Goal: Transaction & Acquisition: Obtain resource

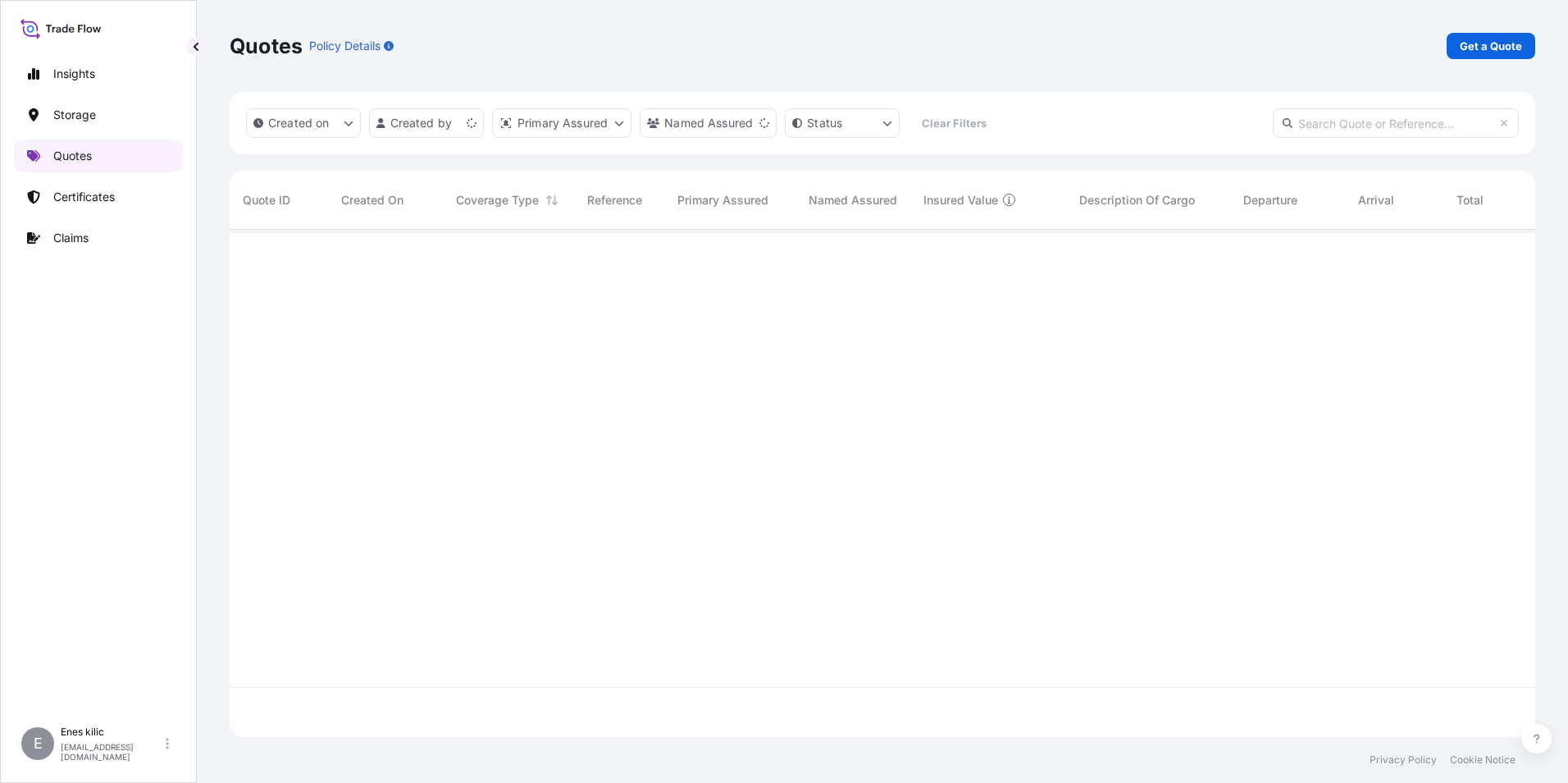
scroll to position [504, 1293]
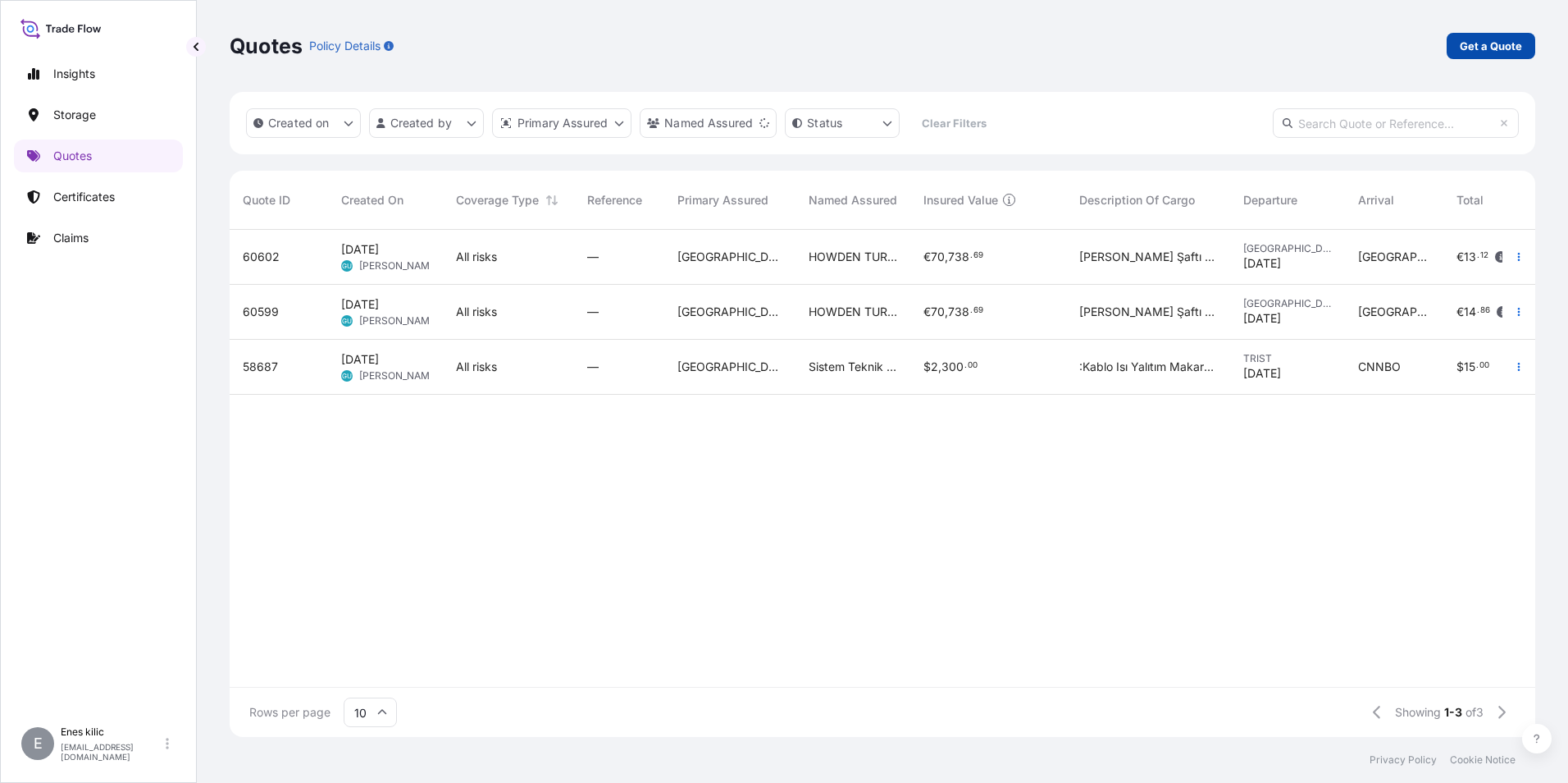
click at [1469, 49] on p "Get a Quote" at bounding box center [1491, 46] width 62 height 16
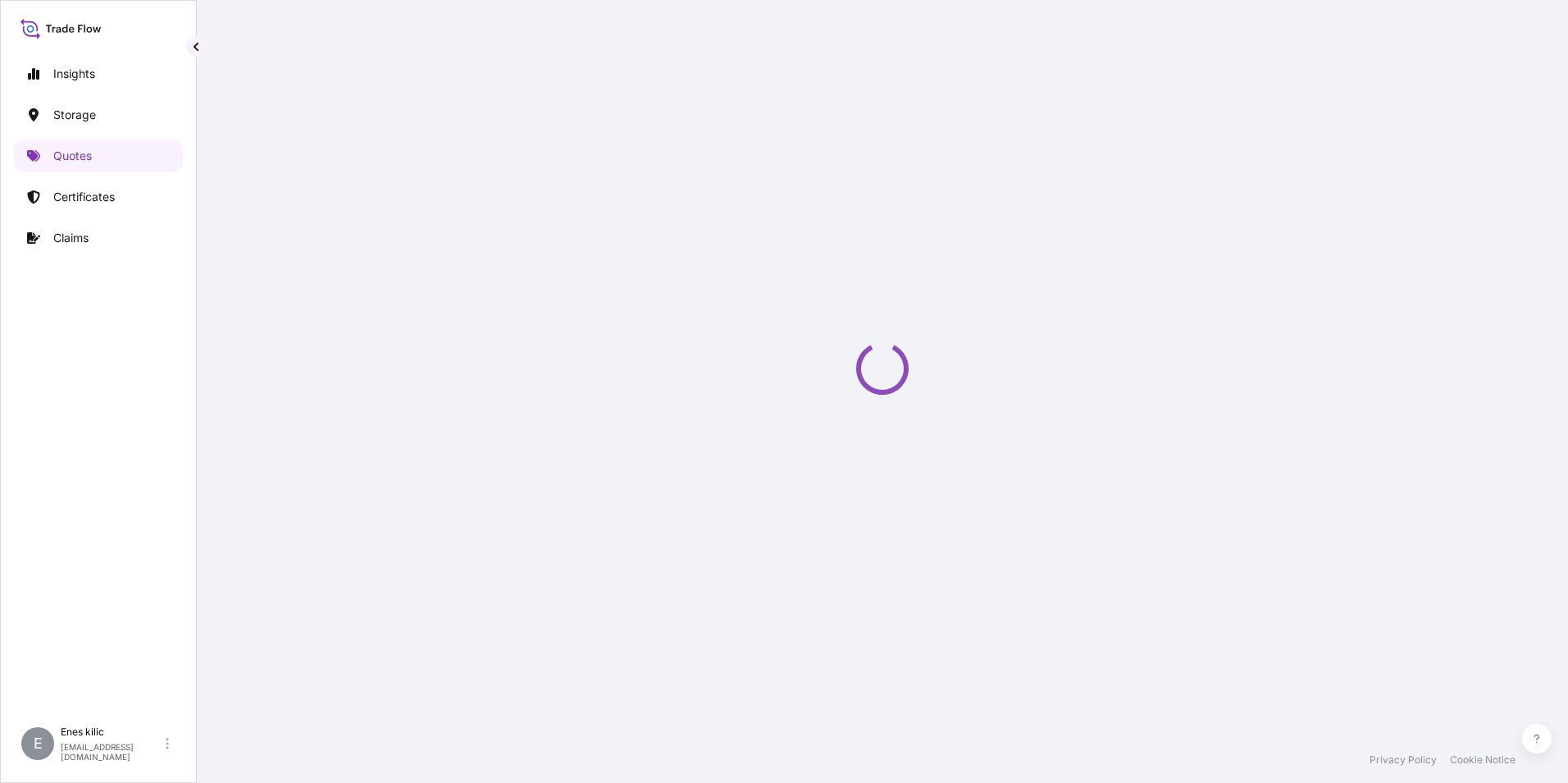
select select "Water"
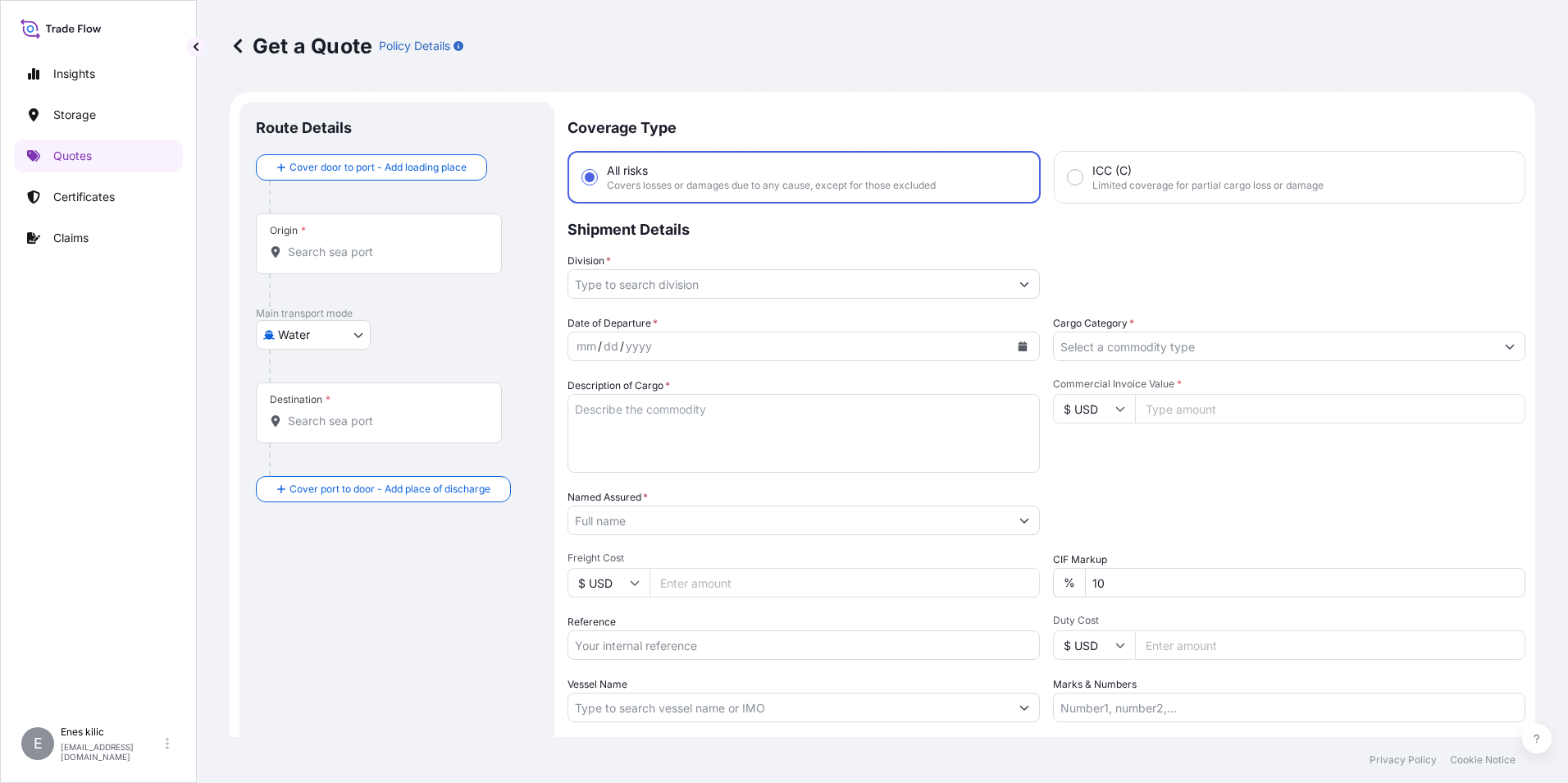
scroll to position [26, 0]
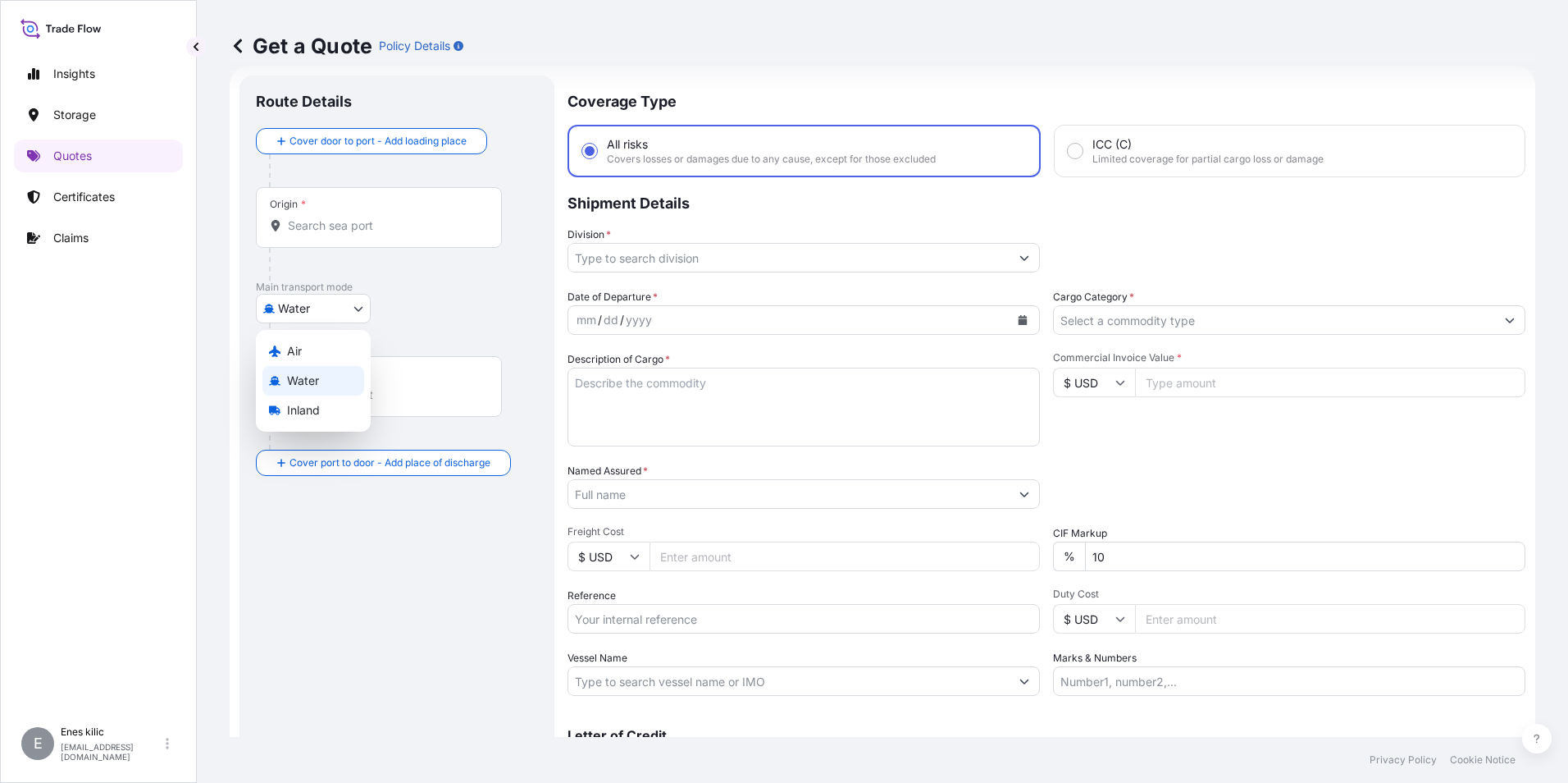
click at [322, 301] on body "Insights Storage Quotes Certificates Claims E [PERSON_NAME] [EMAIL_ADDRESS][DOM…" at bounding box center [784, 392] width 1568 height 783
click at [314, 373] on span "Water" at bounding box center [303, 381] width 32 height 16
click at [319, 234] on input "Origin *" at bounding box center [385, 232] width 193 height 16
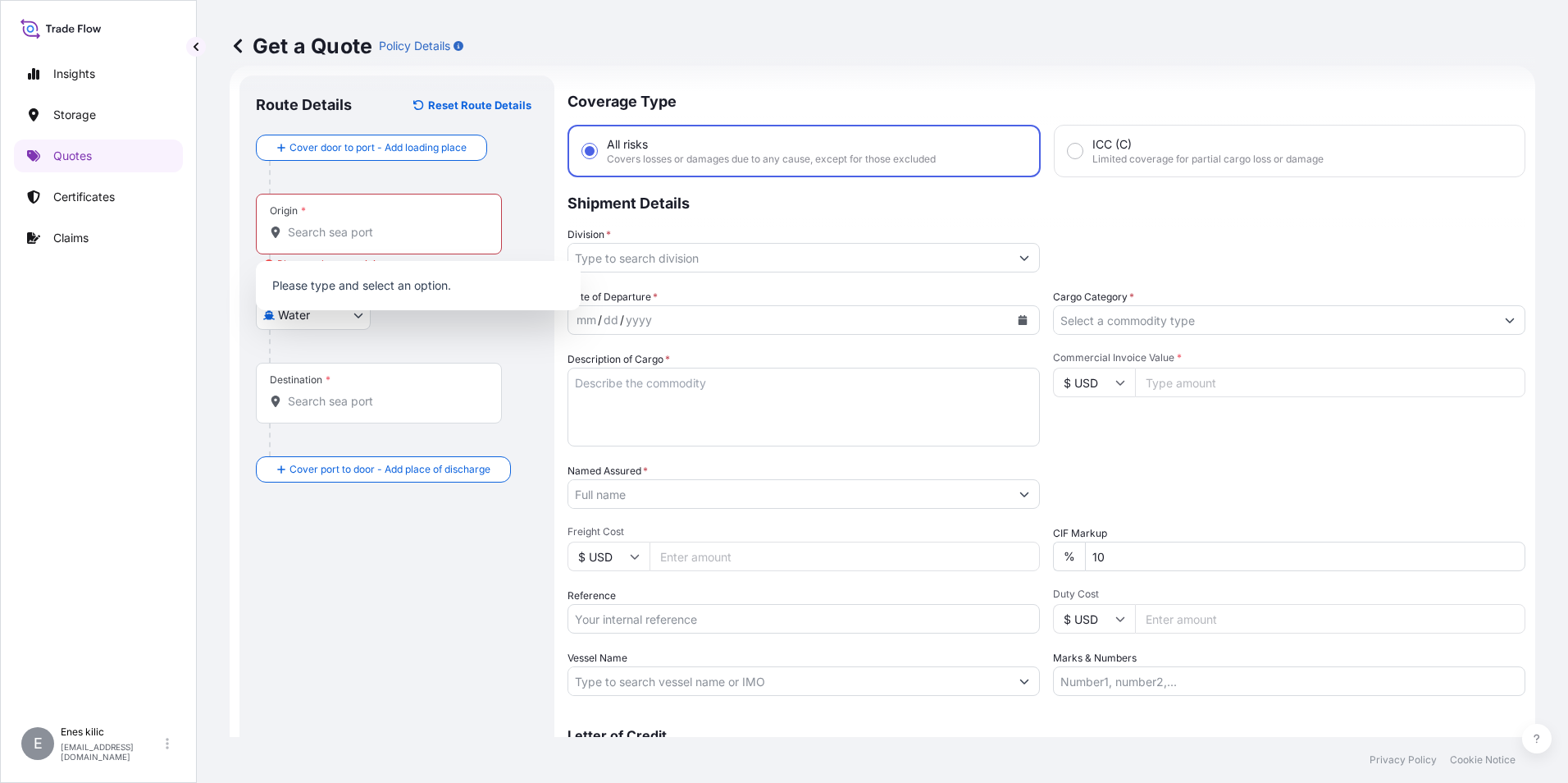
click at [324, 242] on div "Origin *" at bounding box center [379, 223] width 246 height 61
click at [324, 241] on input "Origin * Please select an origin" at bounding box center [385, 232] width 193 height 16
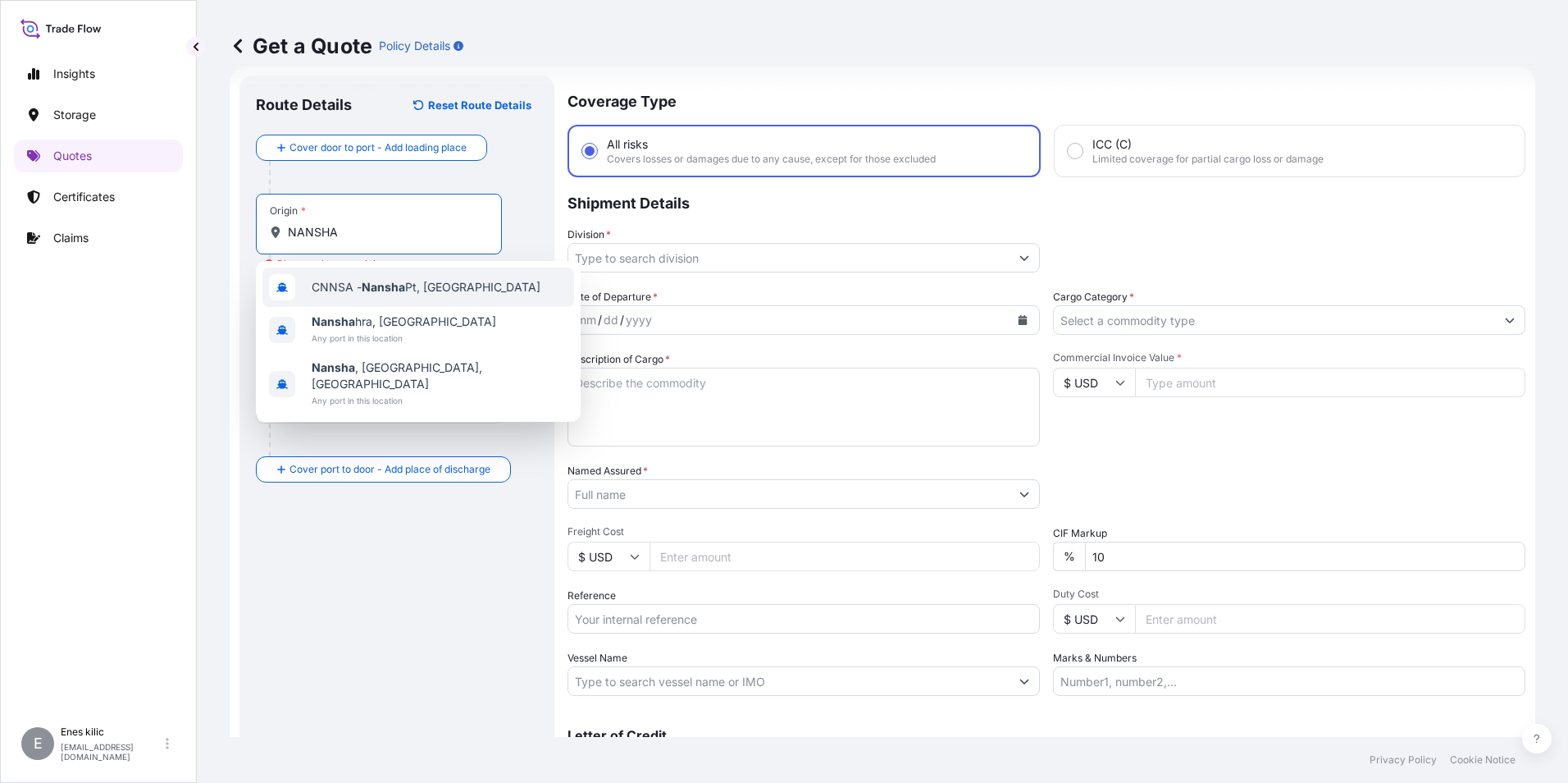
click at [413, 286] on span "CNNSA - Nansha Pt, China" at bounding box center [426, 288] width 229 height 16
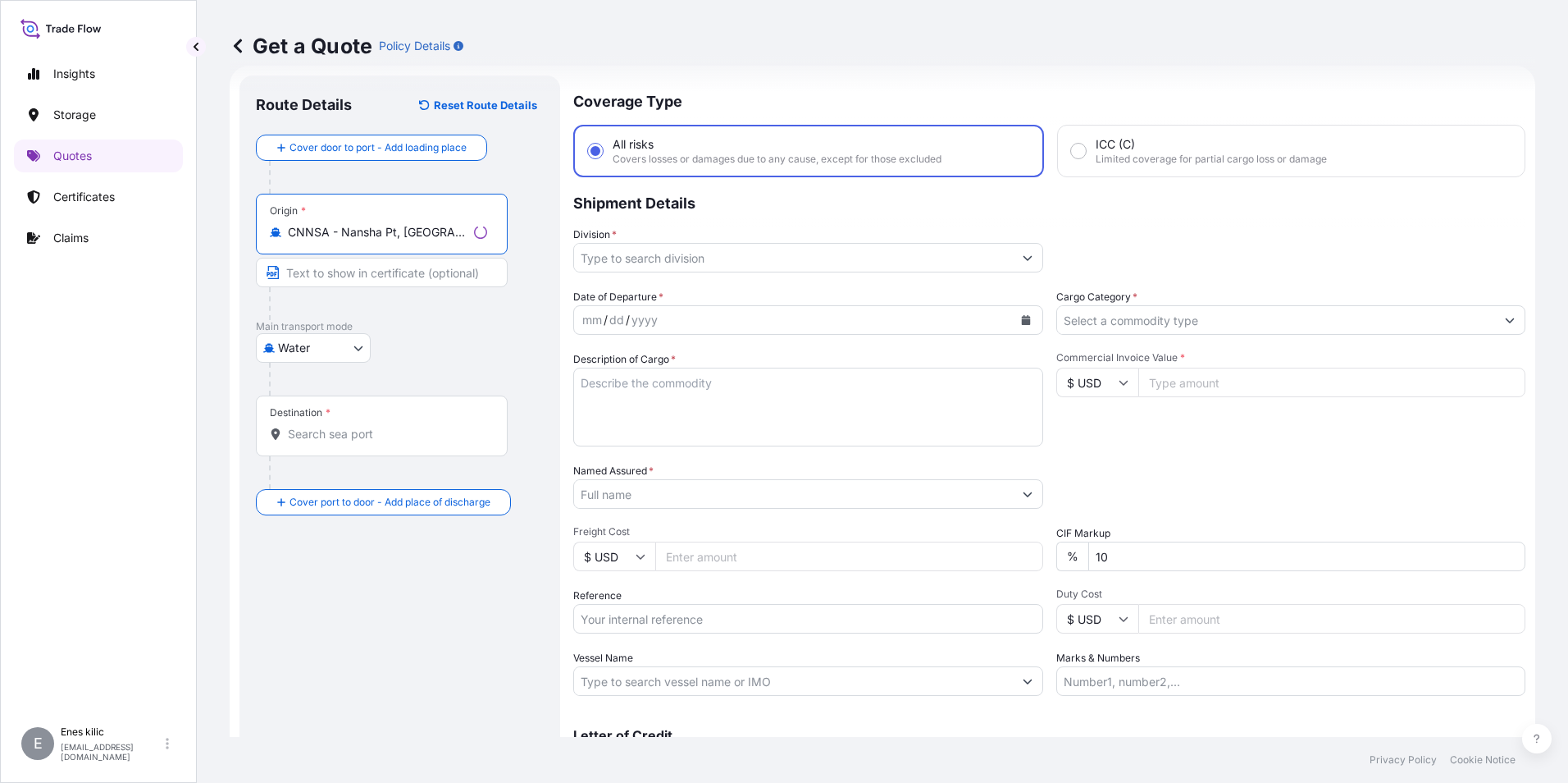
type input "CNNSA - Nansha Pt, China"
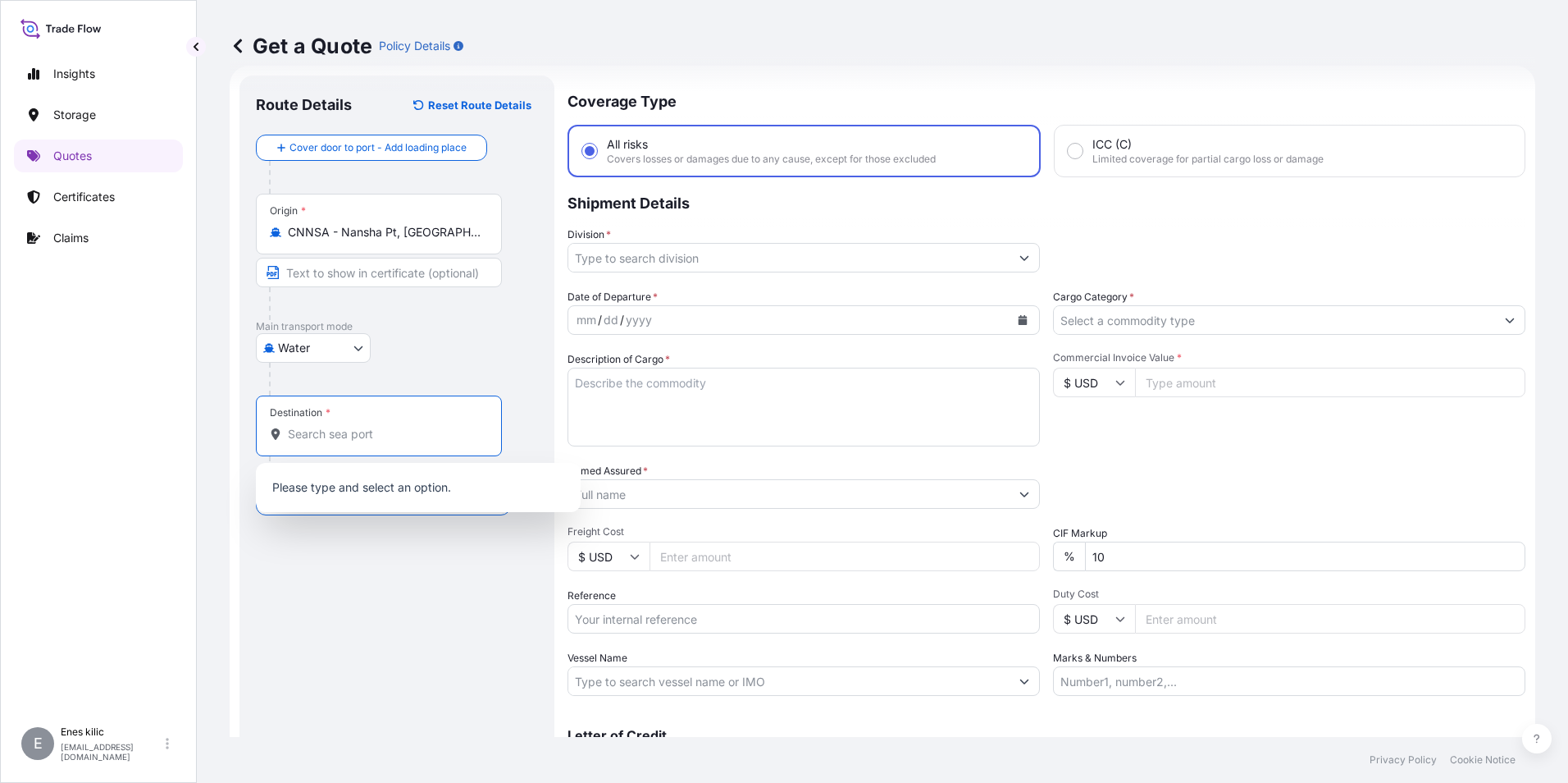
click at [358, 429] on input "Destination *" at bounding box center [385, 434] width 193 height 16
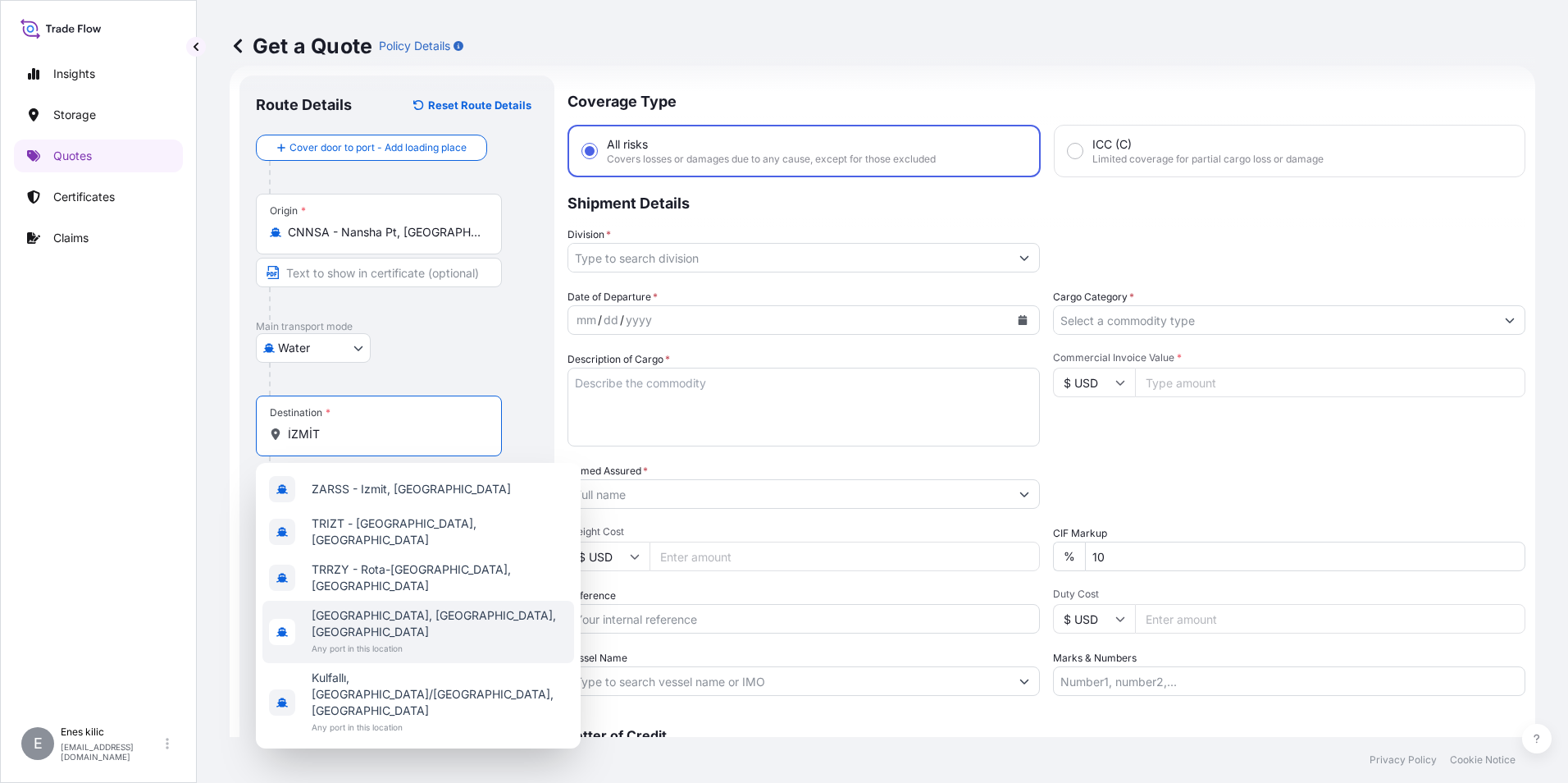
click at [427, 608] on span "İzmit, Kocaeli, Türkiye" at bounding box center [439, 624] width 256 height 33
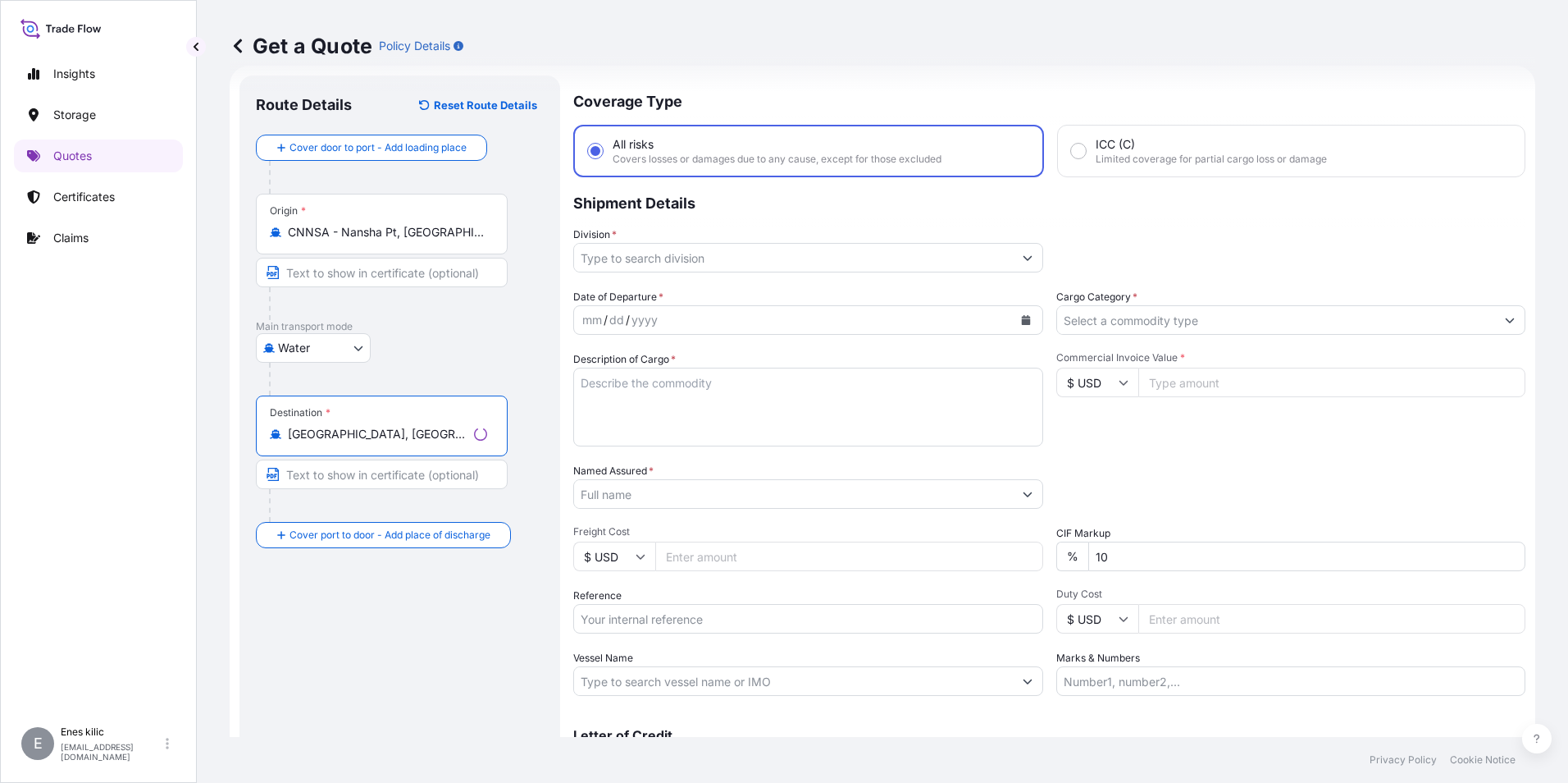
type input "İzmit, Kocaeli, Türkiye"
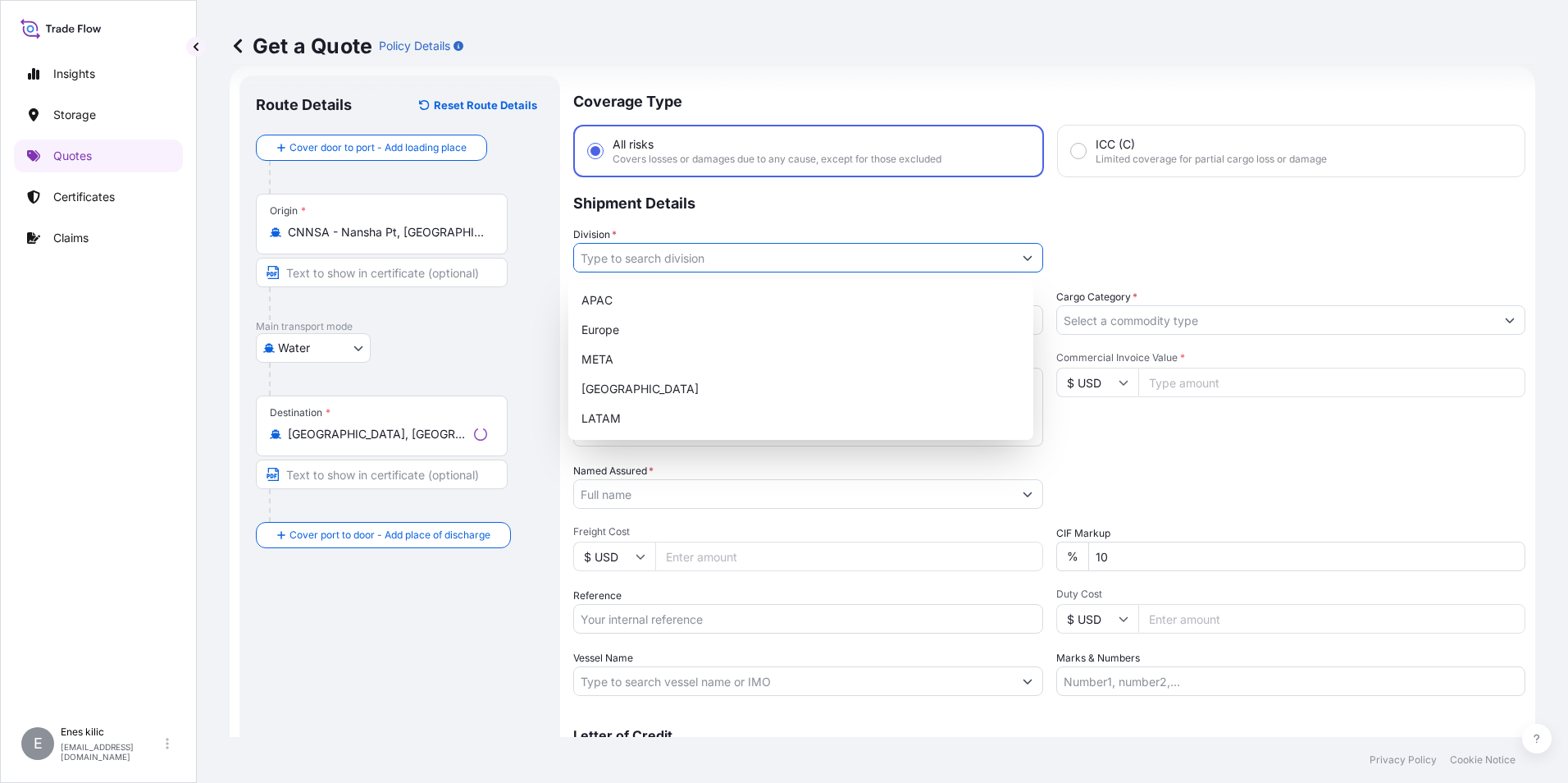
click at [650, 260] on input "Division *" at bounding box center [793, 258] width 439 height 30
click at [638, 350] on div "META" at bounding box center [801, 359] width 452 height 30
type input "META"
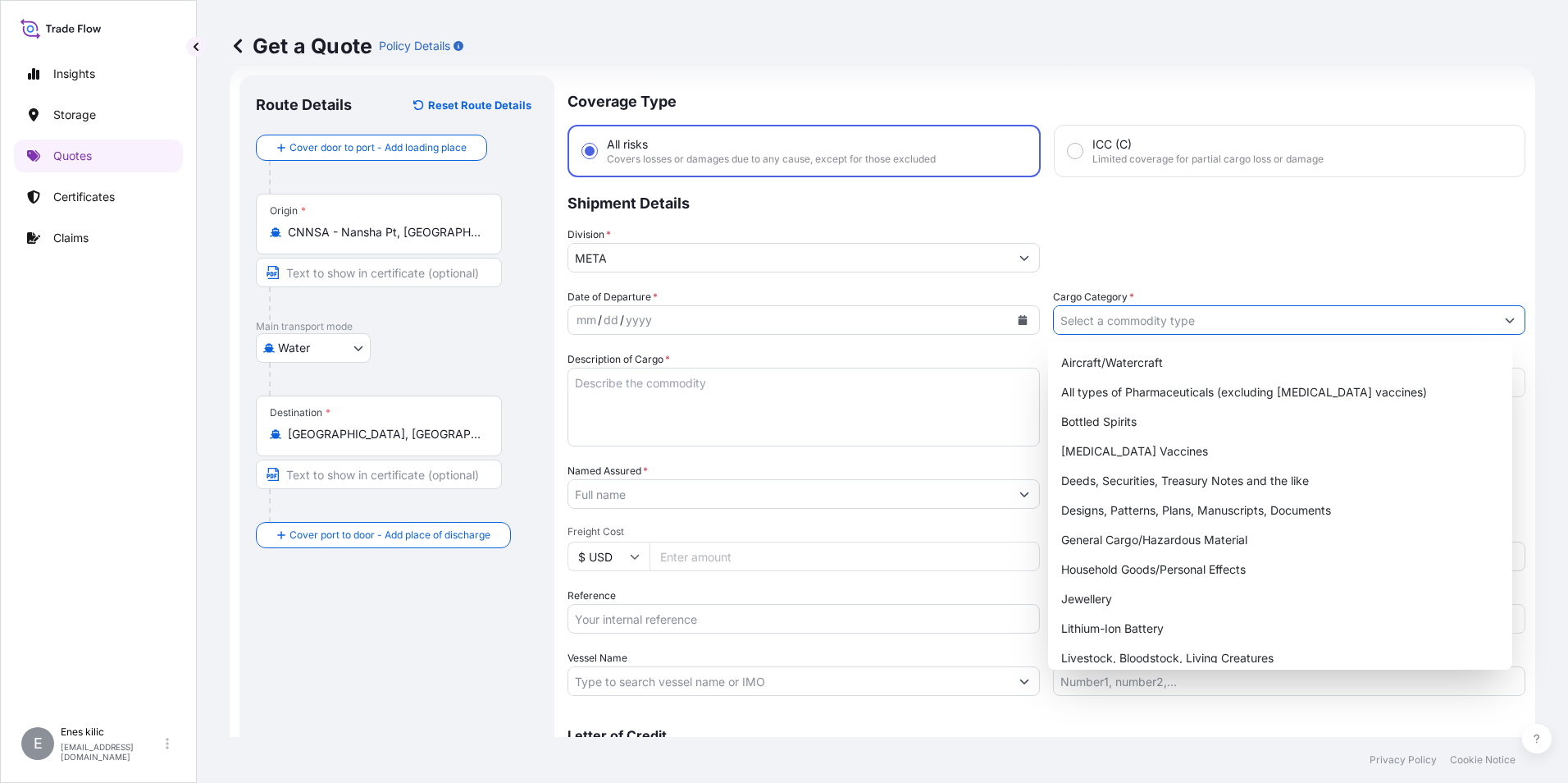
click at [1074, 321] on input "Cargo Category *" at bounding box center [1274, 320] width 441 height 30
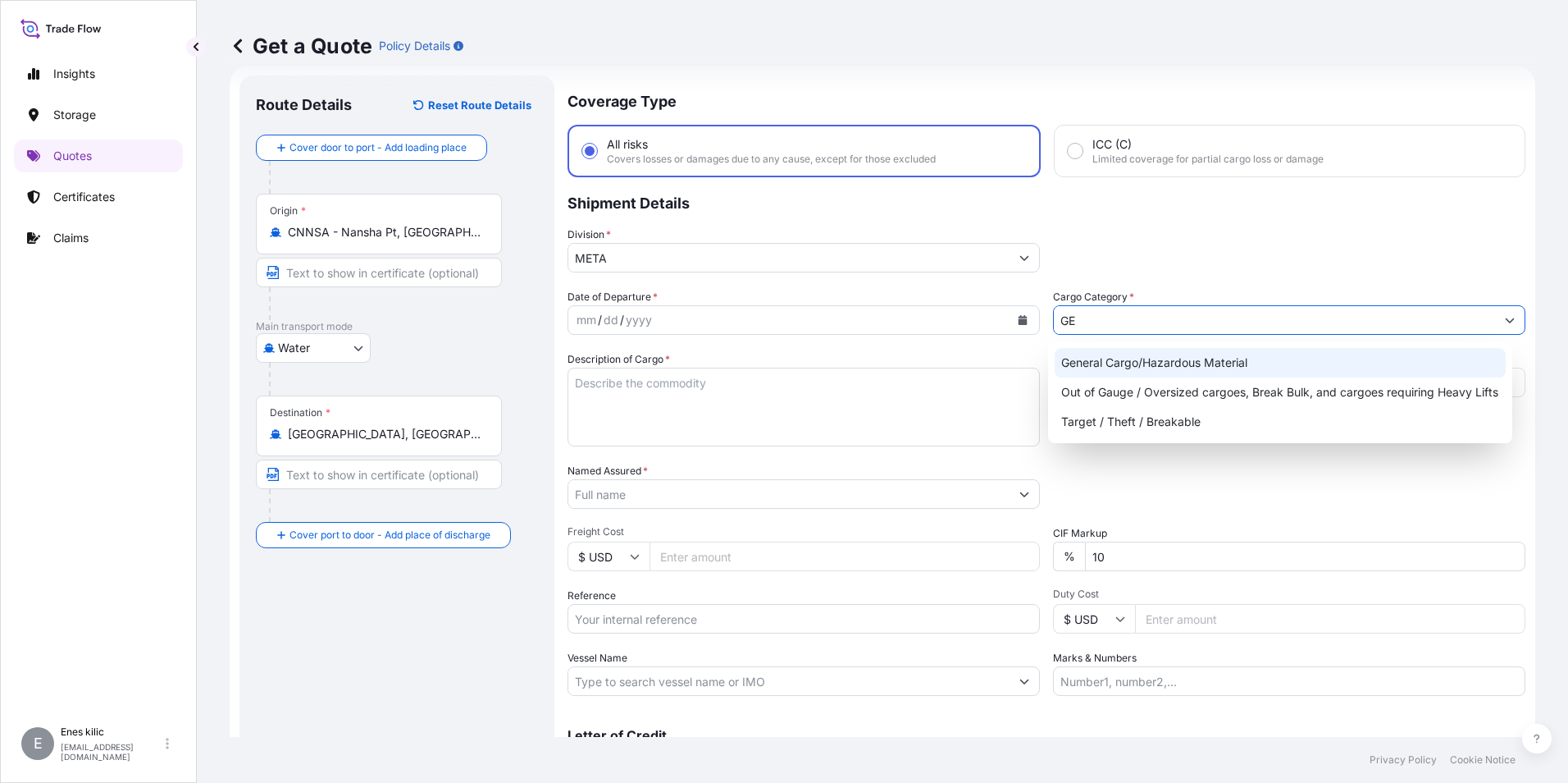
click at [1142, 360] on div "General Cargo/Hazardous Material" at bounding box center [1281, 363] width 452 height 30
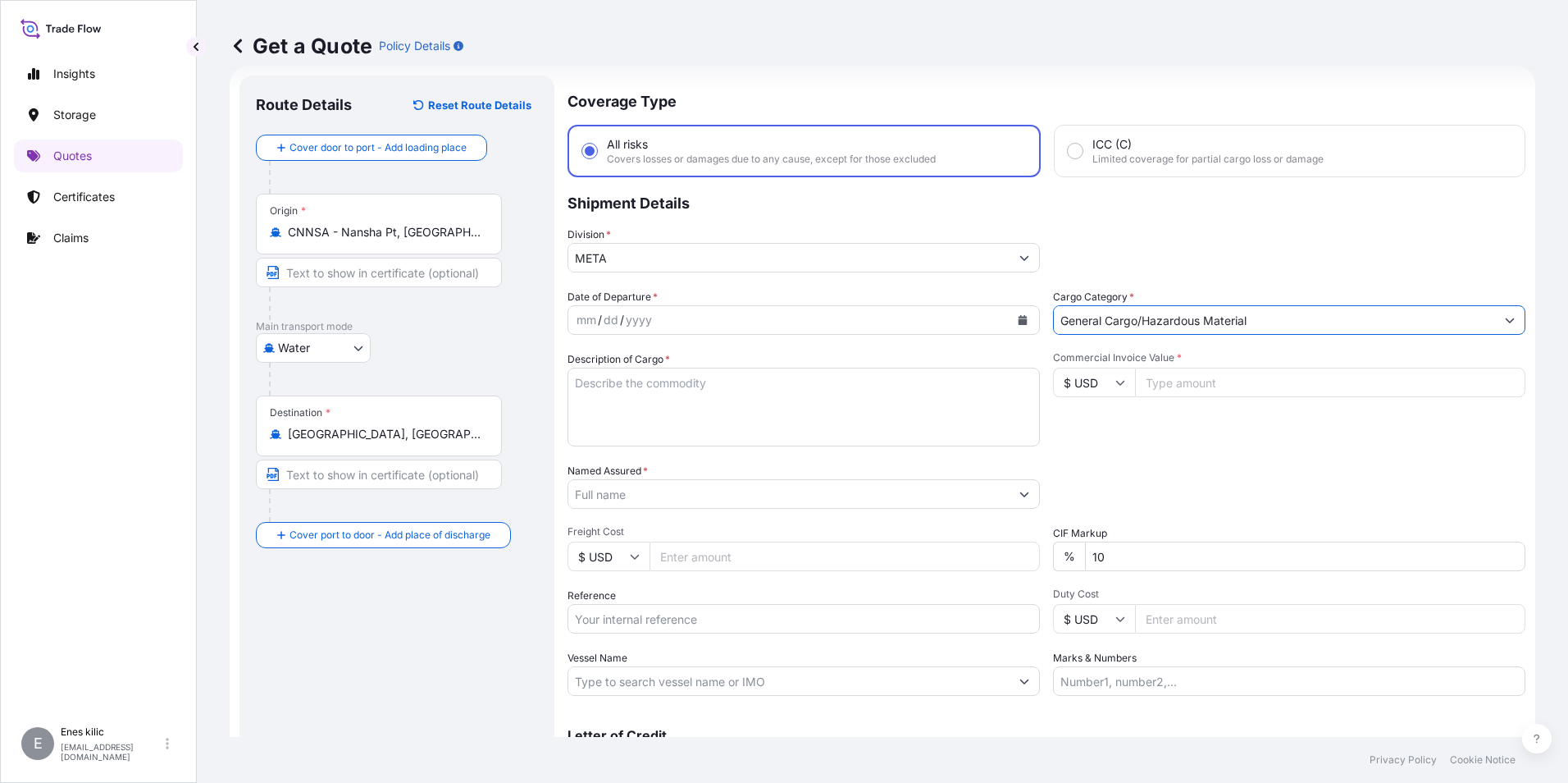
type input "General Cargo/Hazardous Material"
click at [662, 399] on textarea "Description of Cargo *" at bounding box center [803, 407] width 473 height 79
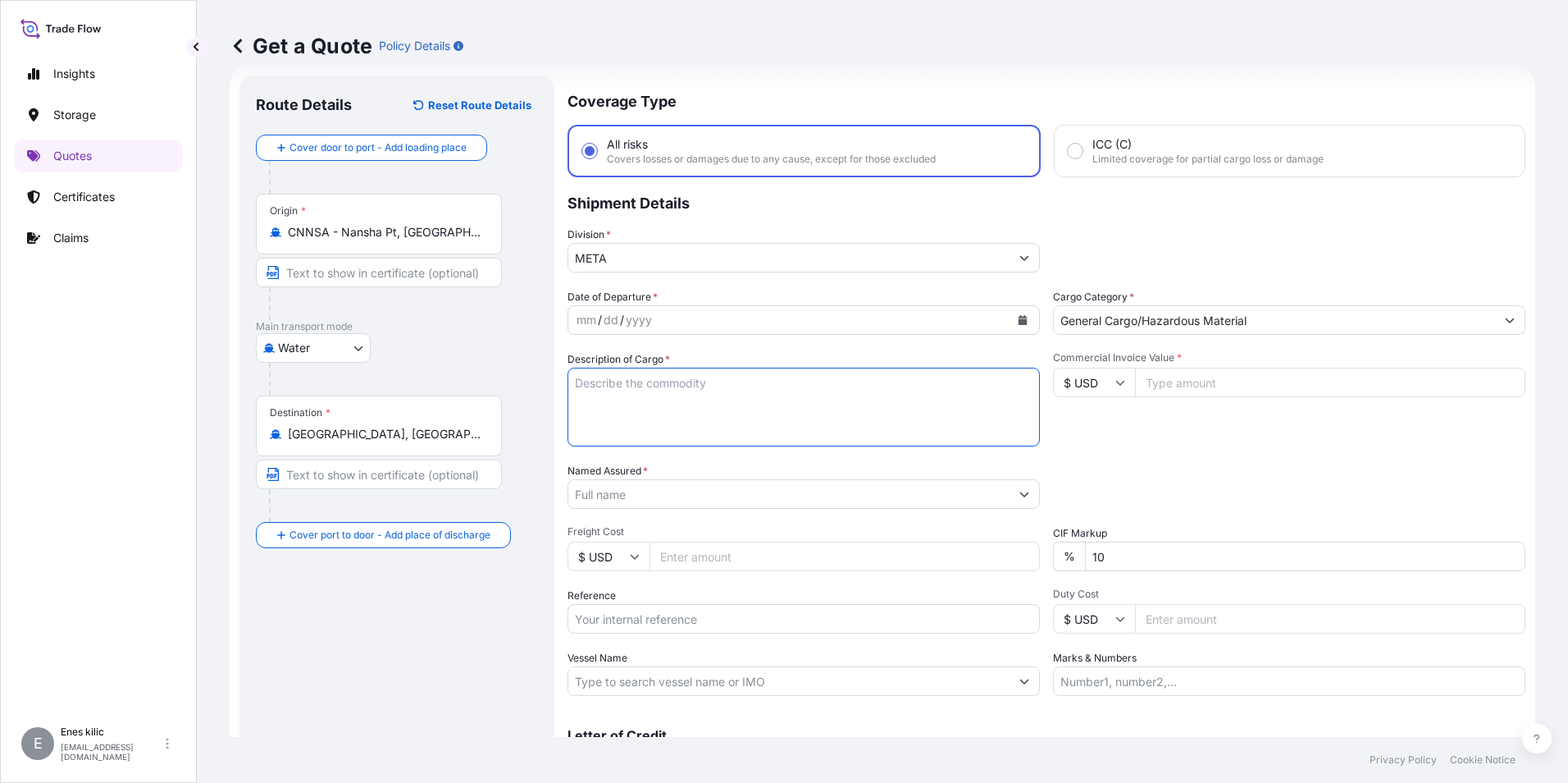
drag, startPoint x: 627, startPoint y: 399, endPoint x: 643, endPoint y: 402, distance: 16.3
click at [627, 399] on textarea "Description of Cargo *" at bounding box center [803, 407] width 473 height 79
paste textarea "SILICONE FOAM TIF-25, HS CODE:3921199090"
click at [901, 395] on textarea "SILICONE FOAM TIF-25, HS CODE:3921199090" at bounding box center [803, 407] width 473 height 79
click at [648, 310] on div "yyyy" at bounding box center [639, 320] width 30 height 20
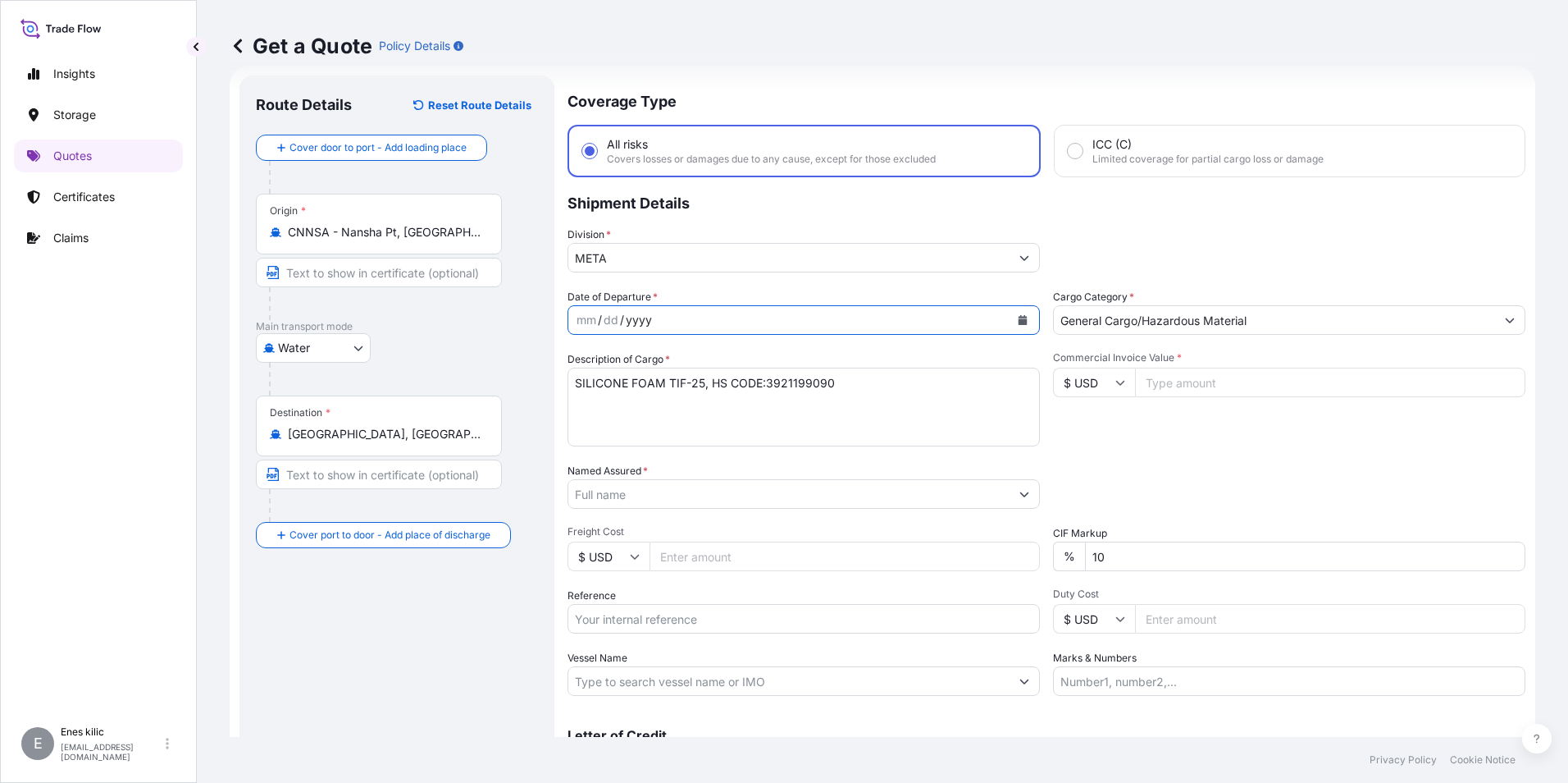
click at [581, 322] on div "mm" at bounding box center [586, 320] width 23 height 20
click at [1018, 318] on icon "Calendar" at bounding box center [1022, 320] width 10 height 10
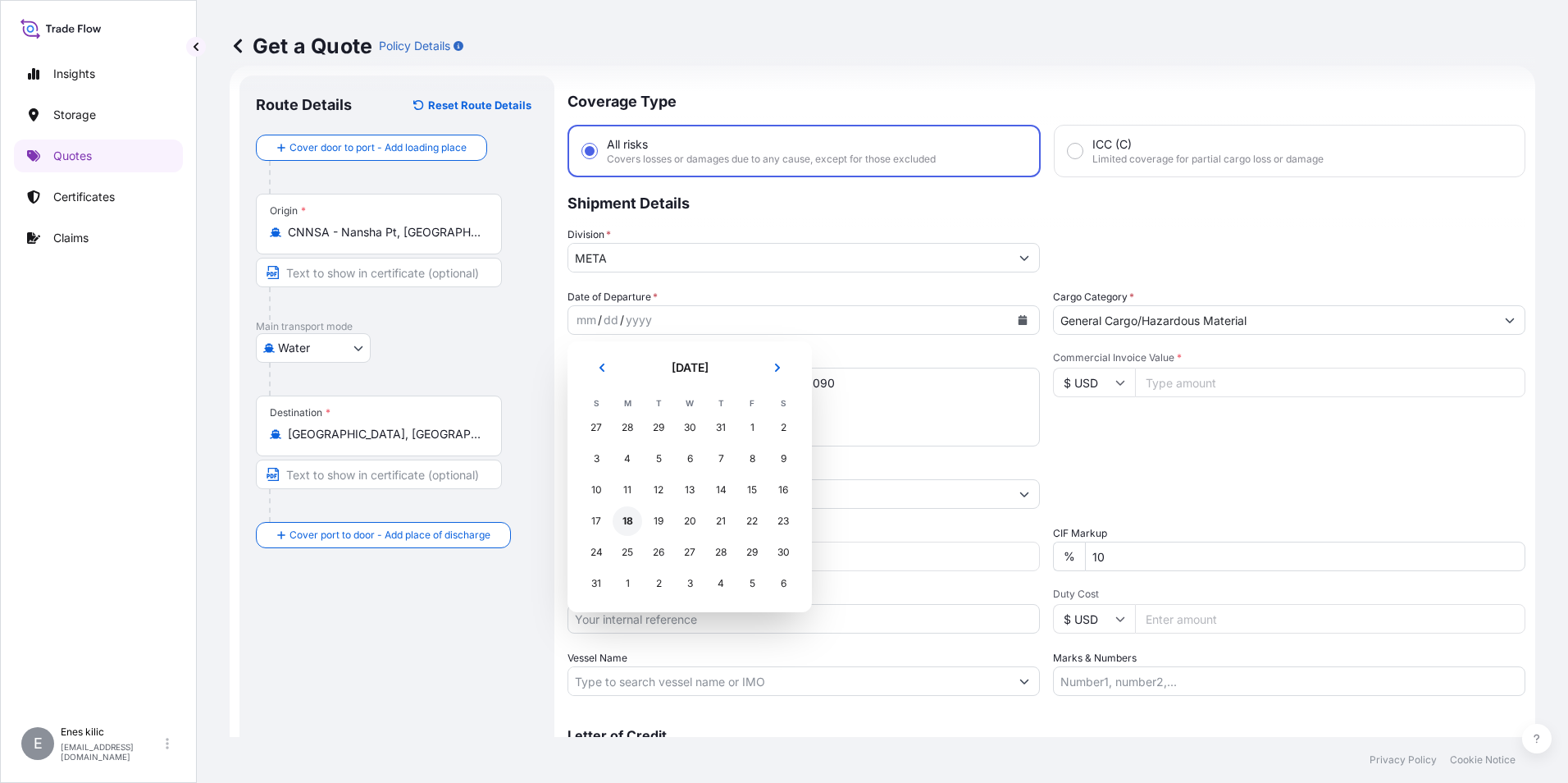
click at [631, 519] on div "18" at bounding box center [627, 521] width 30 height 30
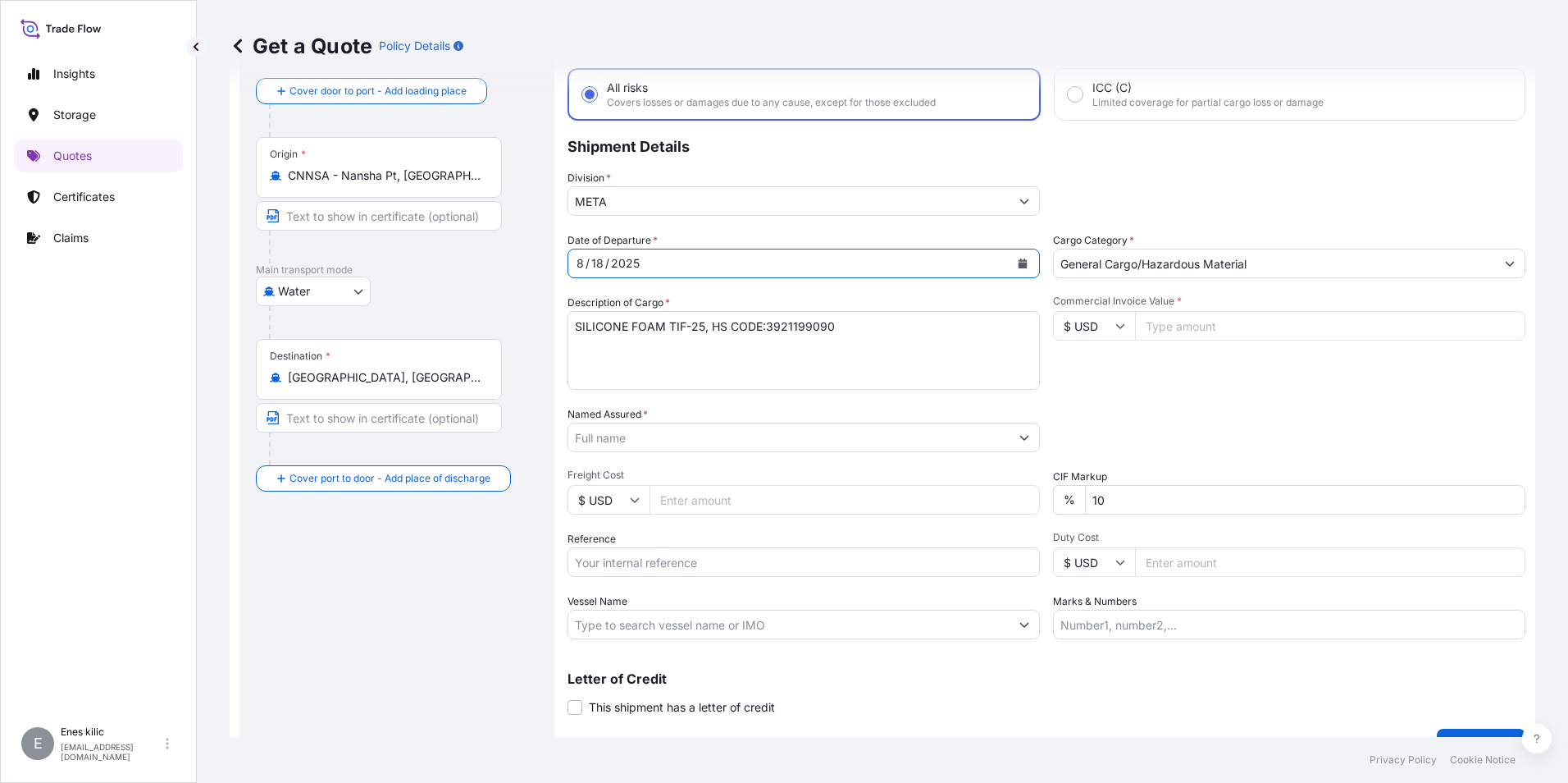
scroll to position [108, 0]
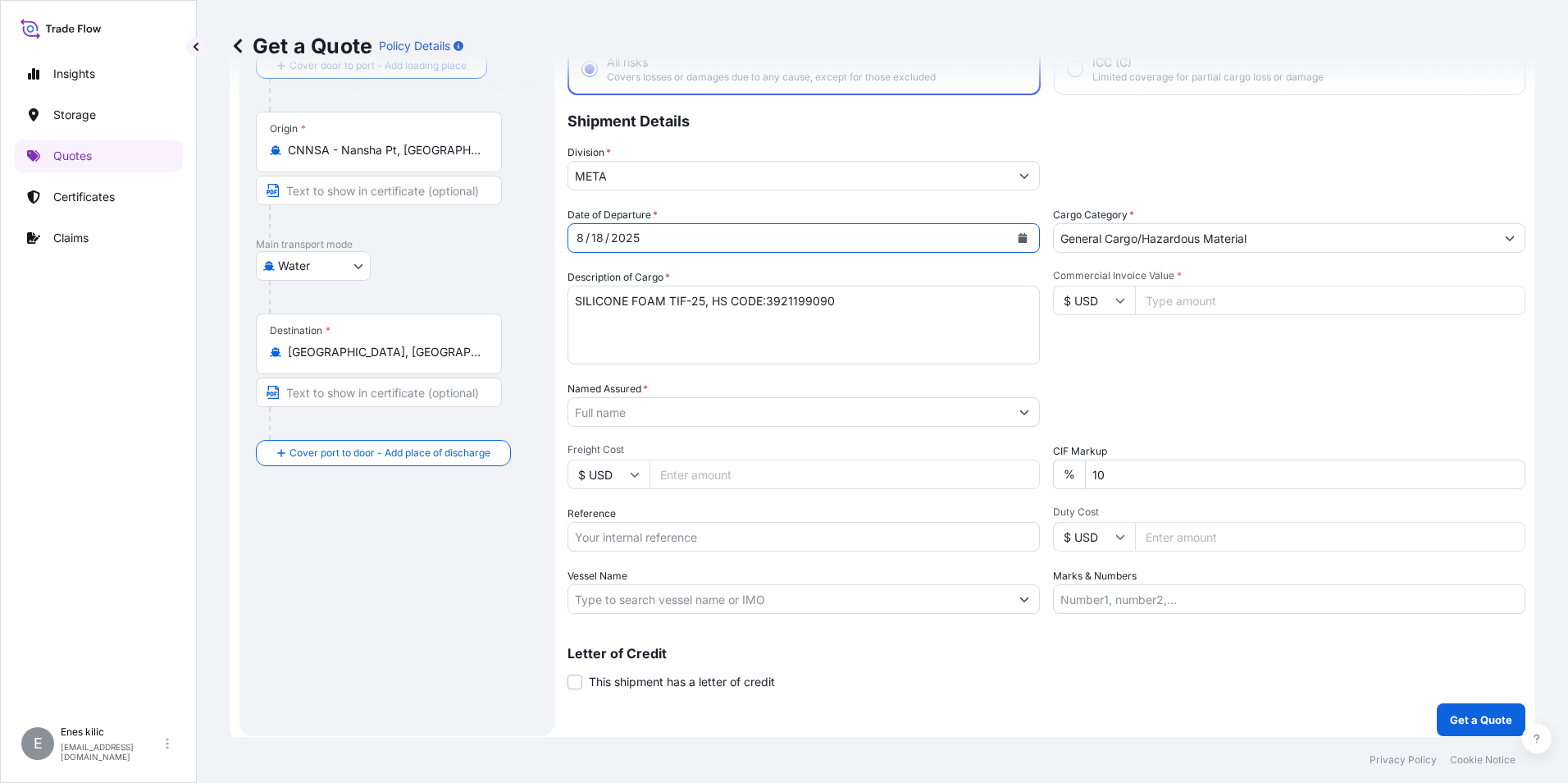
click at [842, 319] on textarea "SILICONE FOAM TIF-25, HS CODE:3921199090" at bounding box center [803, 325] width 473 height 79
click at [871, 304] on textarea "SILICONE FOAM TIF-25, HS CODE:3921199090" at bounding box center [803, 325] width 473 height 79
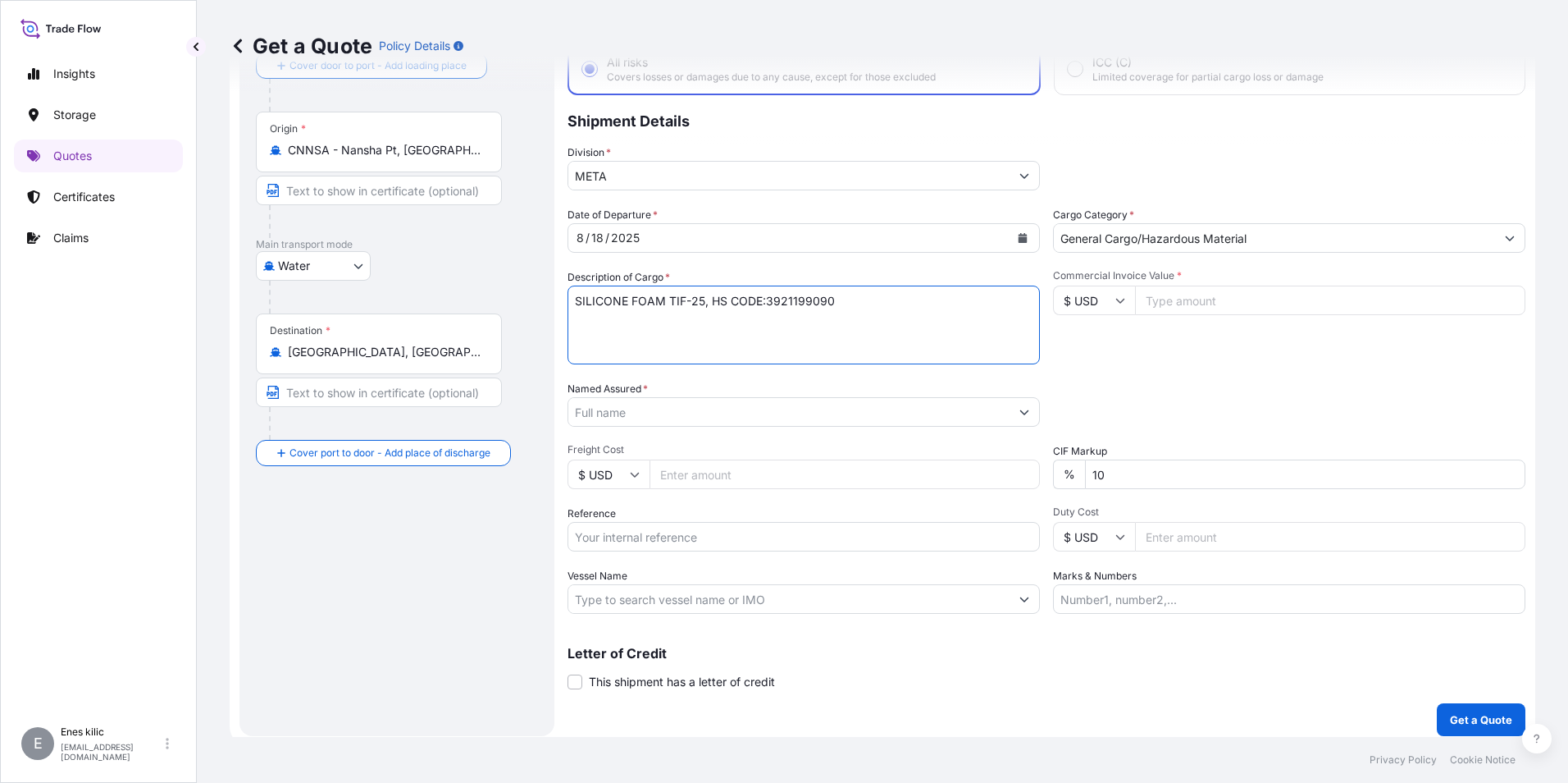
paste textarea "20PALLETS/8390KGS/48CBM + 20PALLETS/8380KGS/48CBM"
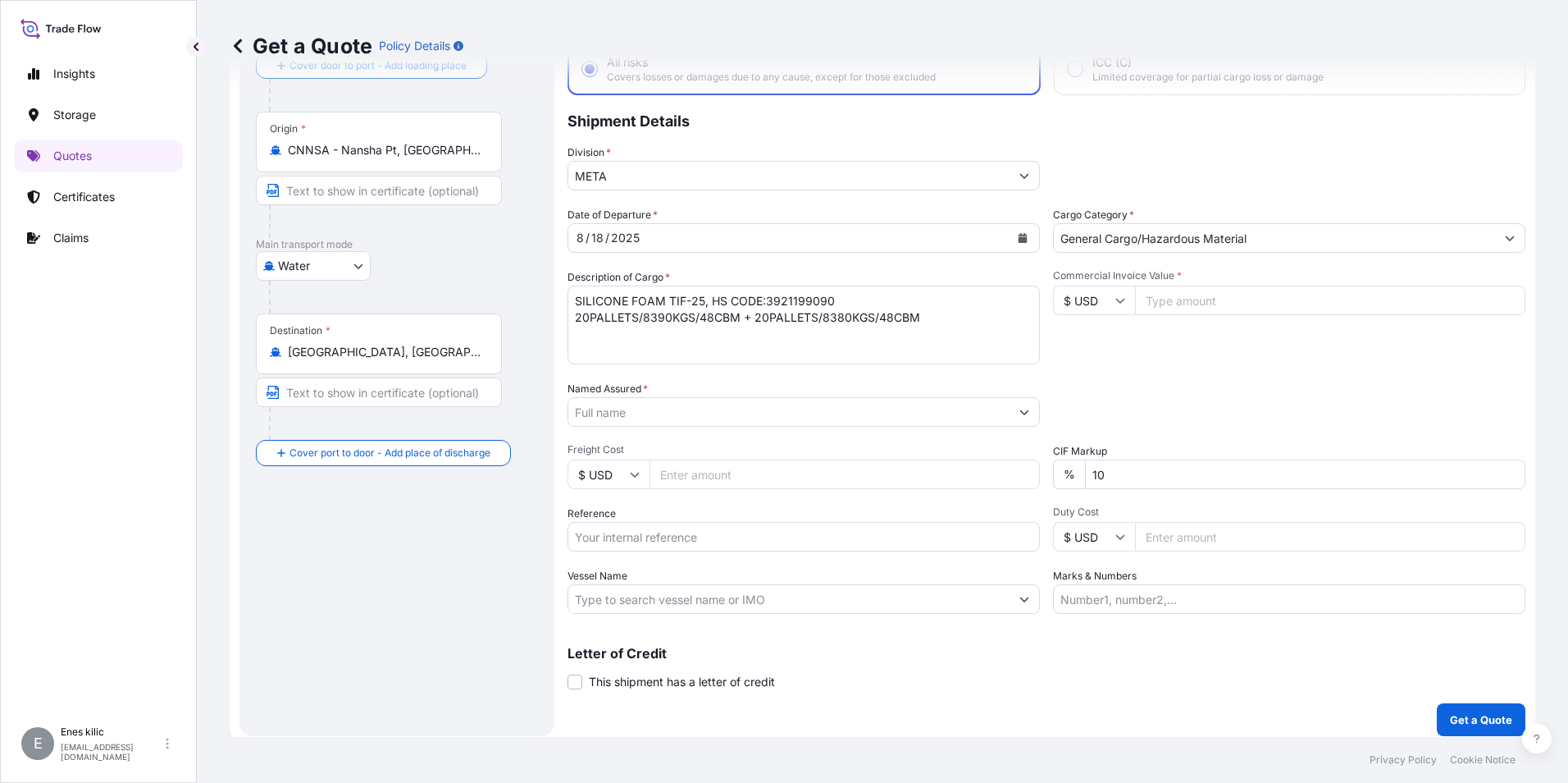
click at [946, 328] on textarea "SILICONE FOAM TIF-25, HS CODE:3921199090 20PALLETS/8390KGS/48CBM + 20PALLETS/83…" at bounding box center [803, 325] width 473 height 79
paste textarea "YOGI/25026W"
click at [682, 342] on textarea "SILICONE FOAM TIF-25, HS CODE:3921199090 20PALLETS/8390KGS/48CBM + 20PALLETS/83…" at bounding box center [803, 325] width 473 height 79
paste textarea "SEALEAD SHIPPING"
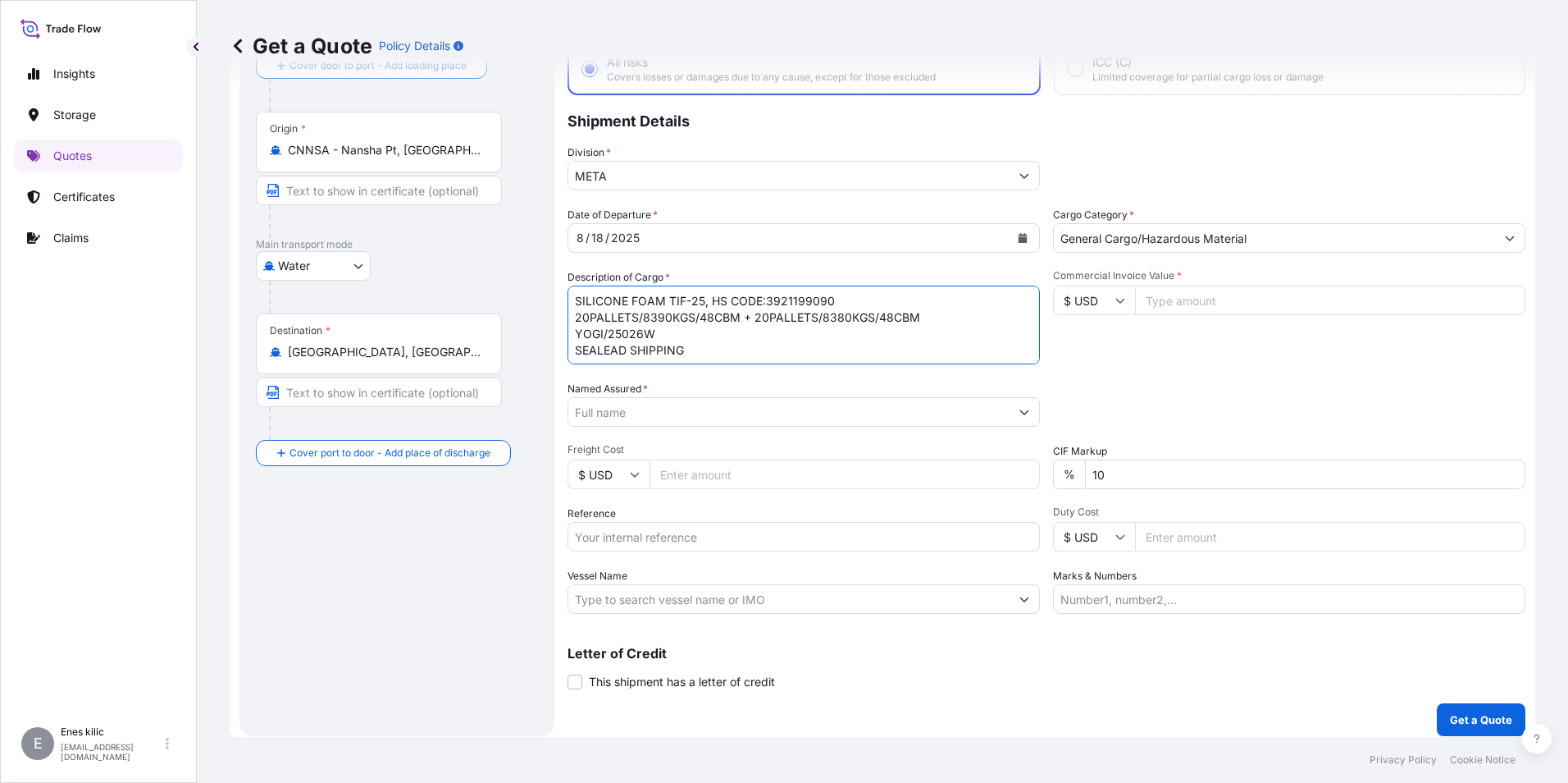
scroll to position [10, 0]
click at [755, 350] on textarea "SILICONE FOAM TIF-25, HS CODE:3921199090 20PALLETS/8390KGS/48CBM + 20PALLETS/83…" at bounding box center [803, 325] width 473 height 79
paste textarea "Konsimento No:UTRUST25070946 , CNTR : SLVU4436997,ZGXU6119681"
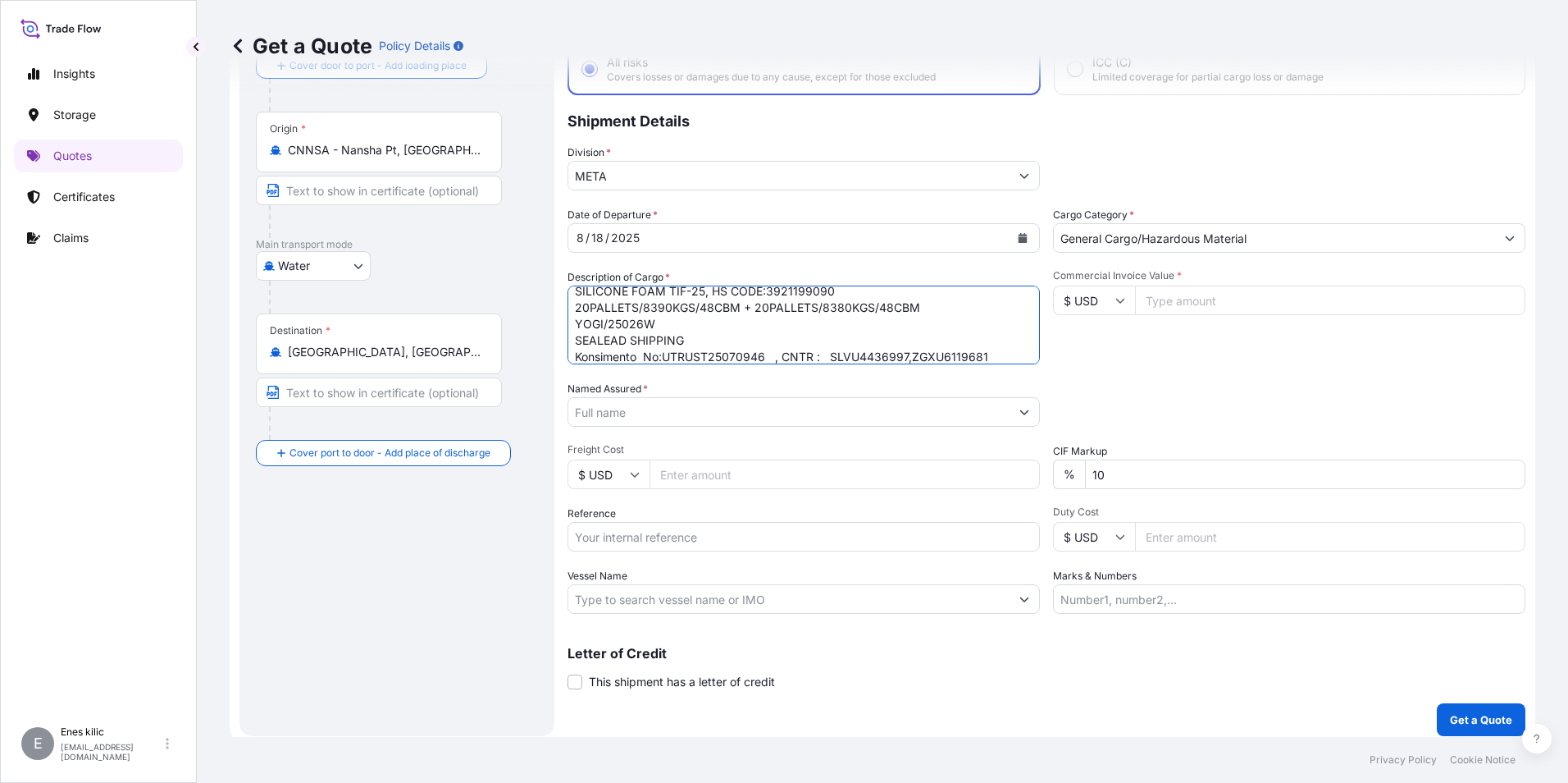
scroll to position [26, 0]
paste textarea "SILICONE FOAM TIF-25"
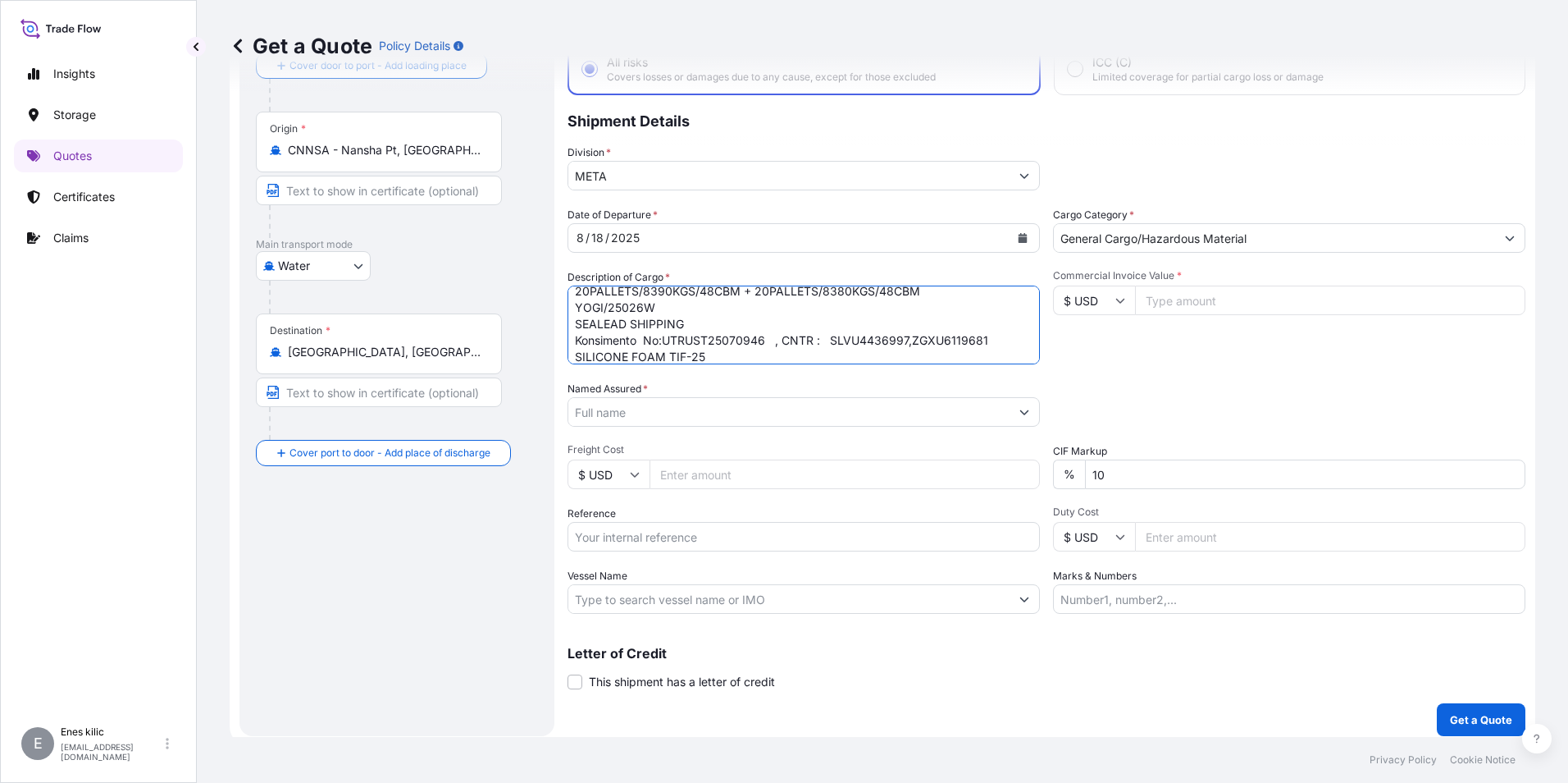
scroll to position [42, 0]
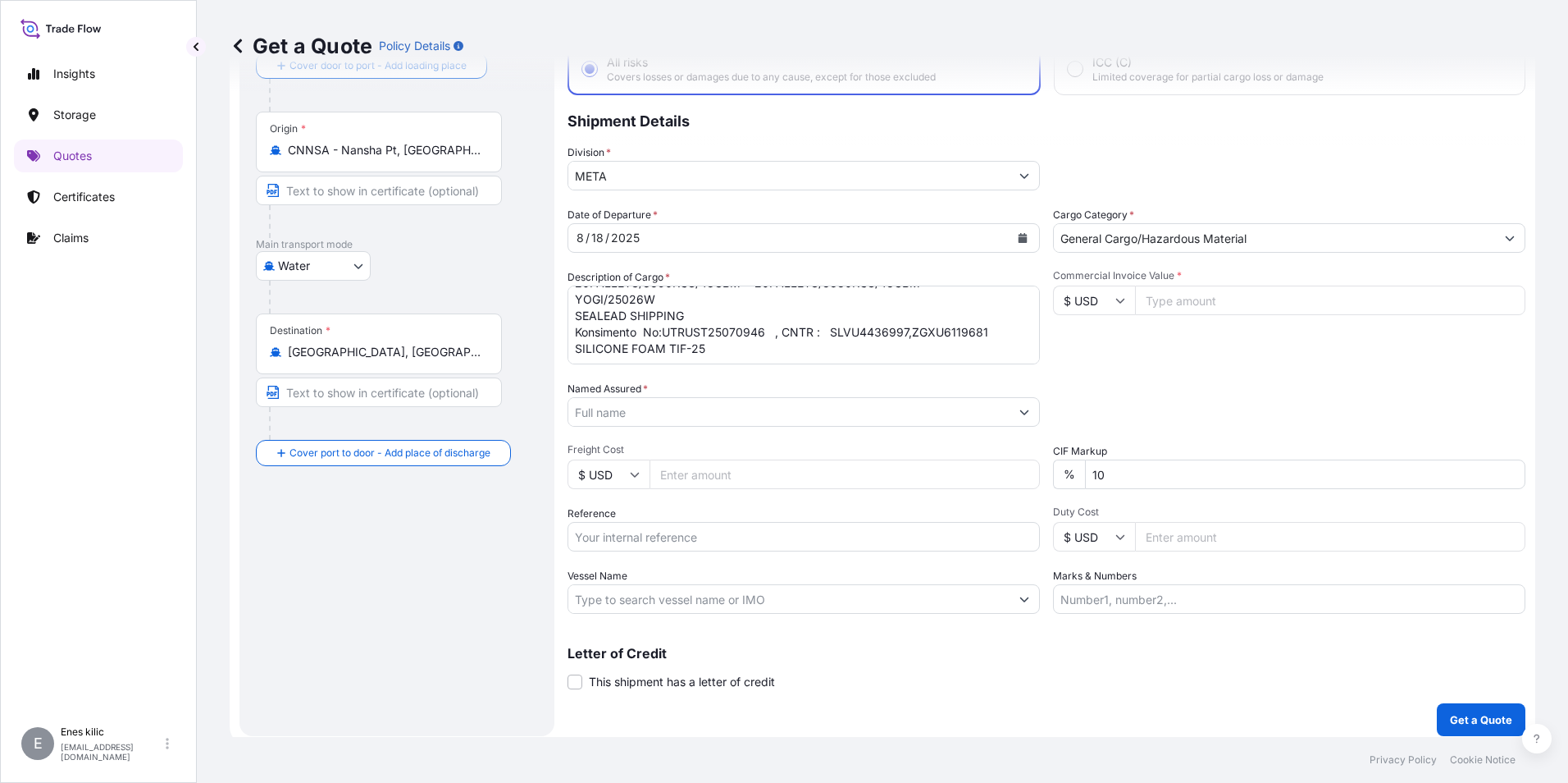
drag, startPoint x: 720, startPoint y: 347, endPoint x: 837, endPoint y: 364, distance: 118.2
click at [720, 347] on textarea "SILICONE FOAM TIF-25, HS CODE:3921199090 20PALLETS/8390KGS/48CBM + 20PALLETS/83…" at bounding box center [803, 325] width 473 height 79
paste textarea "All risks"
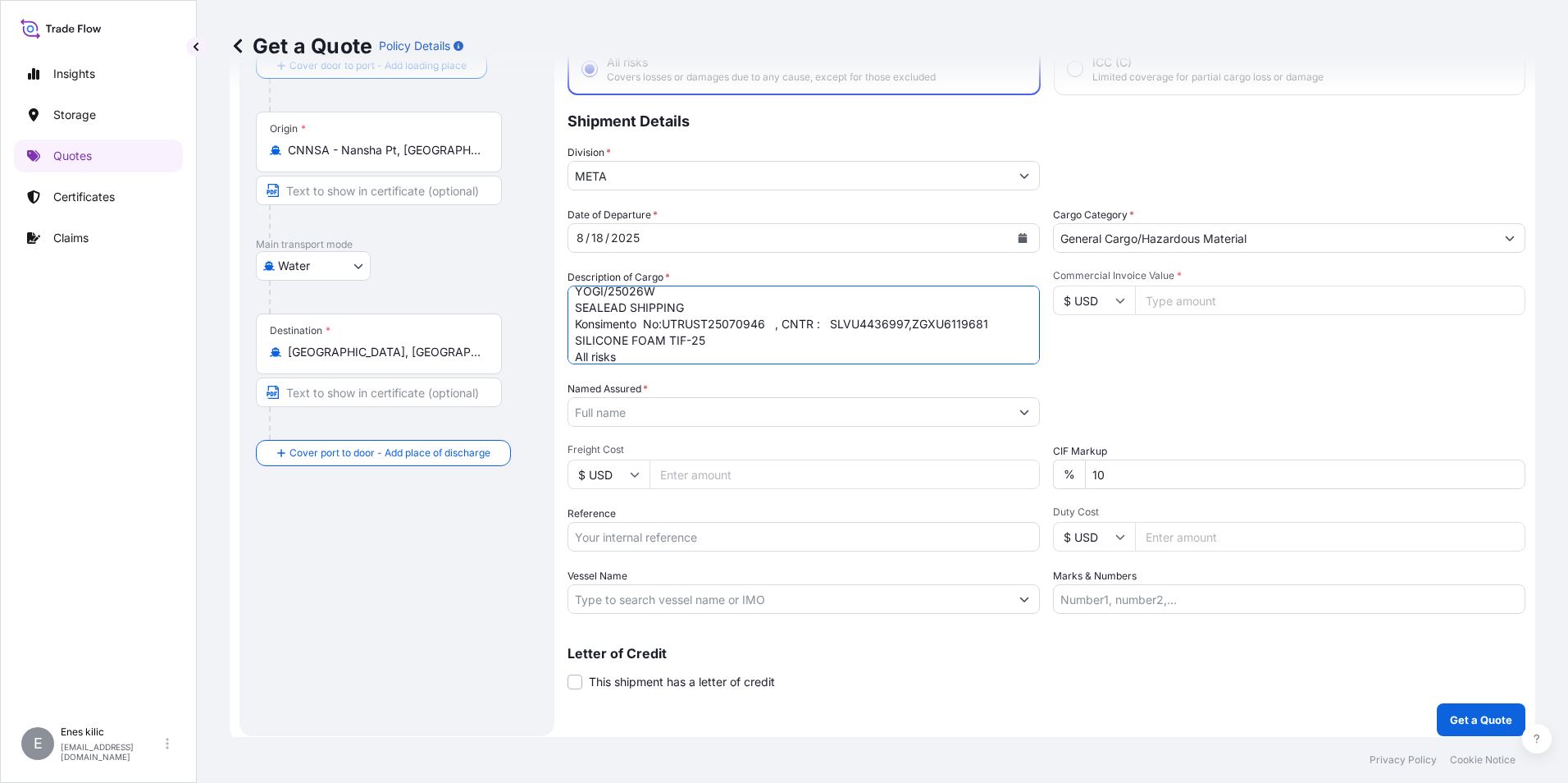
scroll to position [59, 0]
click at [641, 333] on textarea "SILICONE FOAM TIF-25, HS CODE:3921199090 20PALLETS/8390KGS/48CBM + 20PALLETS/83…" at bounding box center [803, 325] width 473 height 79
paste textarea "Konsimento No:UTRUST25070946 , CNTR : SLVU4436997,ZGXU6119681"
drag, startPoint x: 991, startPoint y: 341, endPoint x: 572, endPoint y: 323, distance: 419.4
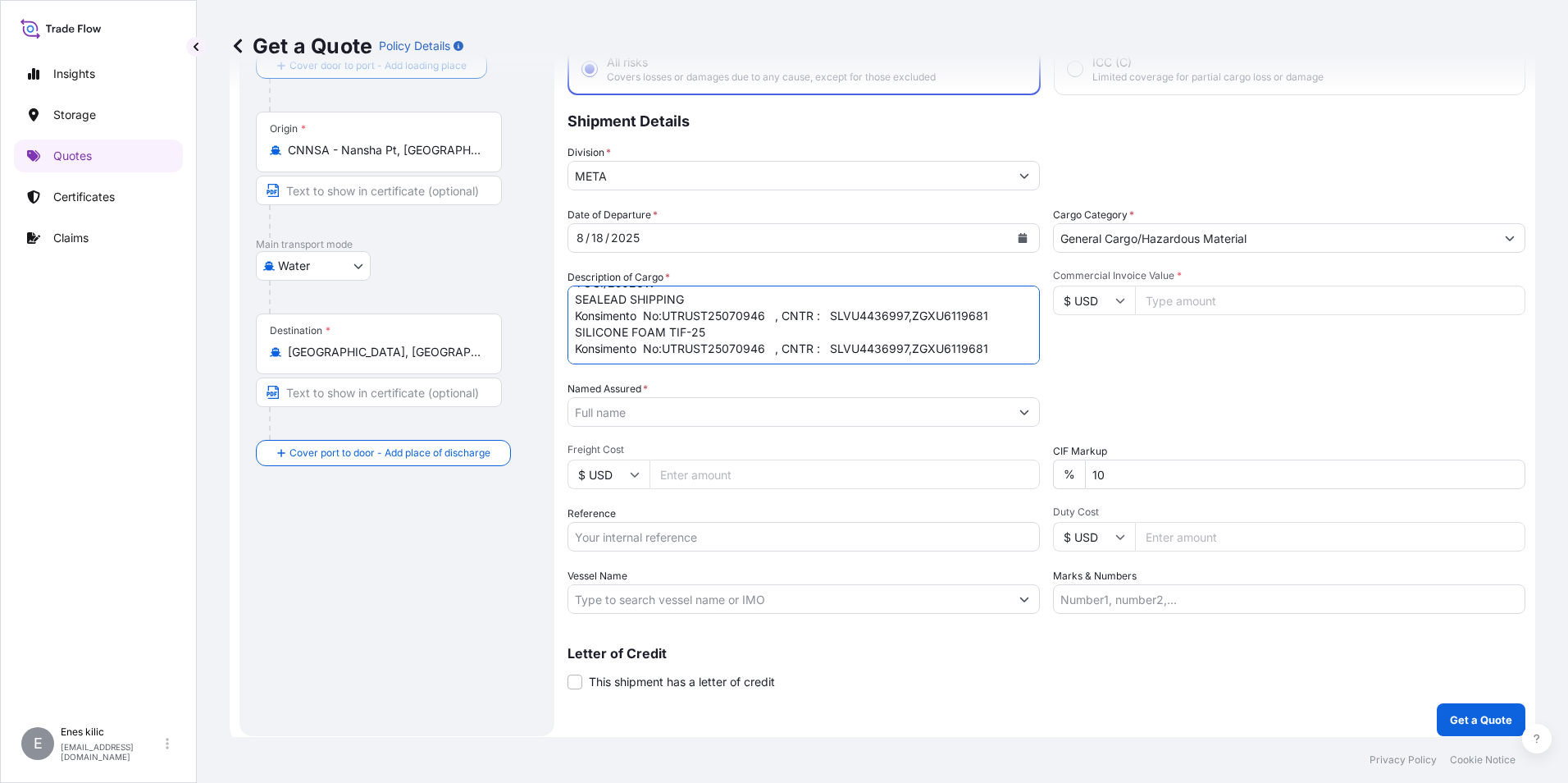
click at [572, 323] on textarea "SILICONE FOAM TIF-25, HS CODE:3921199090 20PALLETS/8390KGS/48CBM + 20PALLETS/83…" at bounding box center [803, 325] width 473 height 79
type textarea "SILICONE FOAM TIF-25, HS CODE:3921199090 20PALLETS/8390KGS/48CBM + 20PALLETS/83…"
click at [1225, 296] on input "Commercial Invoice Value *" at bounding box center [1330, 300] width 390 height 30
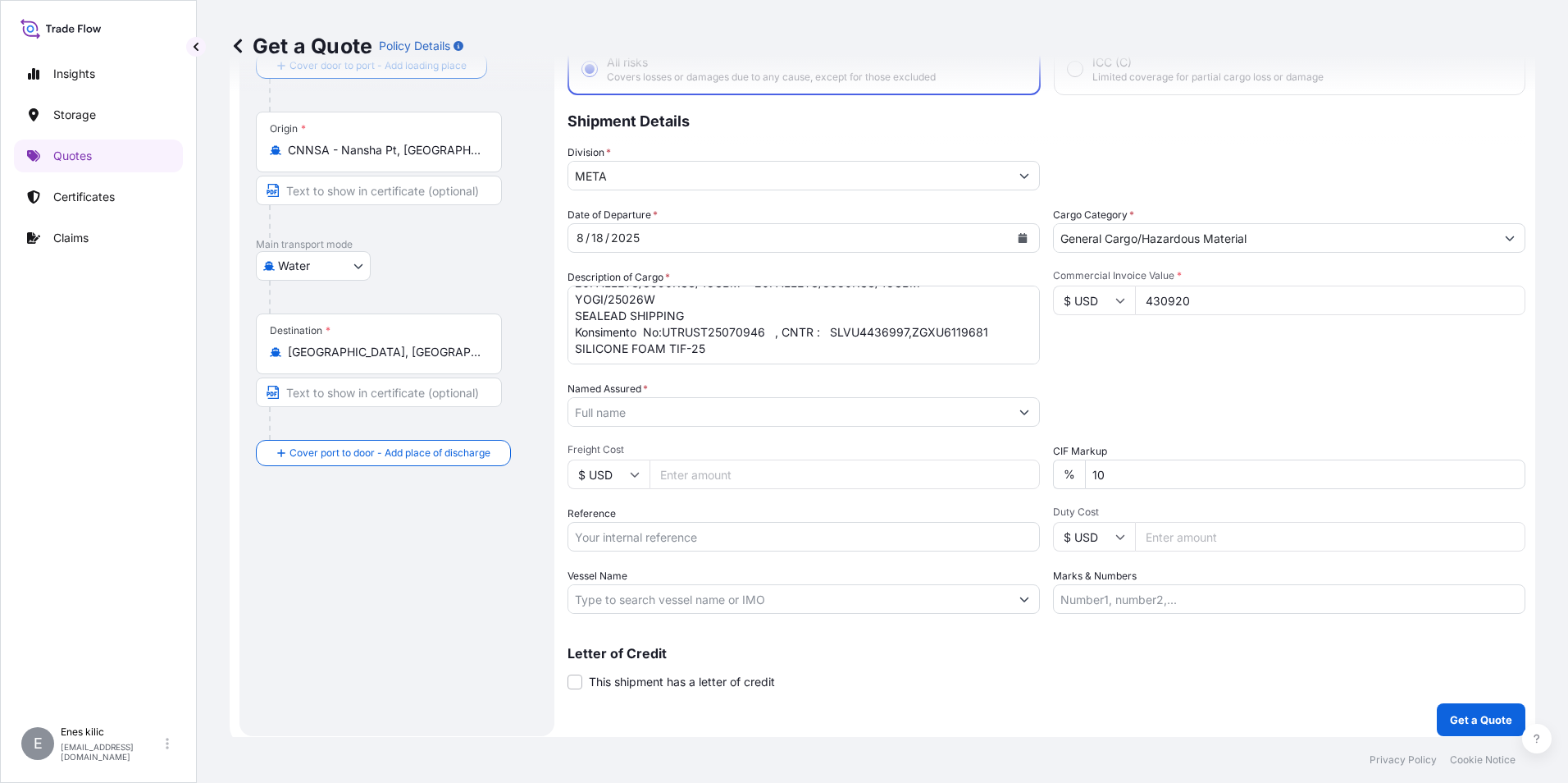
type input "430920"
click at [1228, 384] on div "Packing Category Type to search a container mode Please select a primary mode o…" at bounding box center [1289, 403] width 473 height 46
click at [690, 420] on input "Named Assured *" at bounding box center [789, 411] width 441 height 30
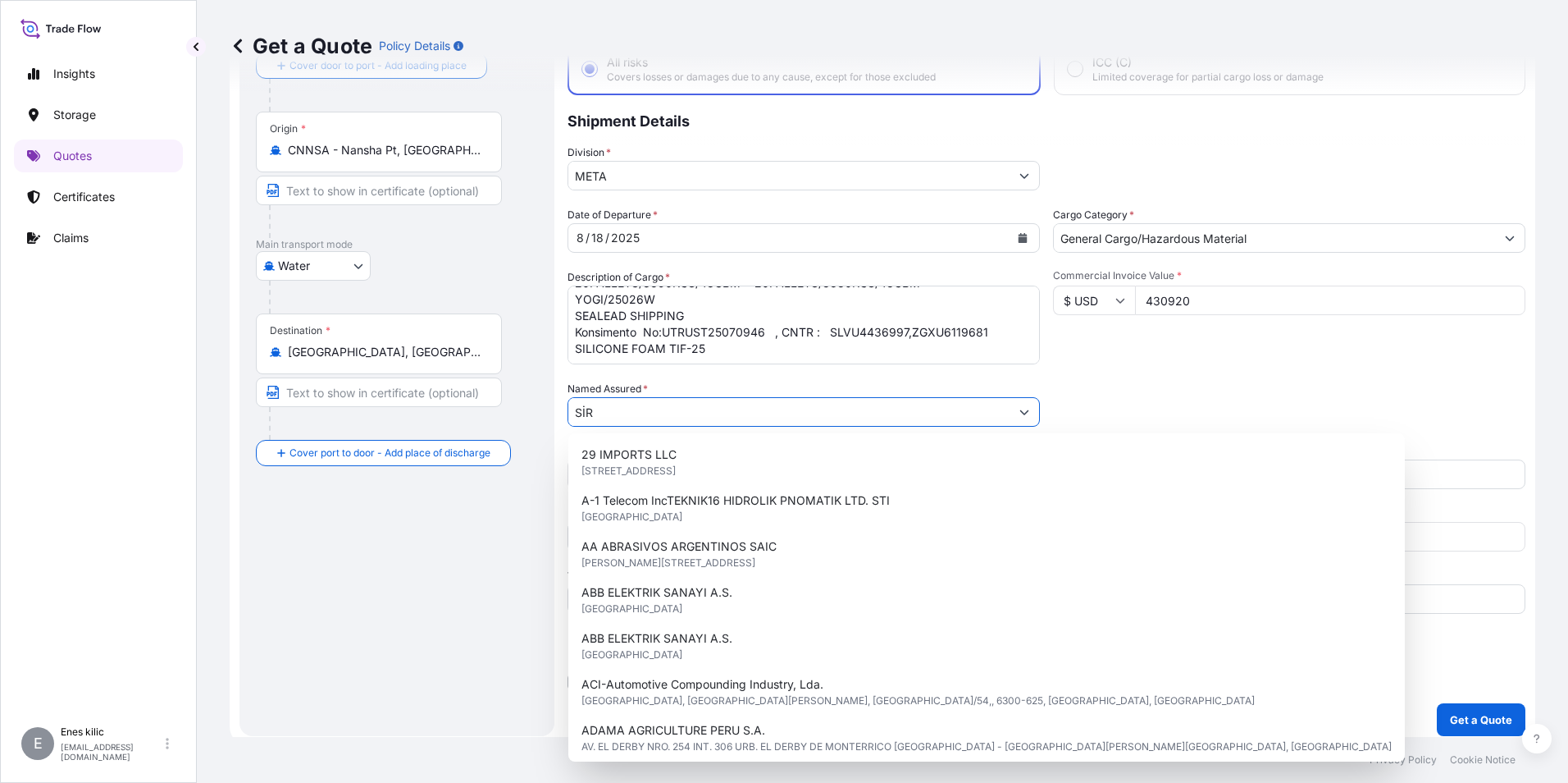
type input "SİRO"
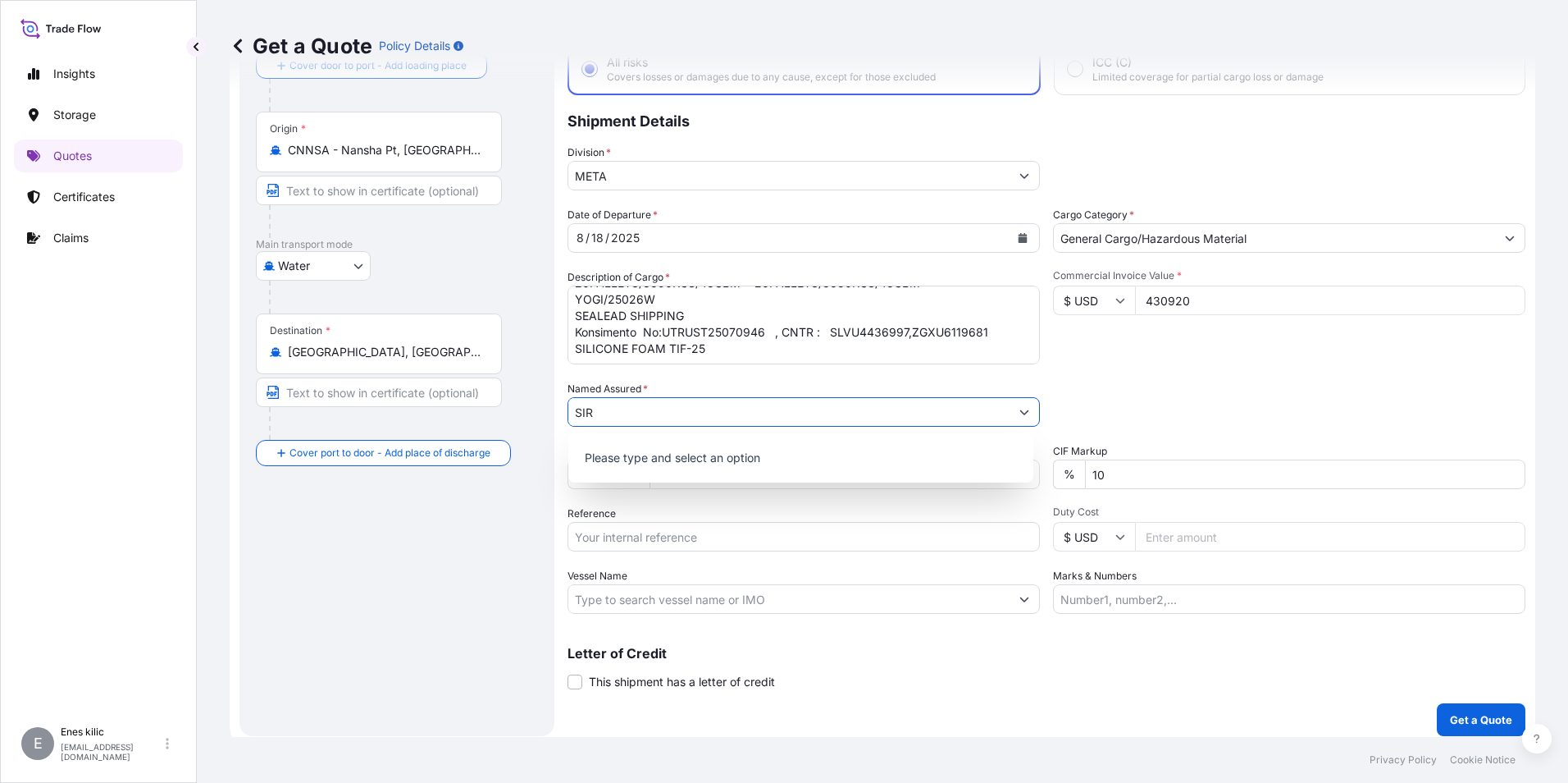
type input "SIRO"
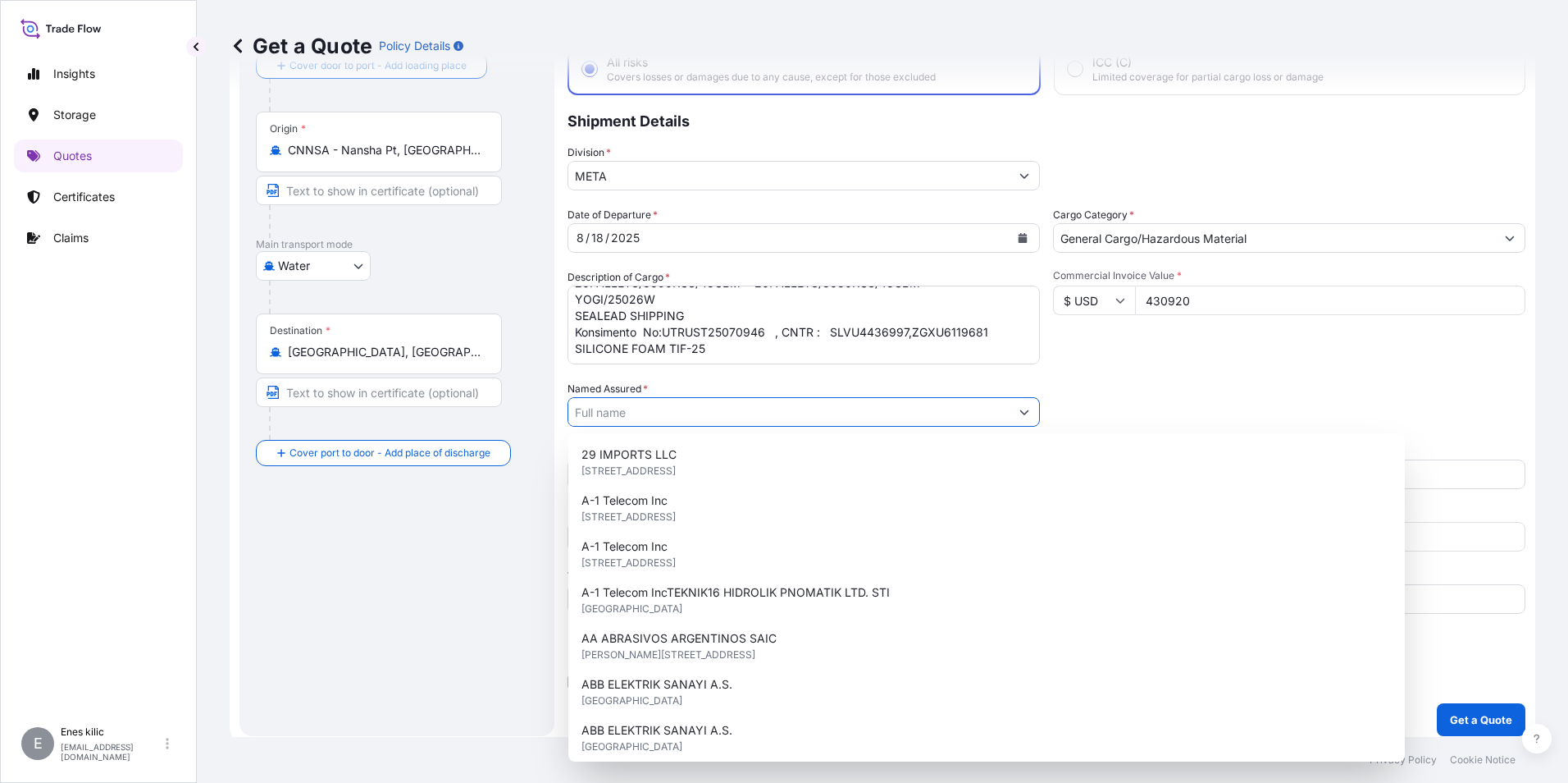
drag, startPoint x: 615, startPoint y: 420, endPoint x: 642, endPoint y: 427, distance: 27.9
click at [616, 420] on input "Named Assured *" at bounding box center [789, 411] width 441 height 30
paste input "Siro Silk Road Temiz Enerji Depolama Teknolojileri San. Ve Tic. AS."
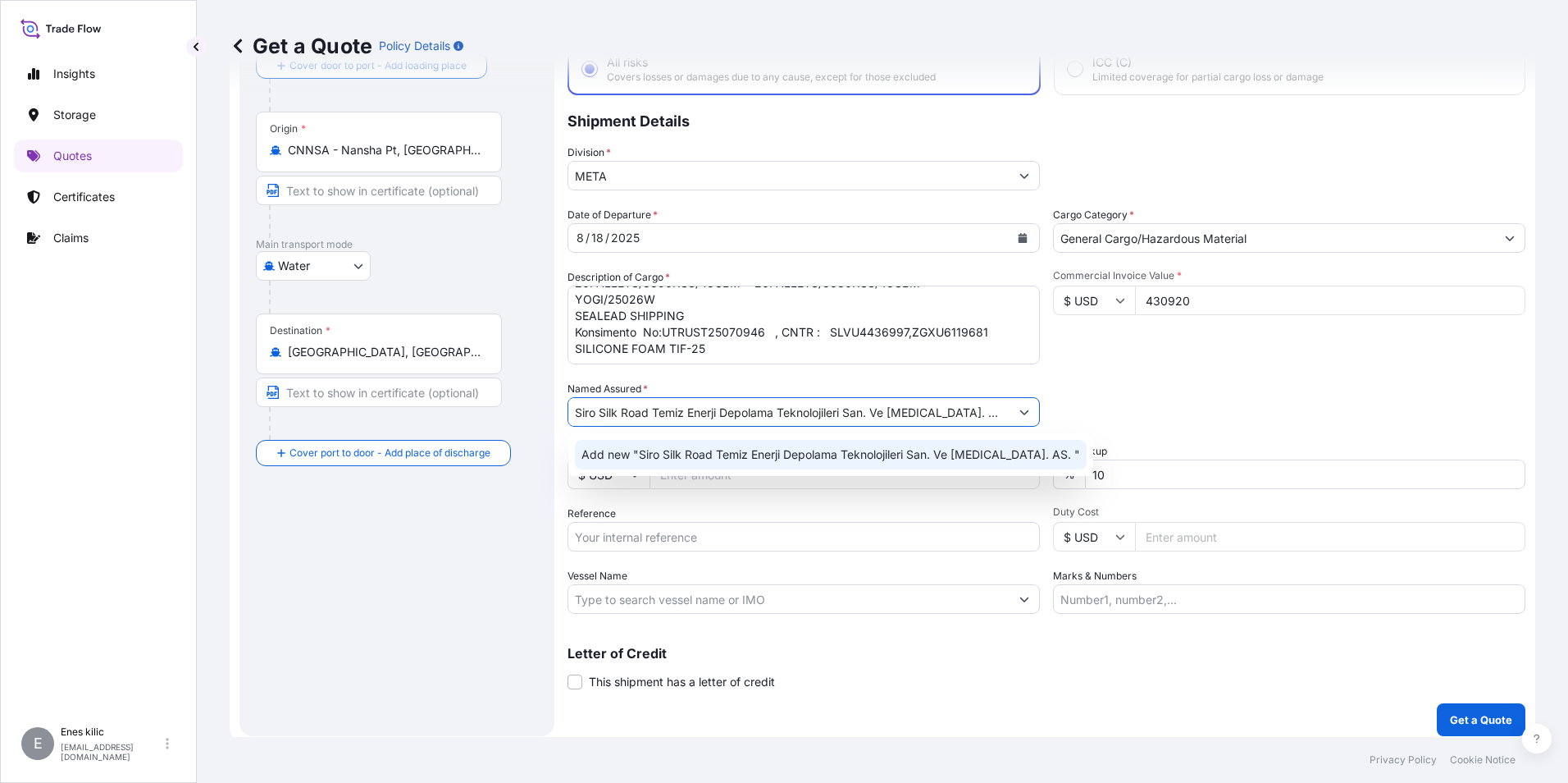
type input "Siro Silk Road Temiz Enerji Depolama Teknolojileri San. Ve Tic. AS."
click at [563, 433] on form "Route Details Reset Route Details Cover door to port - Add loading place Place …" at bounding box center [882, 364] width 1306 height 762
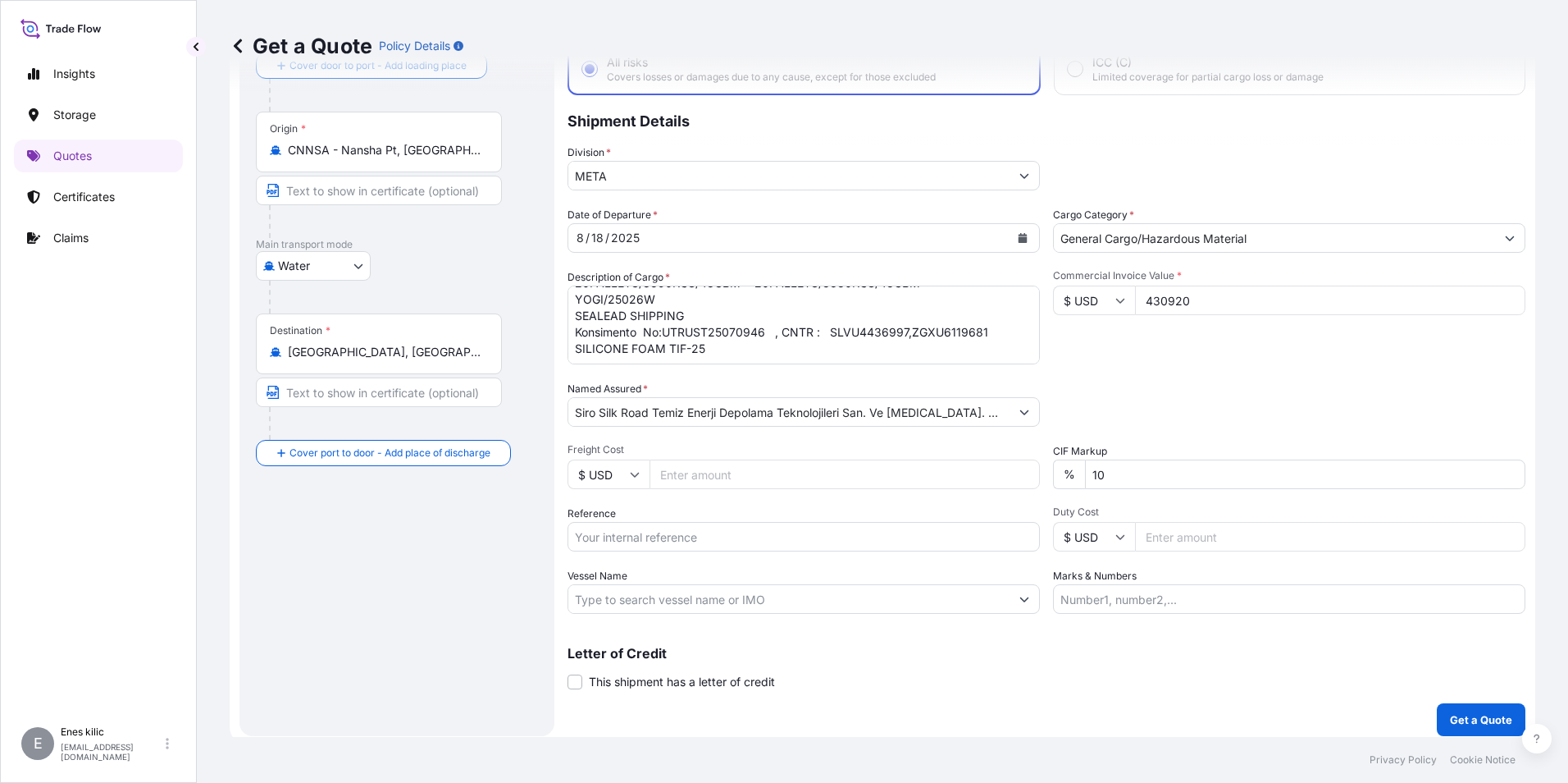
click at [940, 448] on span "Freight Cost" at bounding box center [803, 449] width 473 height 14
click at [940, 459] on input "Freight Cost" at bounding box center [845, 474] width 390 height 30
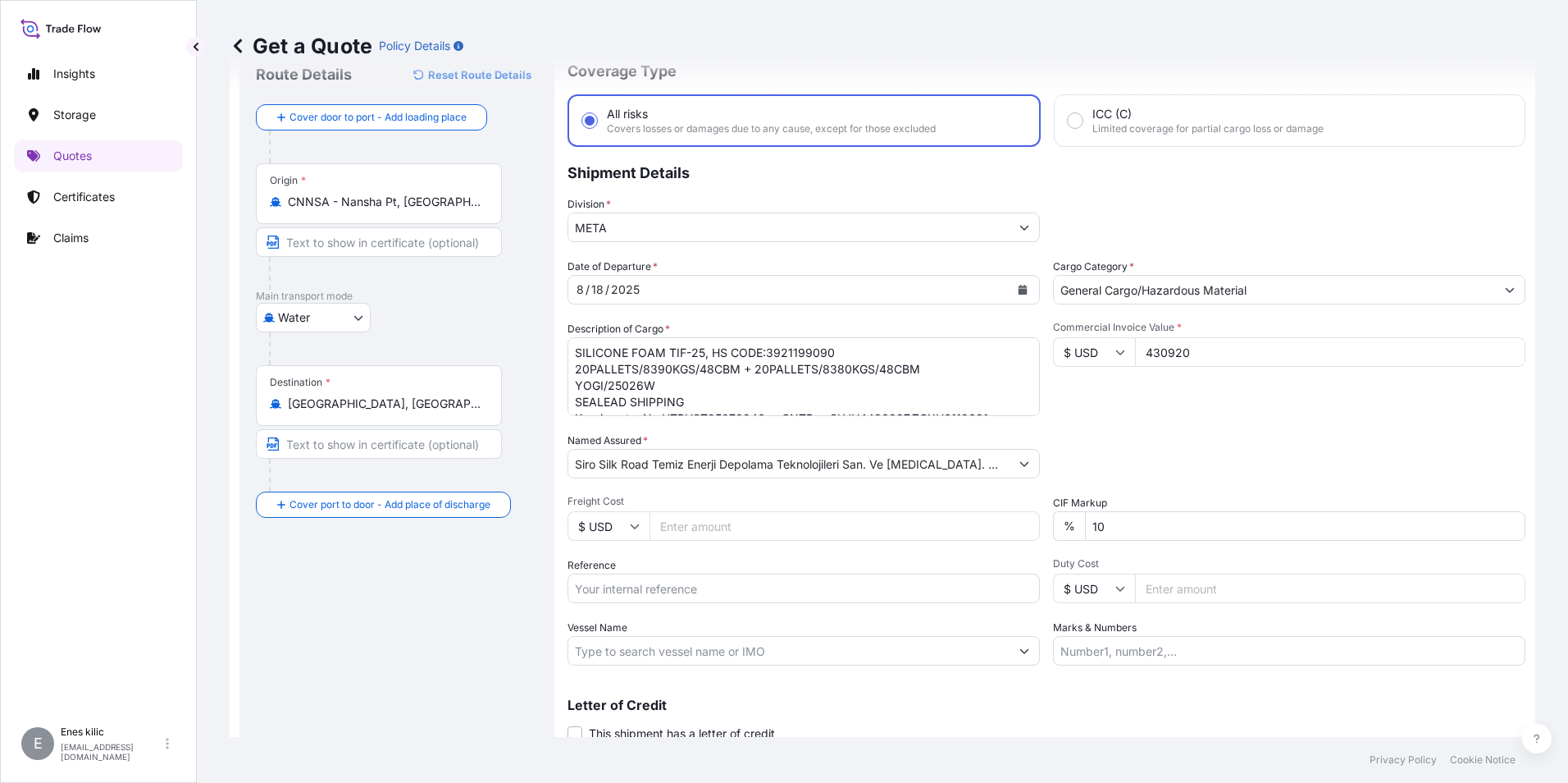
scroll to position [82, 0]
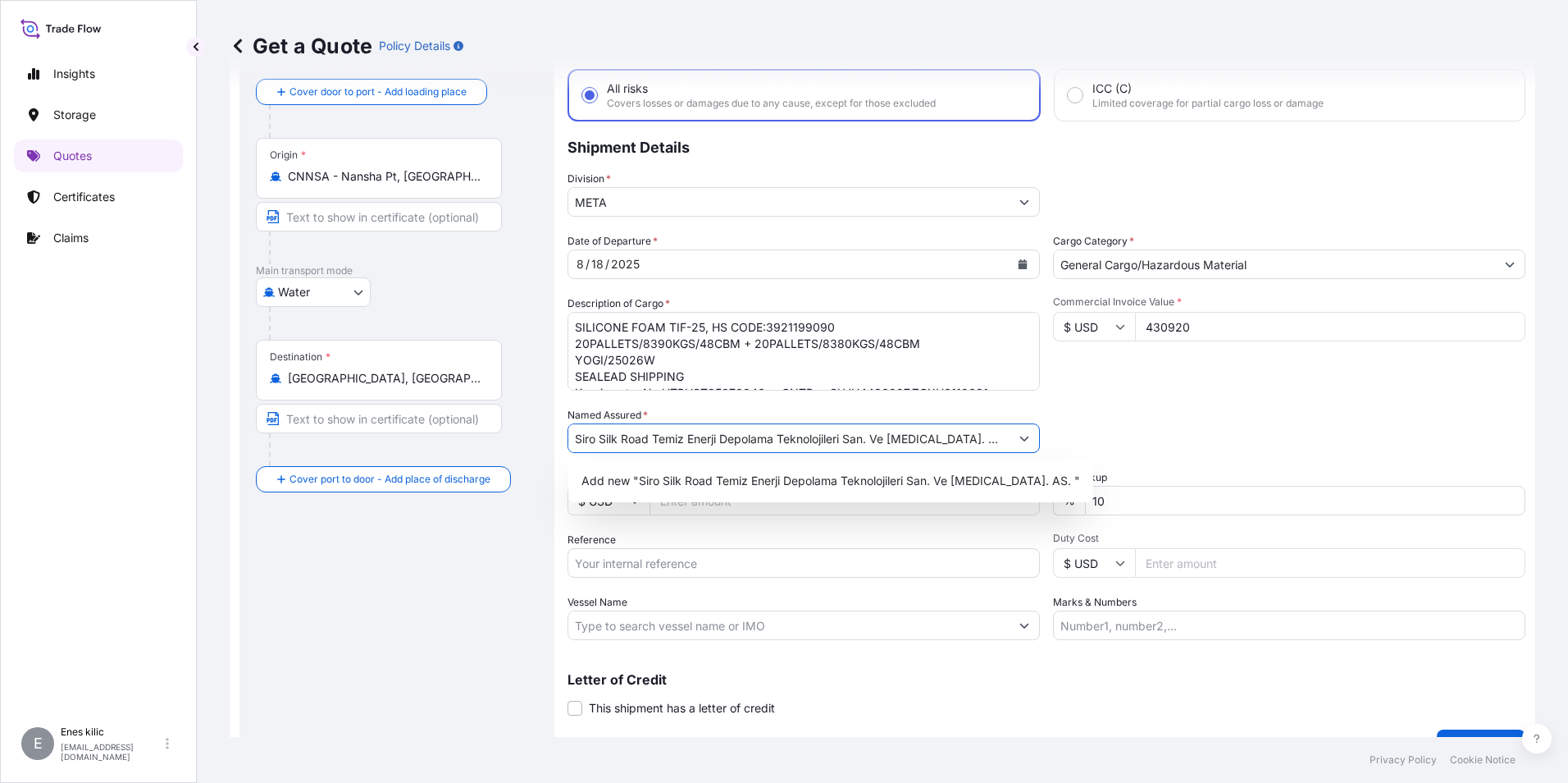
drag, startPoint x: 570, startPoint y: 440, endPoint x: 988, endPoint y: 440, distance: 418.0
click at [988, 440] on input "Siro Silk Road Temiz Enerji Depolama Teknolojileri San. Ve Tic. AS." at bounding box center [789, 438] width 441 height 30
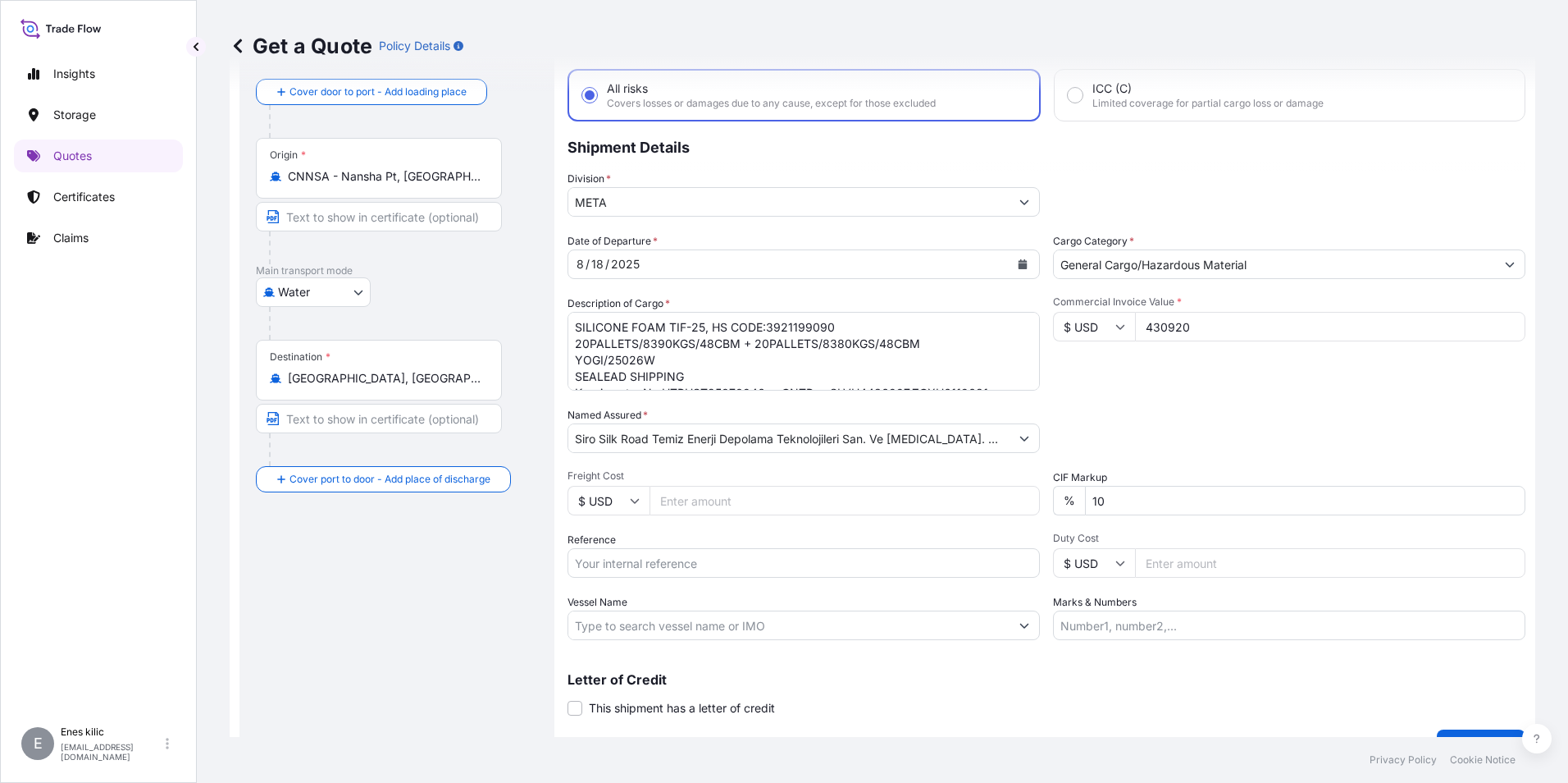
click at [1213, 445] on div "Packing Category Type to search a container mode Please select a primary mode o…" at bounding box center [1289, 429] width 473 height 46
drag, startPoint x: 1197, startPoint y: 335, endPoint x: 1141, endPoint y: 346, distance: 57.1
click at [1141, 346] on div "Commercial Invoice Value * $ USD 430920" at bounding box center [1289, 343] width 473 height 95
click at [1144, 381] on div "Commercial Invoice Value * $ USD 430920" at bounding box center [1289, 343] width 473 height 95
click at [663, 261] on div "8 / 18 / 2025" at bounding box center [789, 264] width 441 height 30
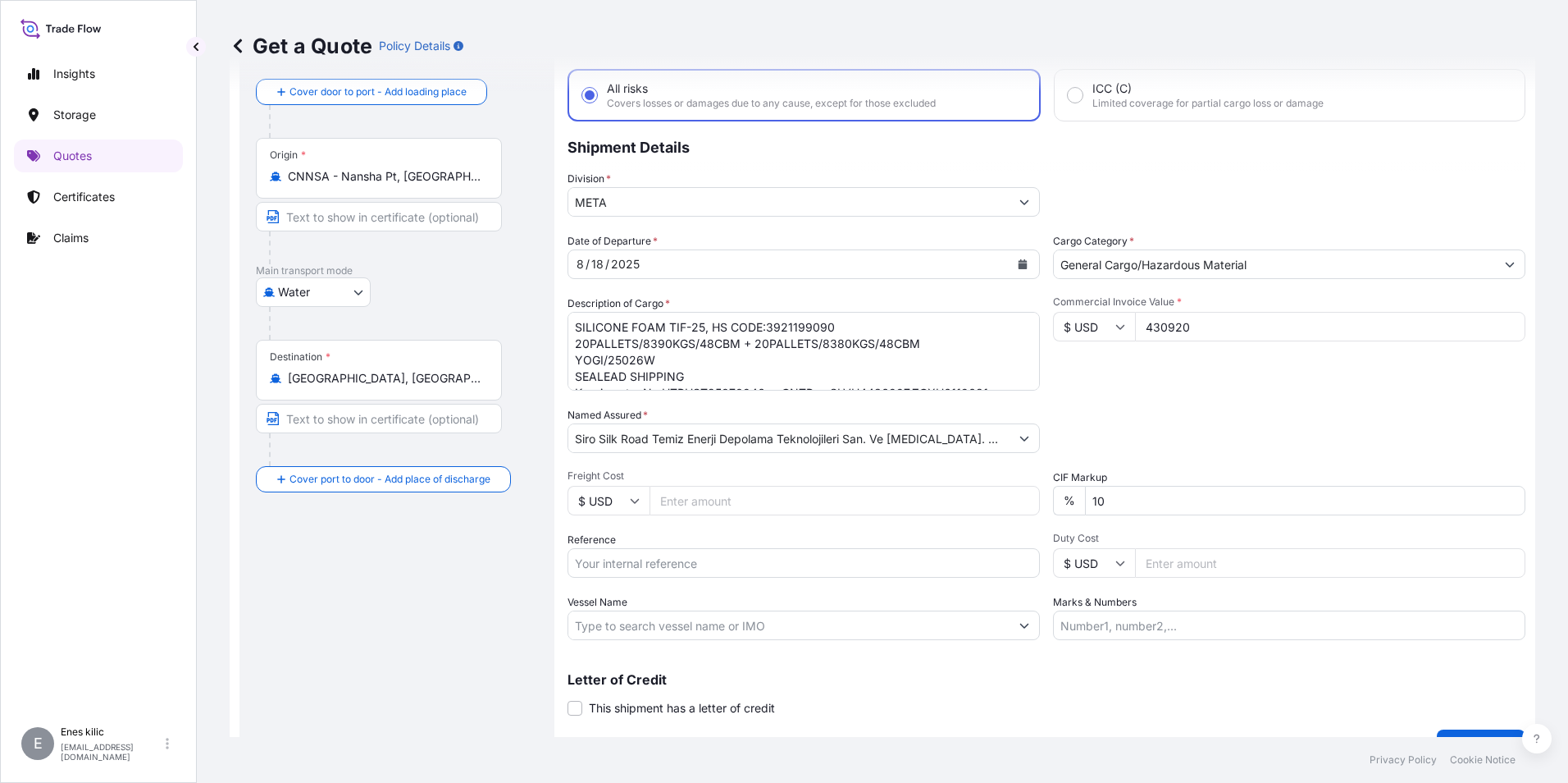
click at [1010, 262] on button "Calendar" at bounding box center [1022, 264] width 26 height 26
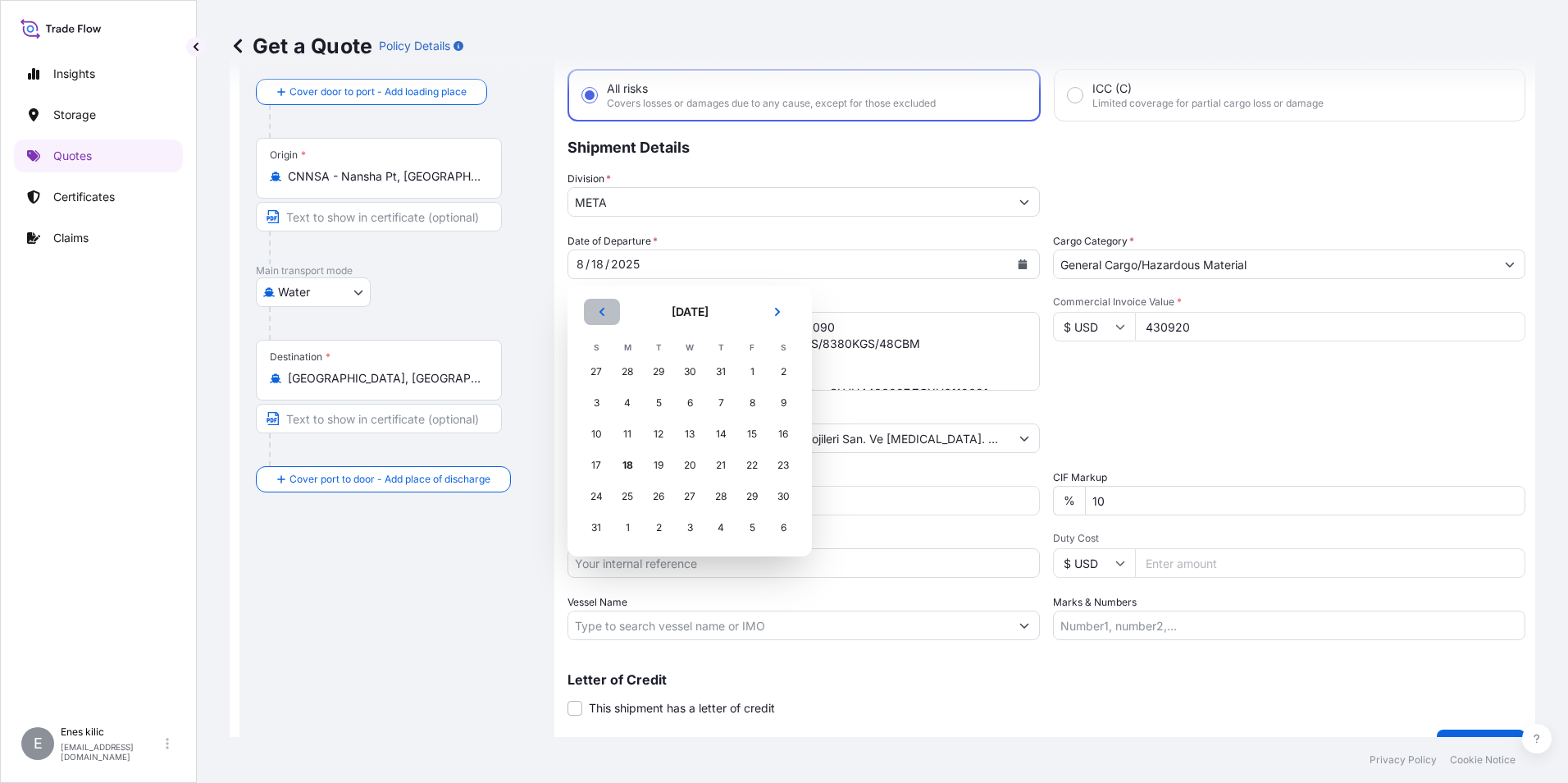
click at [597, 308] on icon "Previous" at bounding box center [602, 311] width 10 height 10
click at [748, 432] on div "18" at bounding box center [752, 434] width 30 height 30
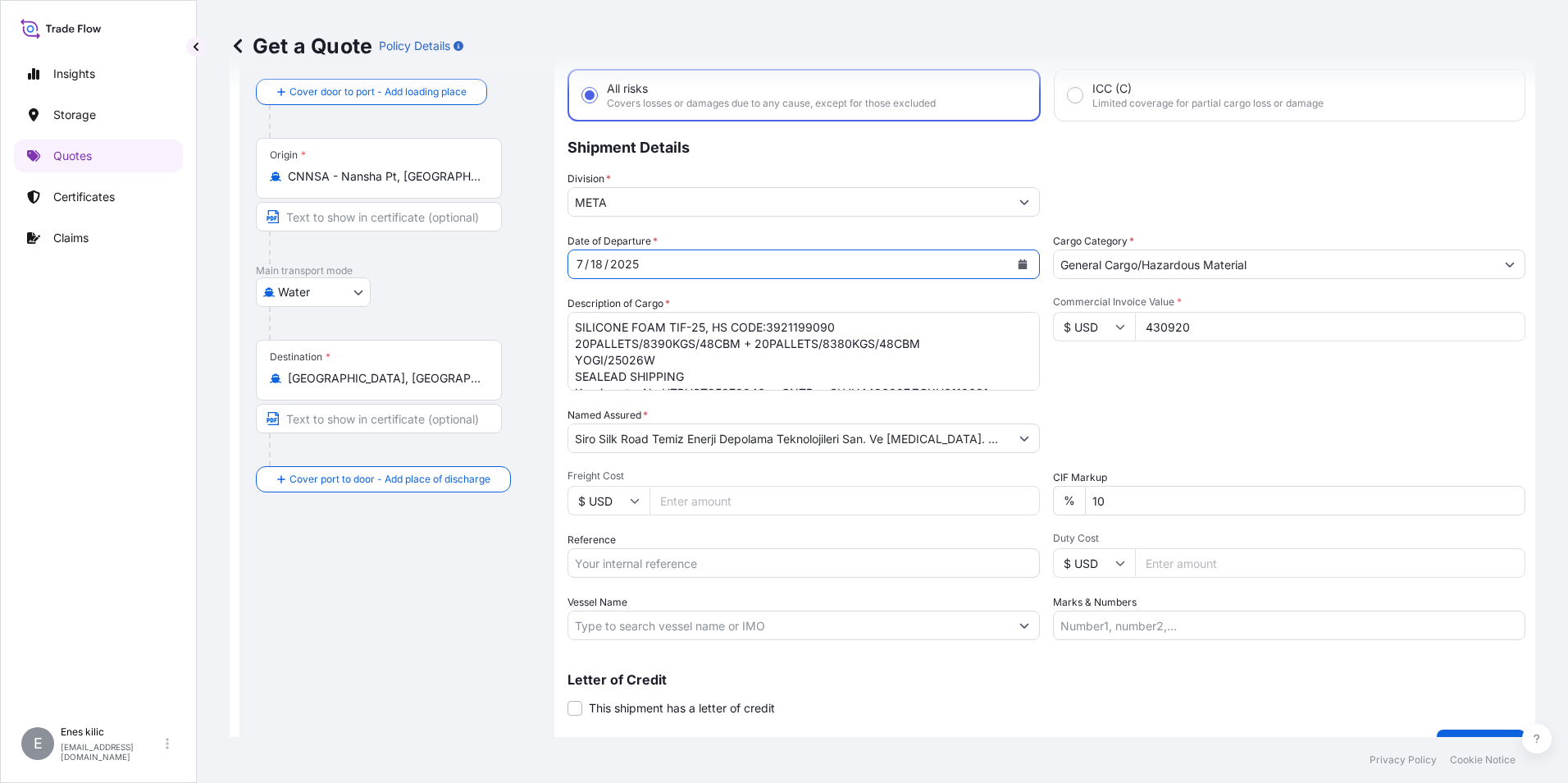
click at [628, 285] on div "Date of Departure * 7 / 18 / 2025 Cargo Category * General Cargo/Hazardous Mate…" at bounding box center [1047, 437] width 958 height 407
drag, startPoint x: 1216, startPoint y: 320, endPoint x: 1111, endPoint y: 322, distance: 105.0
click at [1111, 322] on div "$ USD 430920" at bounding box center [1289, 326] width 473 height 30
click at [1168, 406] on div "Date of Departure * 7 / 18 / 2025 Cargo Category * General Cargo/Hazardous Mate…" at bounding box center [1047, 437] width 958 height 407
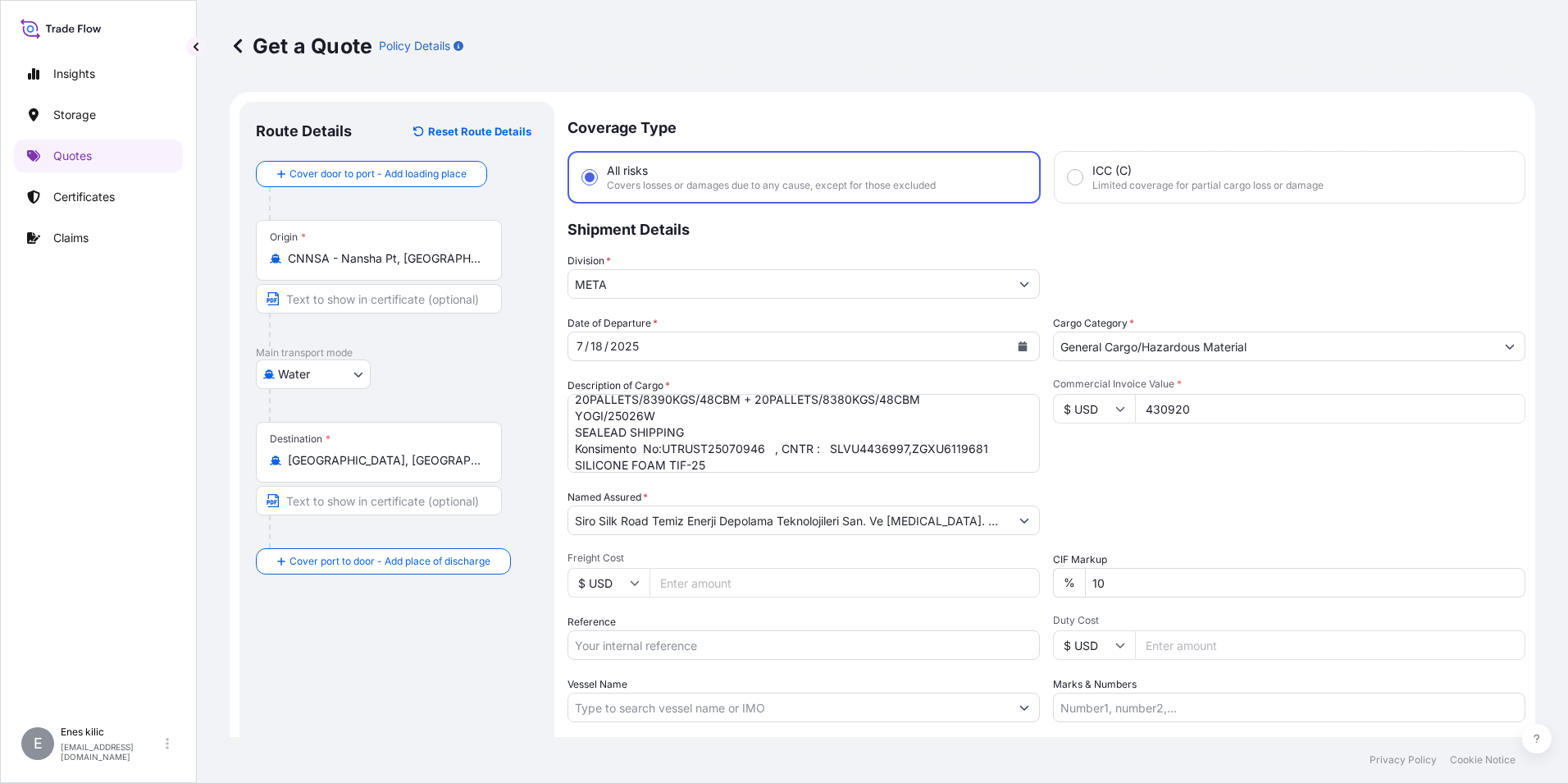
scroll to position [0, 0]
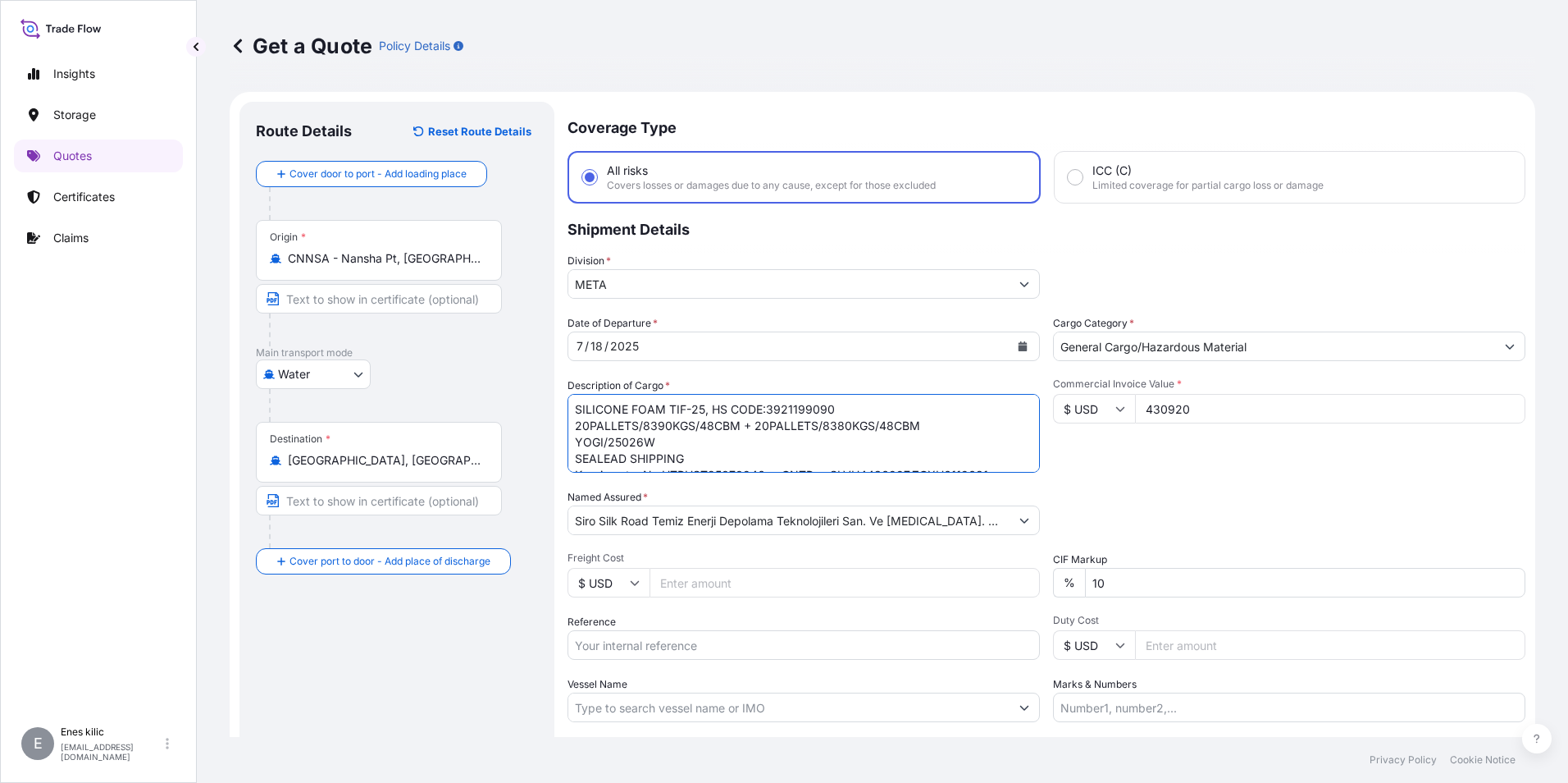
drag, startPoint x: 689, startPoint y: 456, endPoint x: 563, endPoint y: 447, distance: 126.3
click at [563, 447] on form "Route Details Reset Route Details Cover door to port - Add loading place Place …" at bounding box center [882, 473] width 1306 height 762
click at [723, 467] on textarea "SILICONE FOAM TIF-25, HS CODE:3921199090 20PALLETS/8390KGS/48CBM + 20PALLETS/83…" at bounding box center [803, 433] width 473 height 79
drag, startPoint x: 712, startPoint y: 437, endPoint x: 555, endPoint y: 438, distance: 157.0
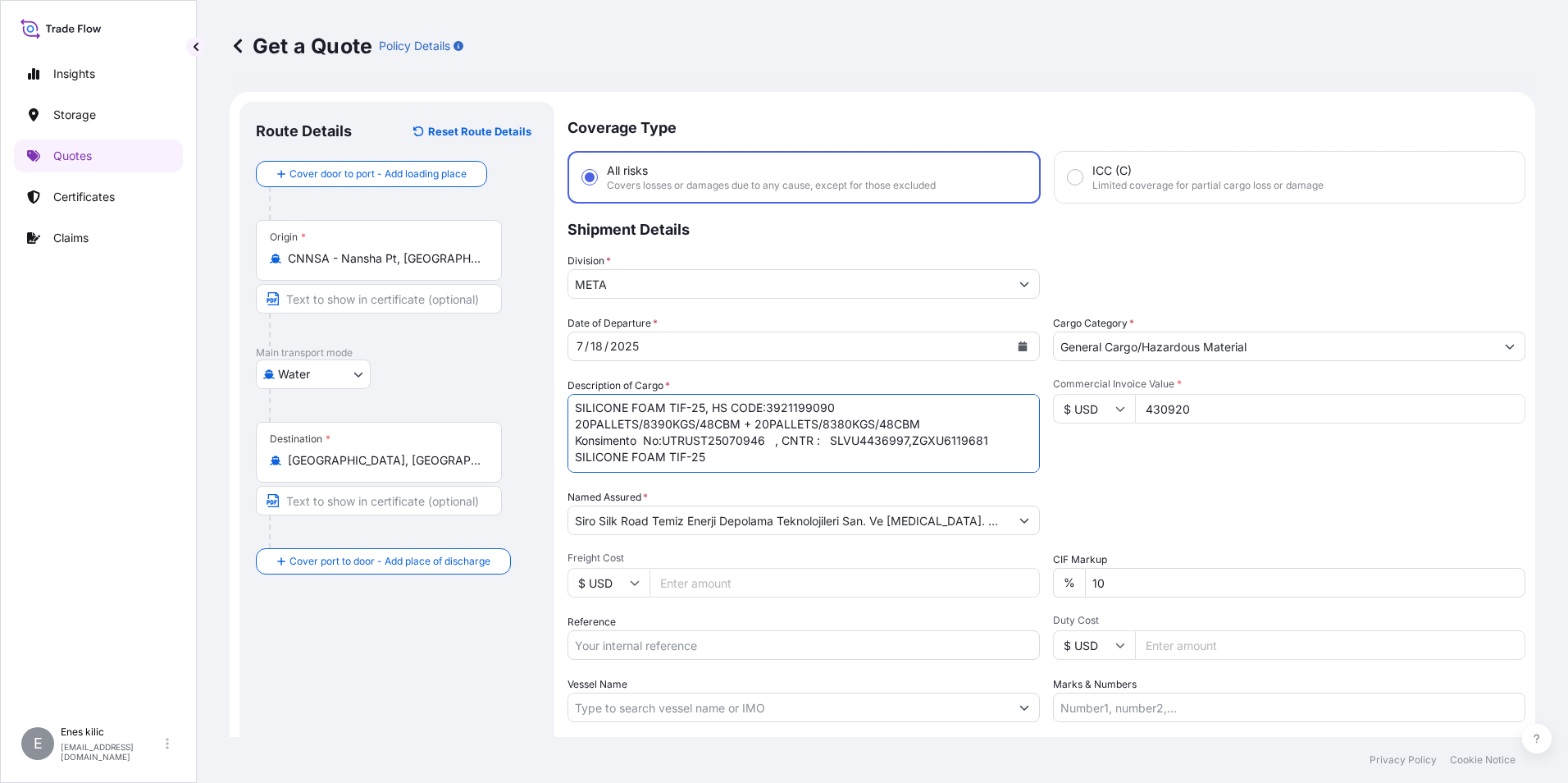
click at [555, 438] on form "Route Details Reset Route Details Cover door to port - Add loading place Place …" at bounding box center [882, 473] width 1306 height 762
click at [1201, 481] on div "Date of Departure * 7 / 18 / 2025 Cargo Category * General Cargo/Hazardous Mate…" at bounding box center [1047, 519] width 958 height 407
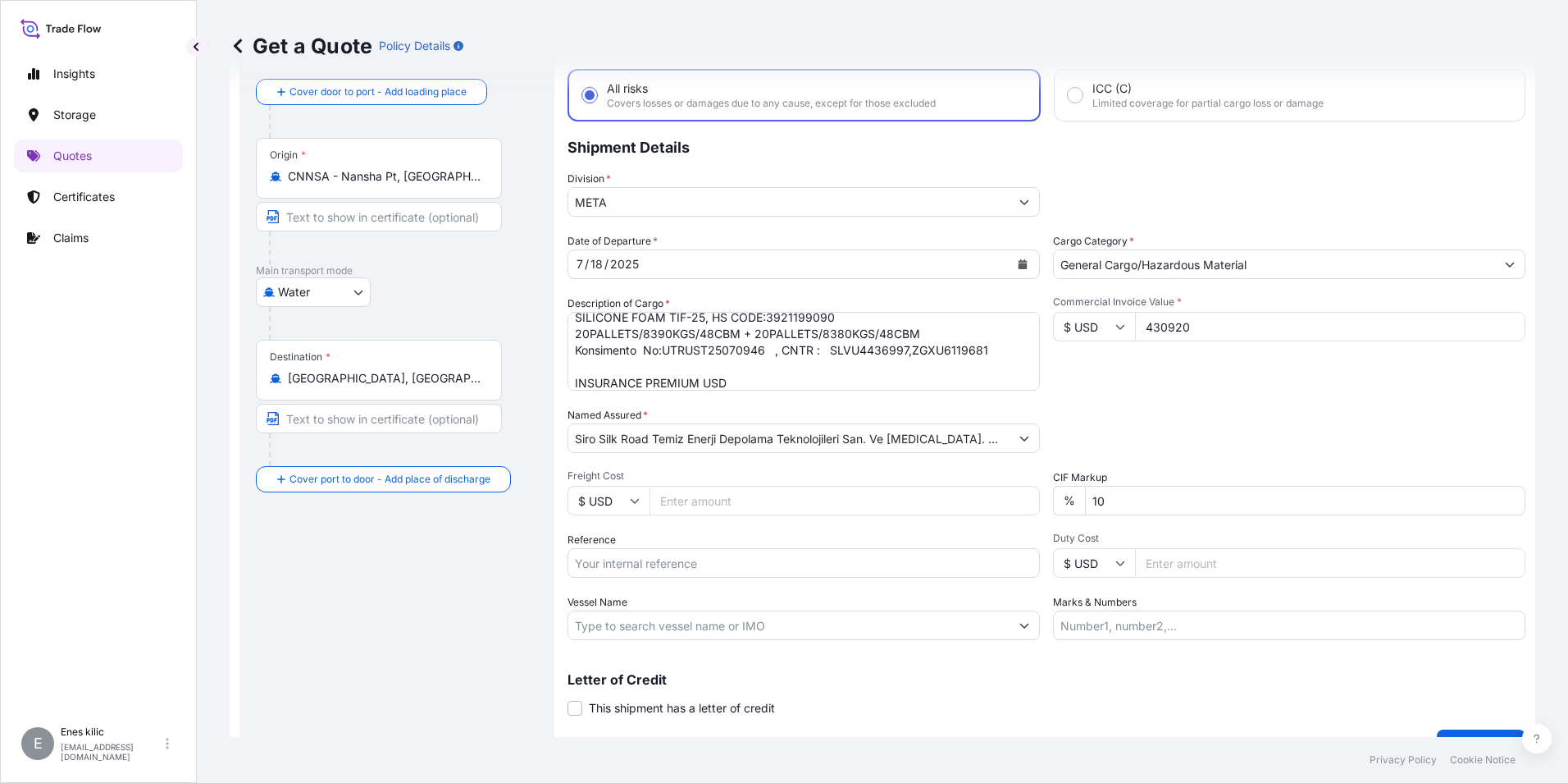
click at [743, 377] on textarea "SILICONE FOAM TIF-25, HS CODE:3921199090 20PALLETS/8390KGS/48CBM + 20PALLETS/83…" at bounding box center [803, 351] width 473 height 79
type textarea "SILICONE FOAM TIF-25, HS CODE:3921199090 20PALLETS/8390KGS/48CBM + 20PALLETS/83…"
click at [748, 558] on input "Reference" at bounding box center [803, 562] width 473 height 30
drag, startPoint x: 722, startPoint y: 493, endPoint x: 718, endPoint y: 512, distance: 19.4
click at [722, 493] on input "Freight Cost" at bounding box center [845, 500] width 390 height 30
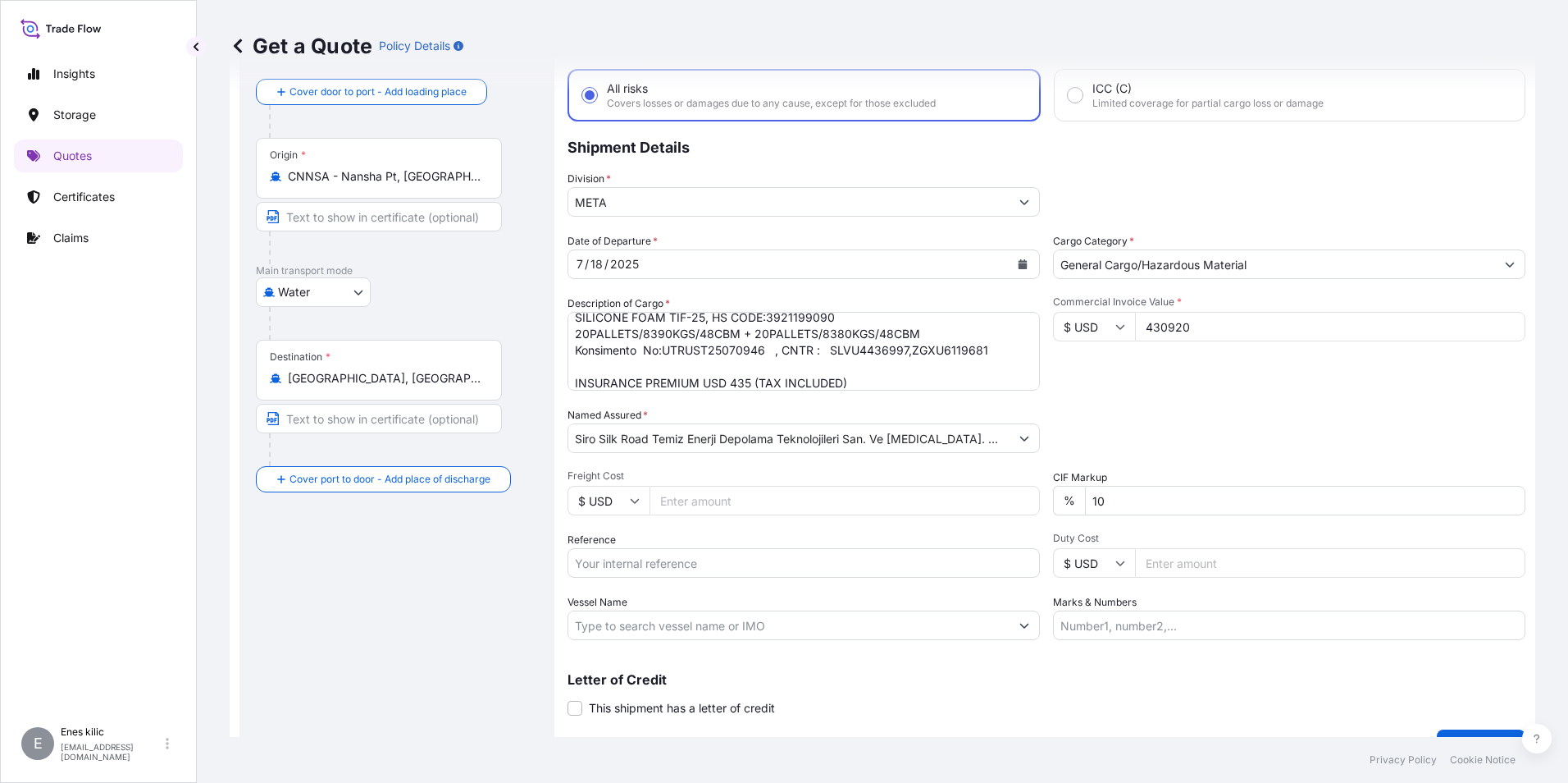
click at [680, 561] on input "Reference" at bounding box center [803, 562] width 473 height 30
paste input "2511765314"
type input "2511765314"
click at [836, 629] on input "Vessel Name" at bounding box center [789, 625] width 441 height 30
click at [688, 627] on input "Vessel Name" at bounding box center [789, 625] width 441 height 30
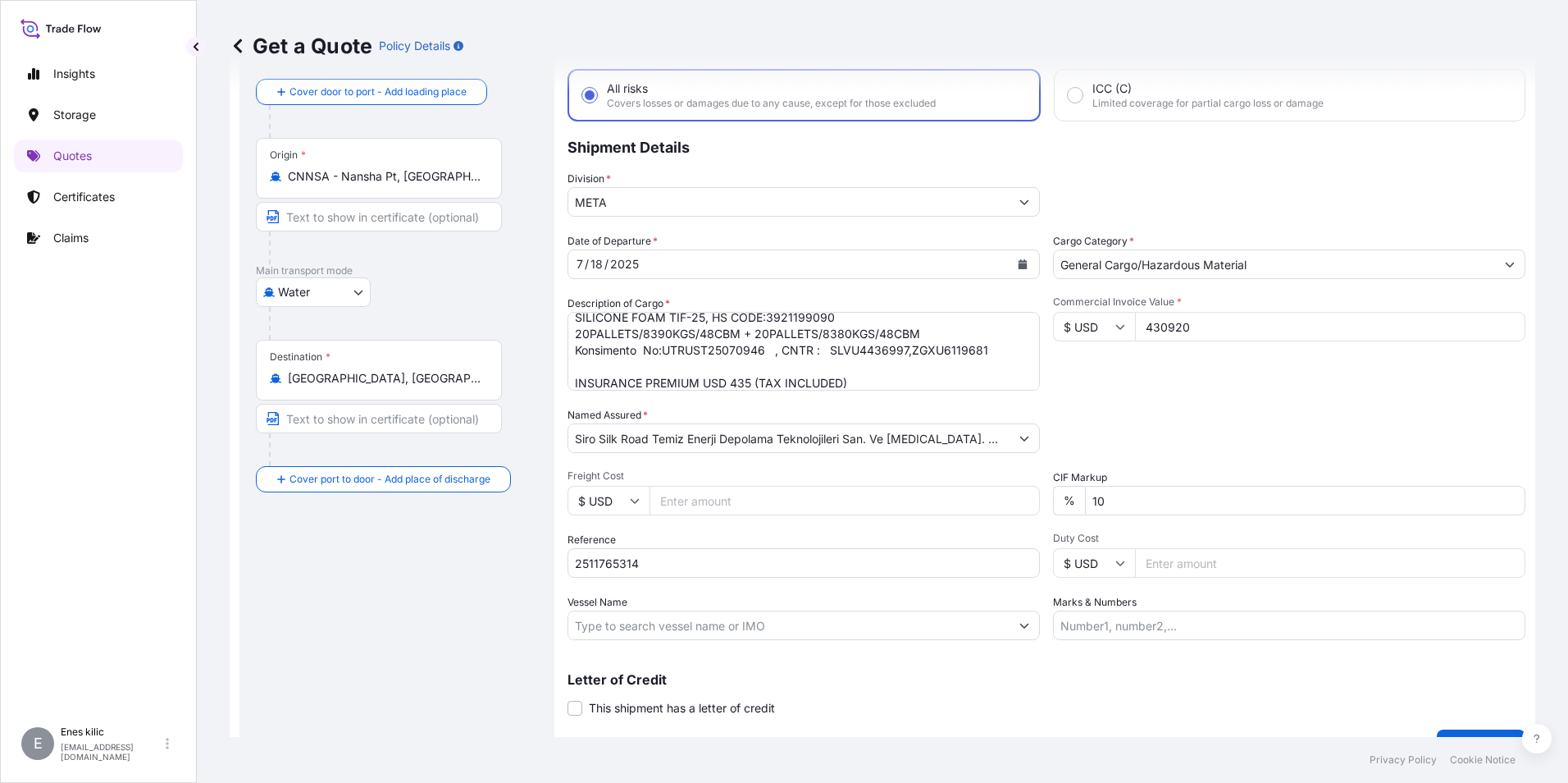
paste input "YOGI/25026W"
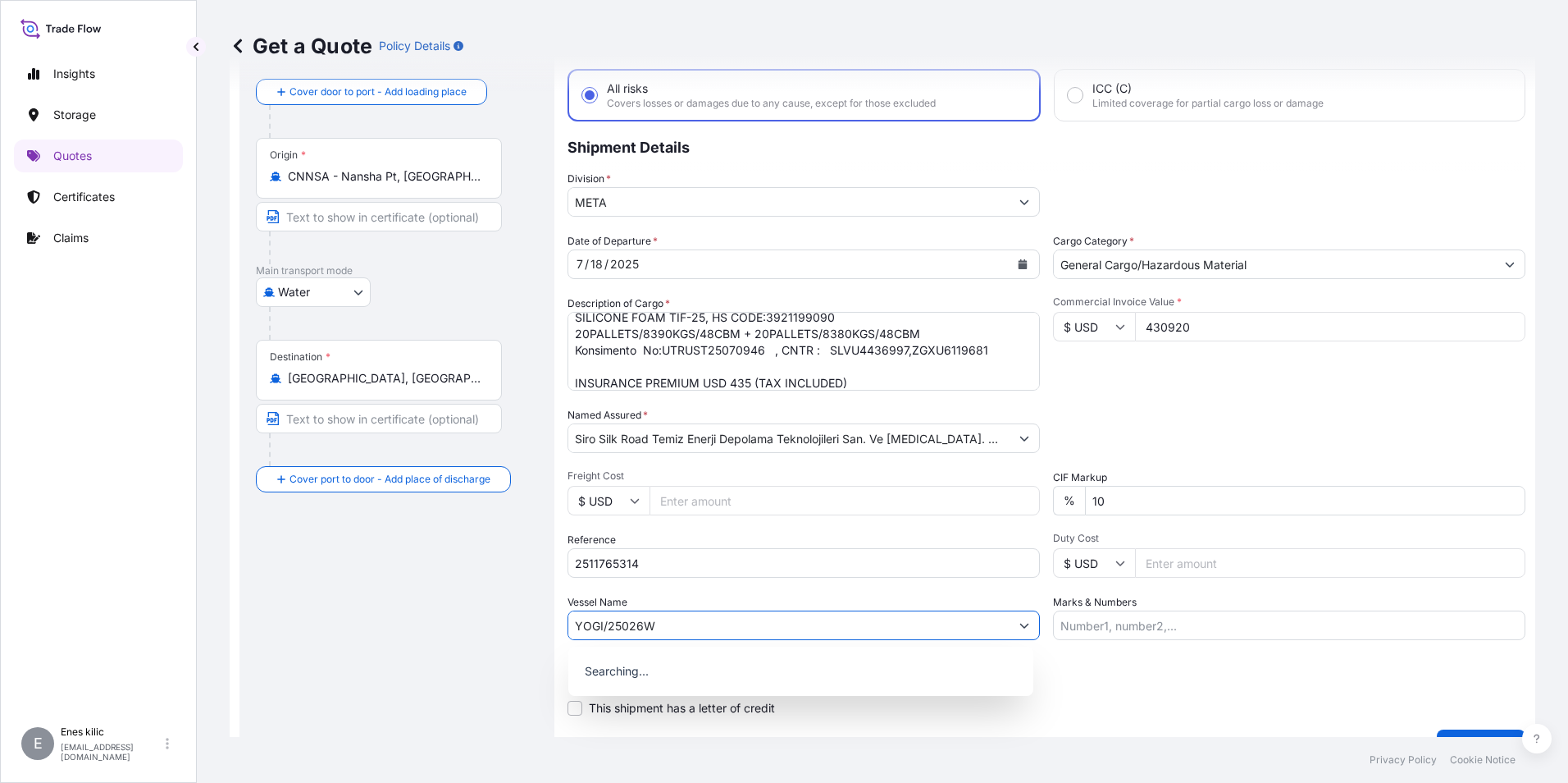
type input "YOGI/25026W"
click at [494, 622] on div "Route Details Reset Route Details Cover door to port - Add loading place Place …" at bounding box center [397, 391] width 282 height 710
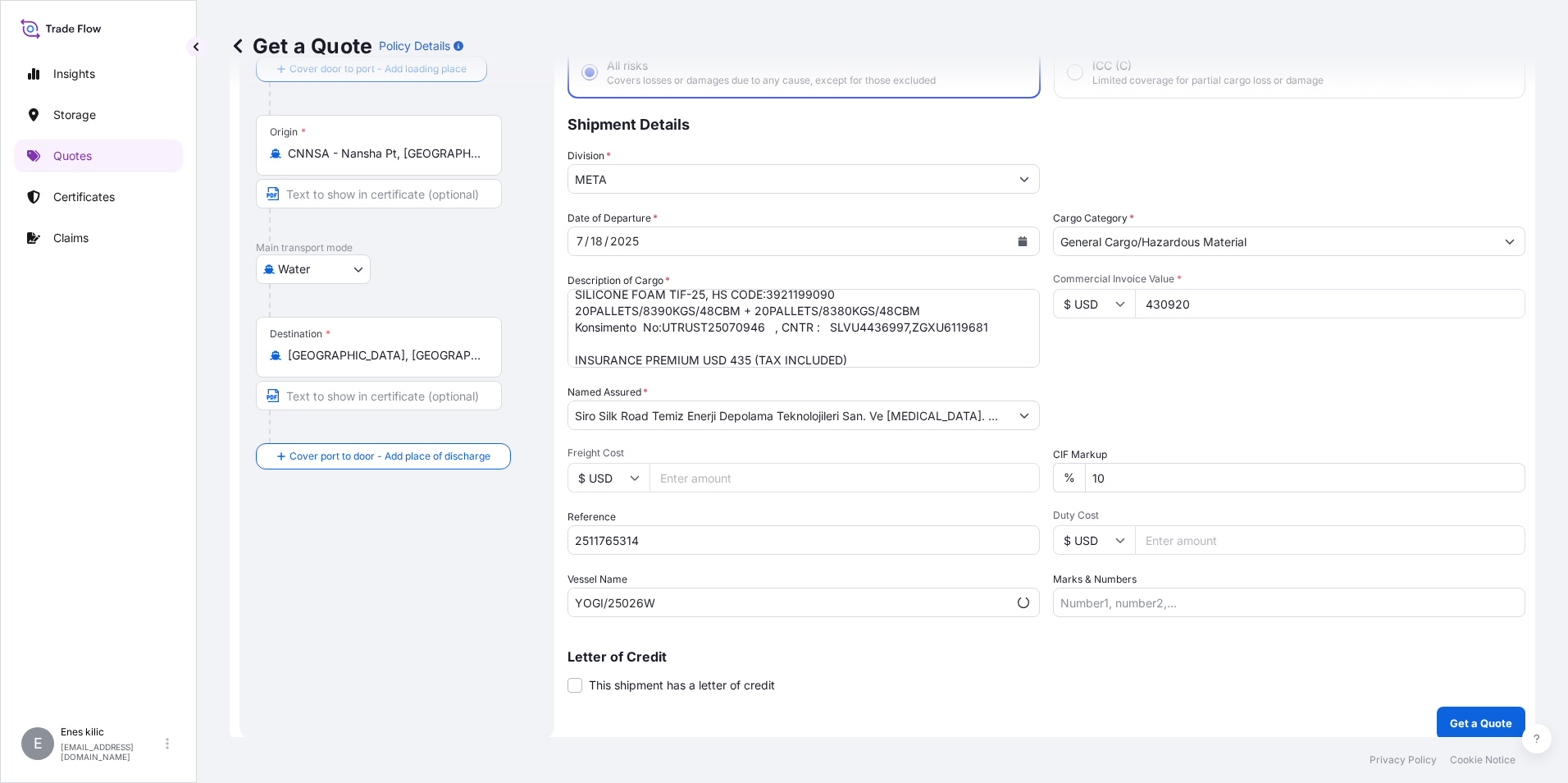
scroll to position [118, 0]
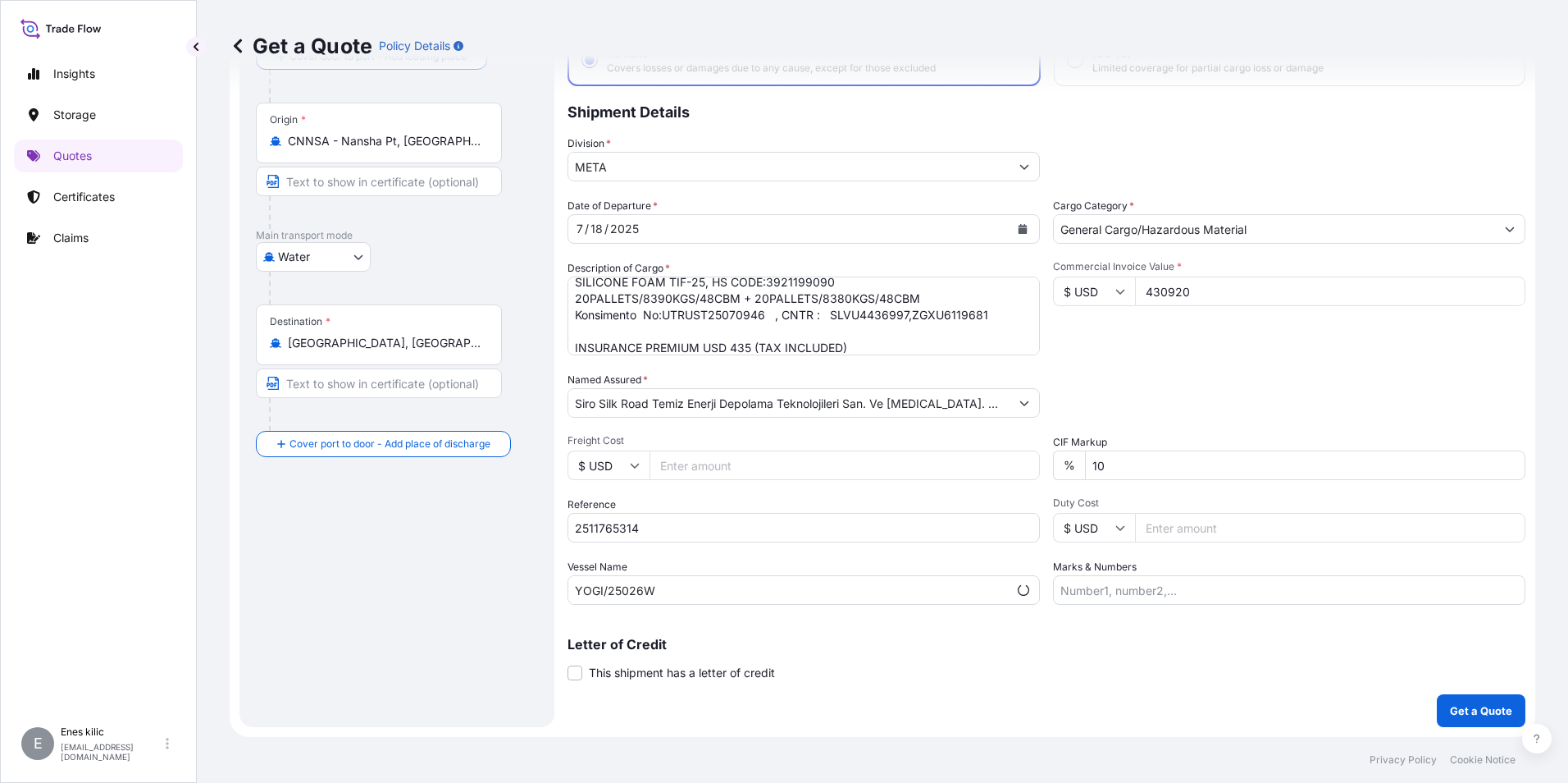
click at [1114, 646] on p "Letter of Credit" at bounding box center [1047, 644] width 958 height 14
click at [1199, 344] on div "Commercial Invoice Value * $ USD 430920" at bounding box center [1289, 307] width 473 height 95
click at [1451, 712] on p "Get a Quote" at bounding box center [1481, 711] width 62 height 16
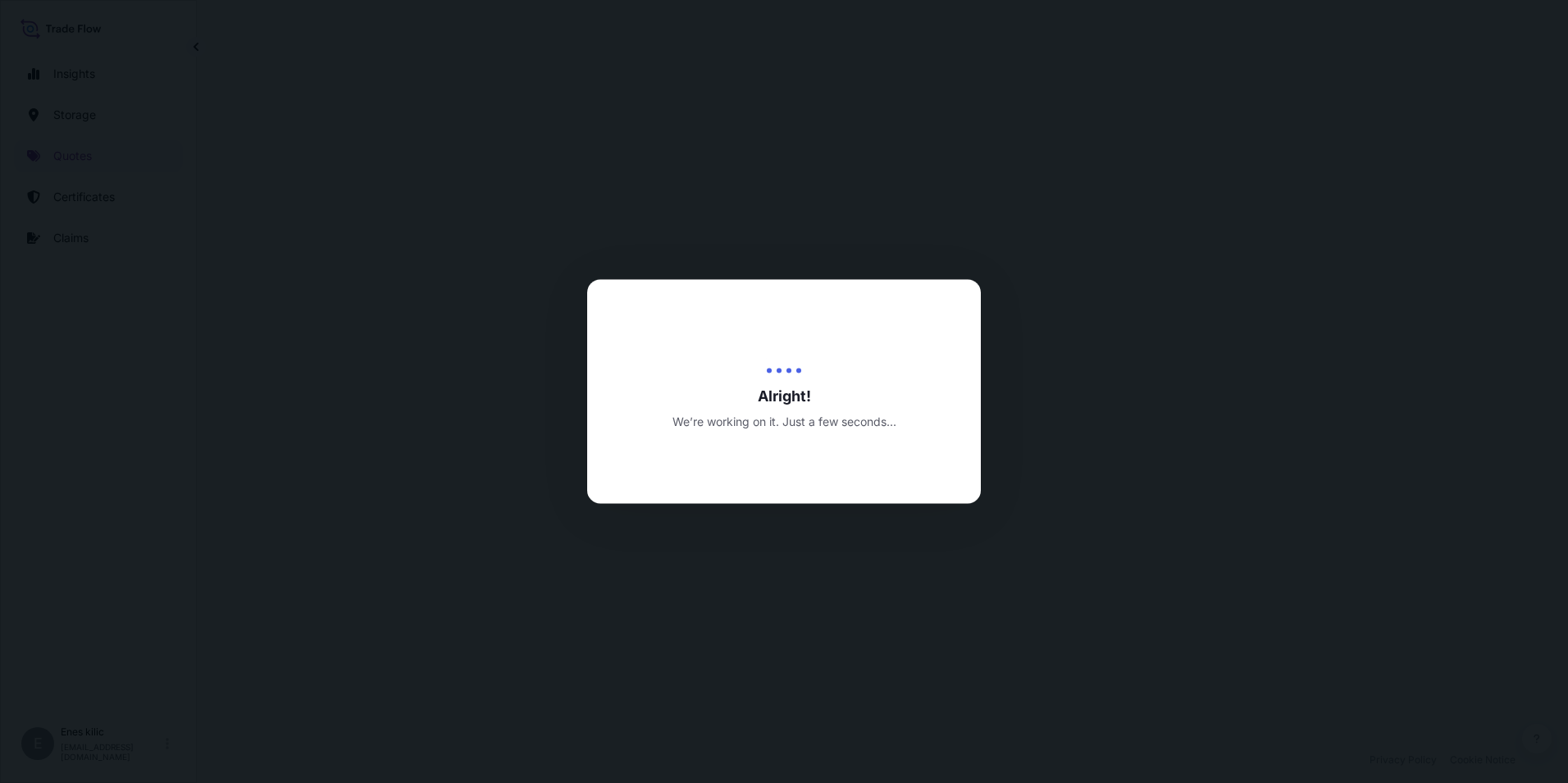
select select "Water"
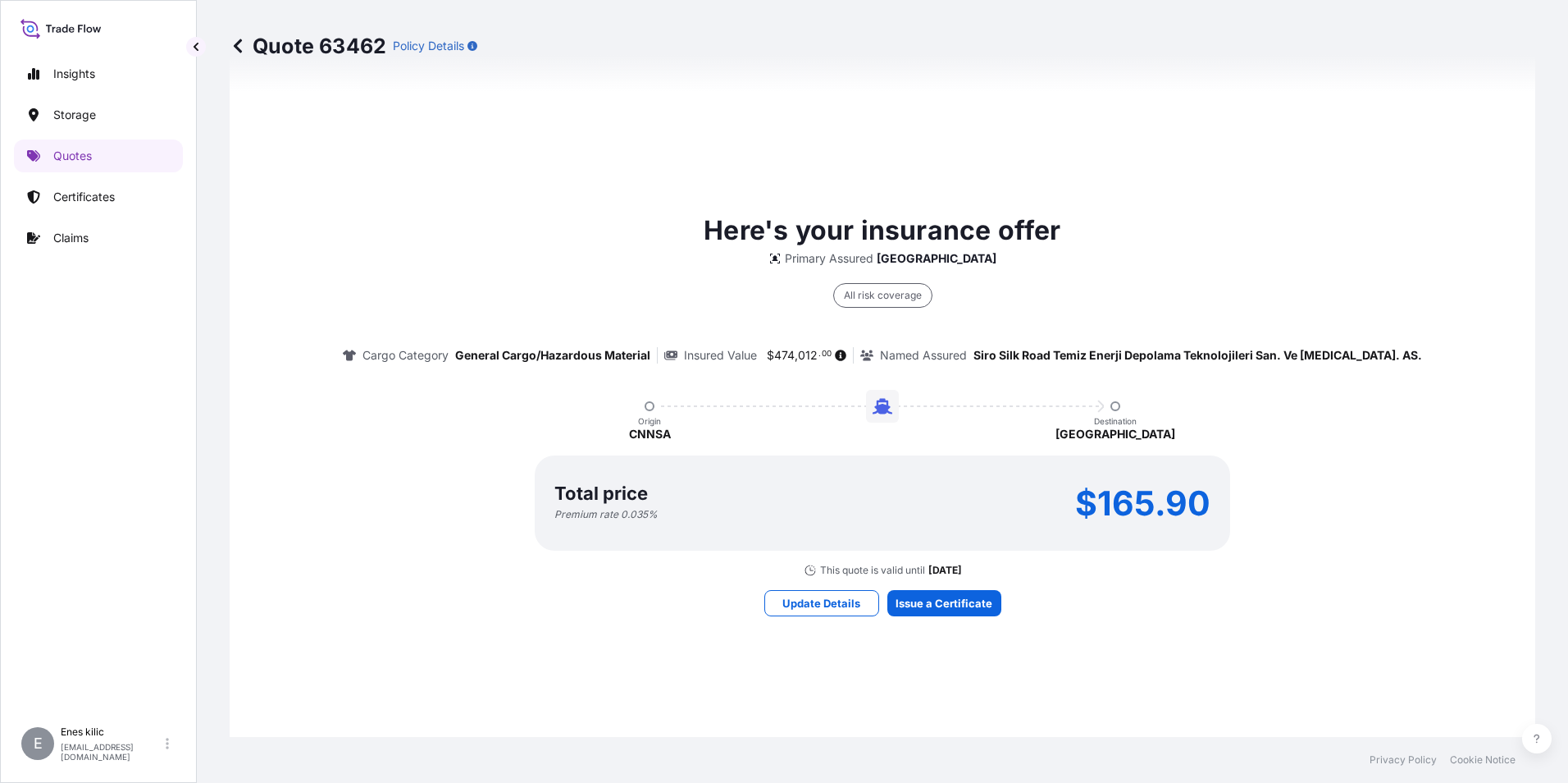
scroll to position [1117, 0]
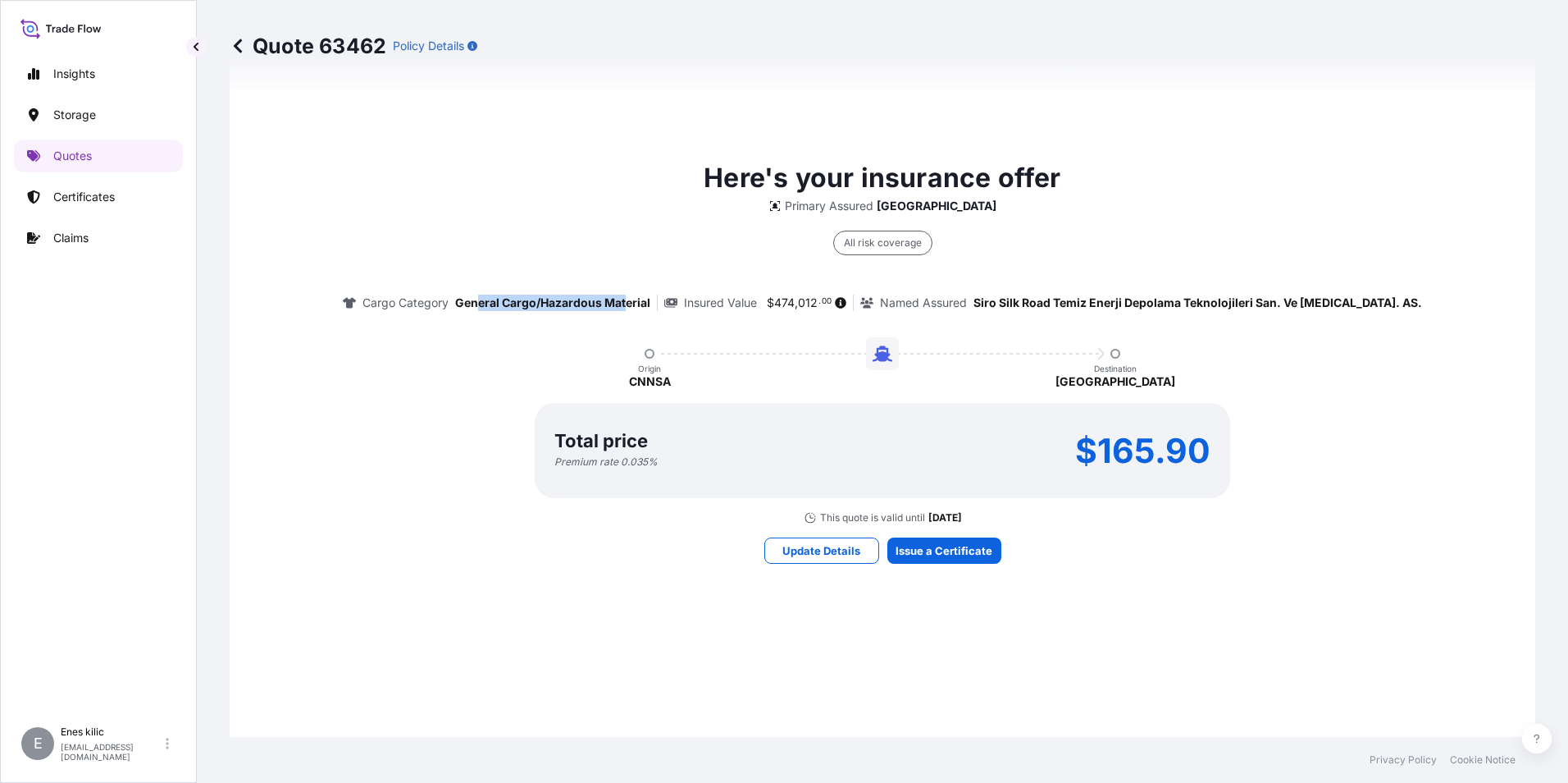
drag, startPoint x: 511, startPoint y: 303, endPoint x: 662, endPoint y: 305, distance: 151.0
click at [651, 305] on p "General Cargo/Hazardous Material" at bounding box center [553, 303] width 195 height 16
drag, startPoint x: 662, startPoint y: 305, endPoint x: 817, endPoint y: 303, distance: 155.0
click at [817, 303] on span "$ 474 , 012 . 00" at bounding box center [805, 303] width 83 height 12
drag, startPoint x: 1012, startPoint y: 297, endPoint x: 1408, endPoint y: 315, distance: 396.4
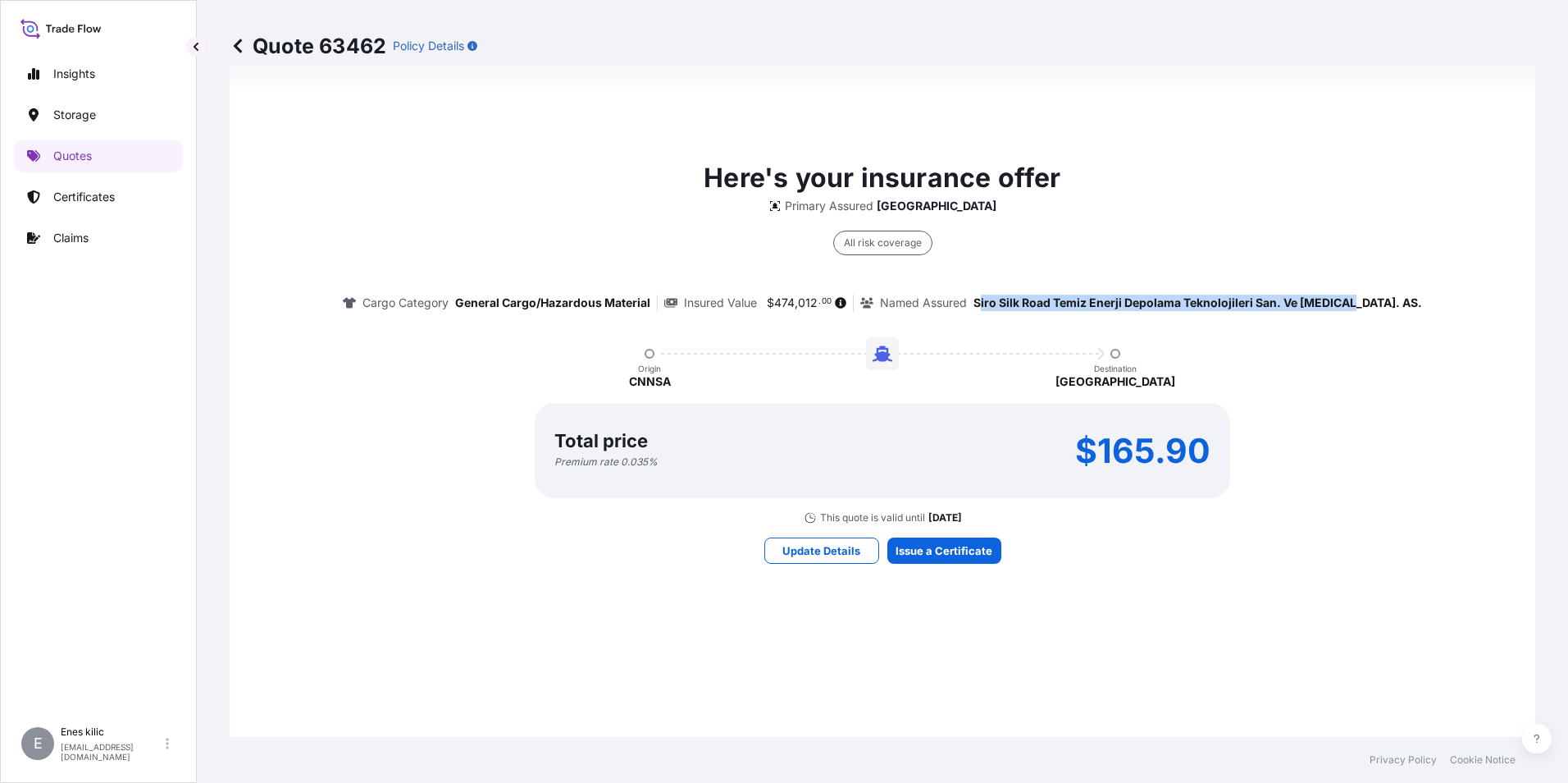
click at [1408, 315] on div "Here's your insurance offer Primary Assured Turkey All risk coverage Cargo Cate…" at bounding box center [883, 341] width 1260 height 366
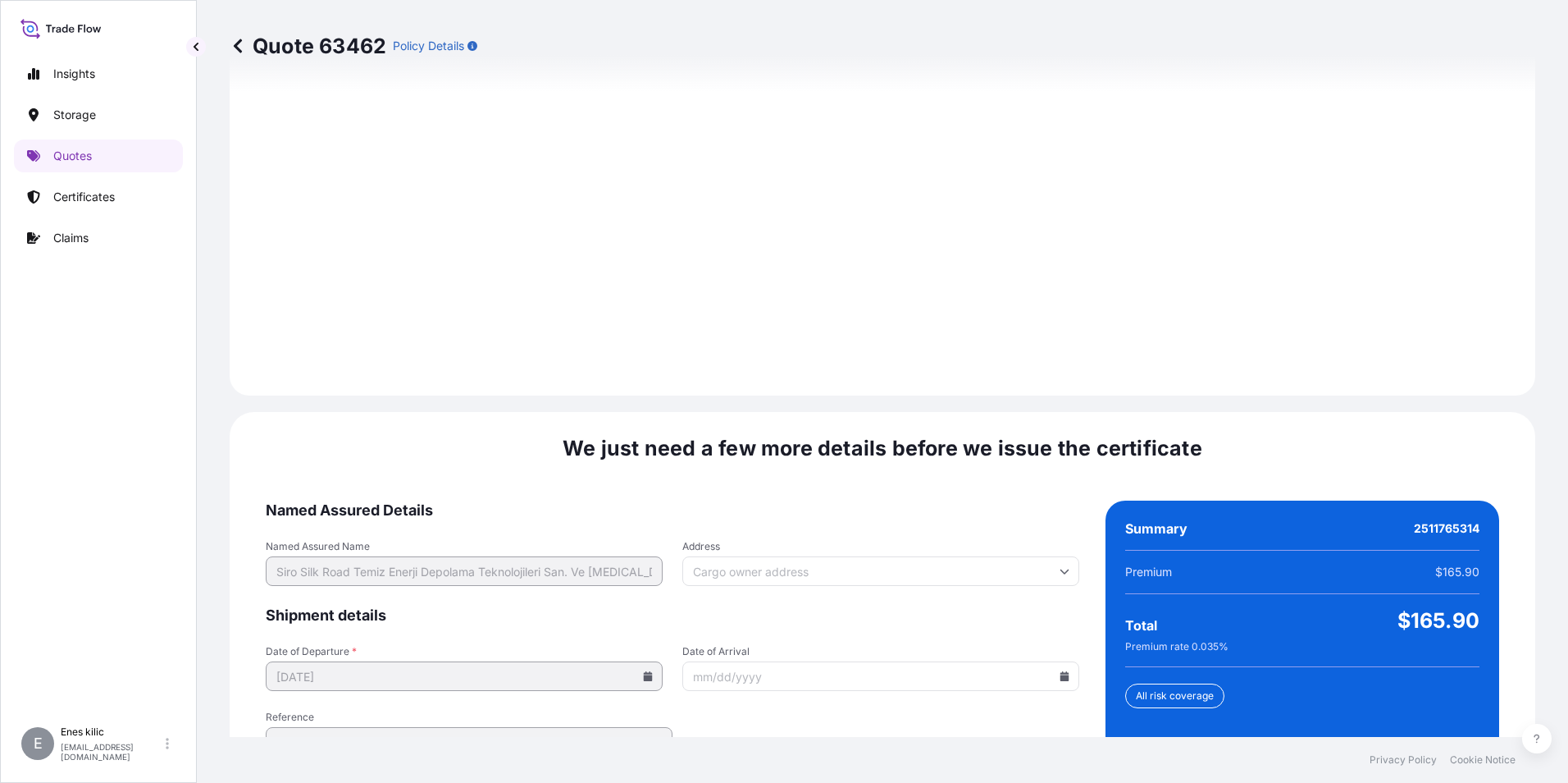
scroll to position [2311, 0]
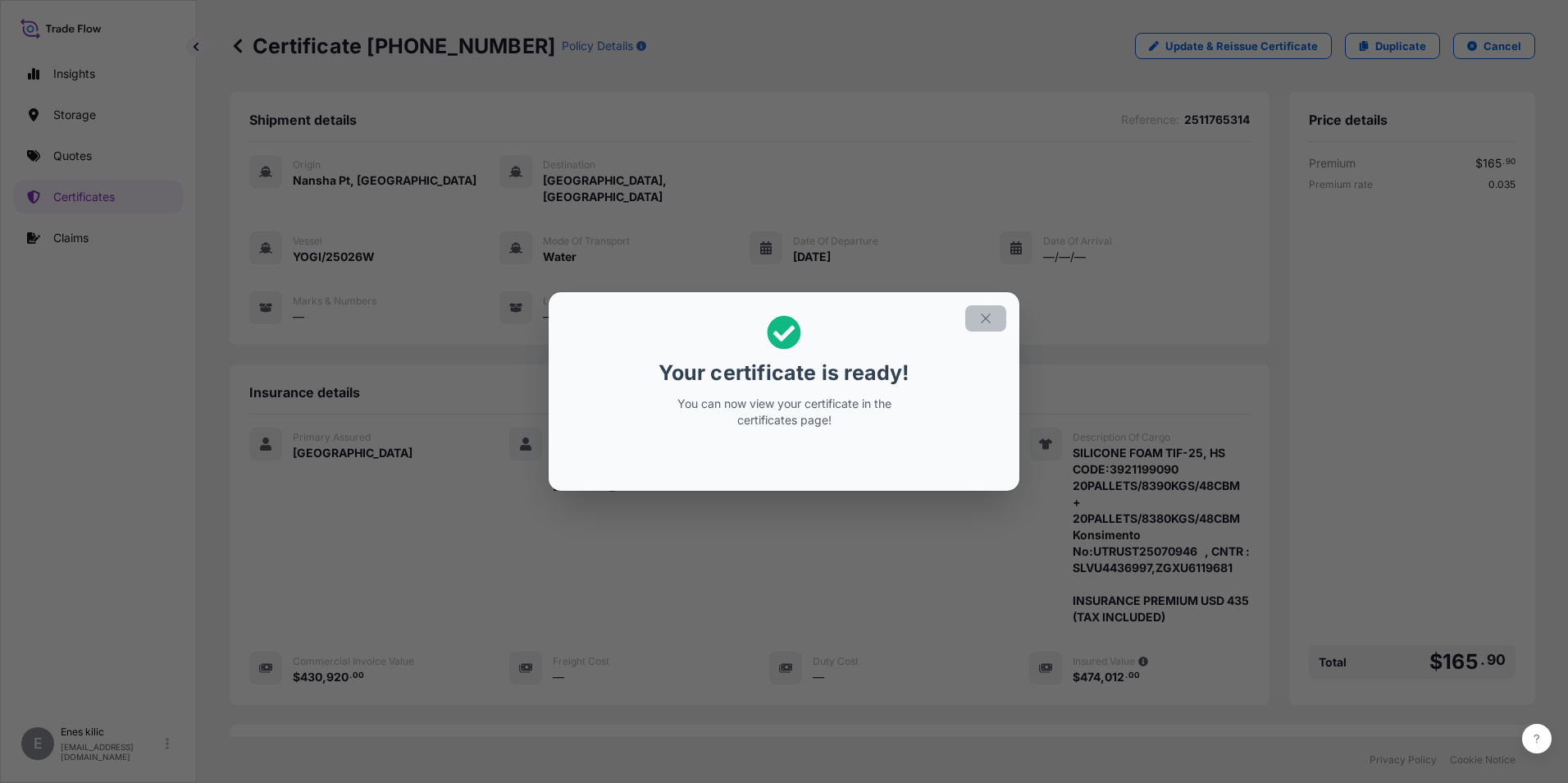
click at [977, 328] on button "button" at bounding box center [985, 318] width 41 height 26
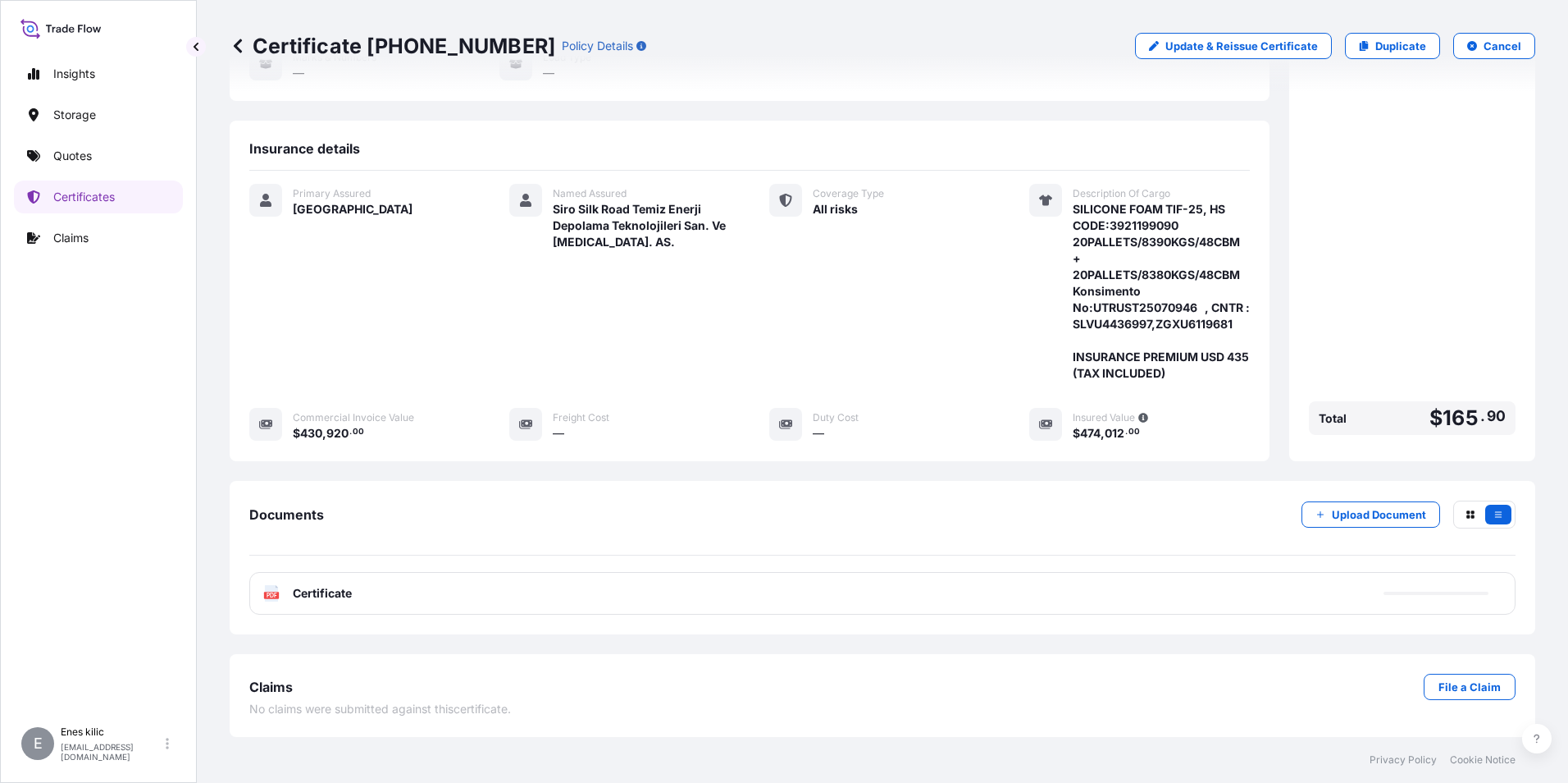
scroll to position [342, 0]
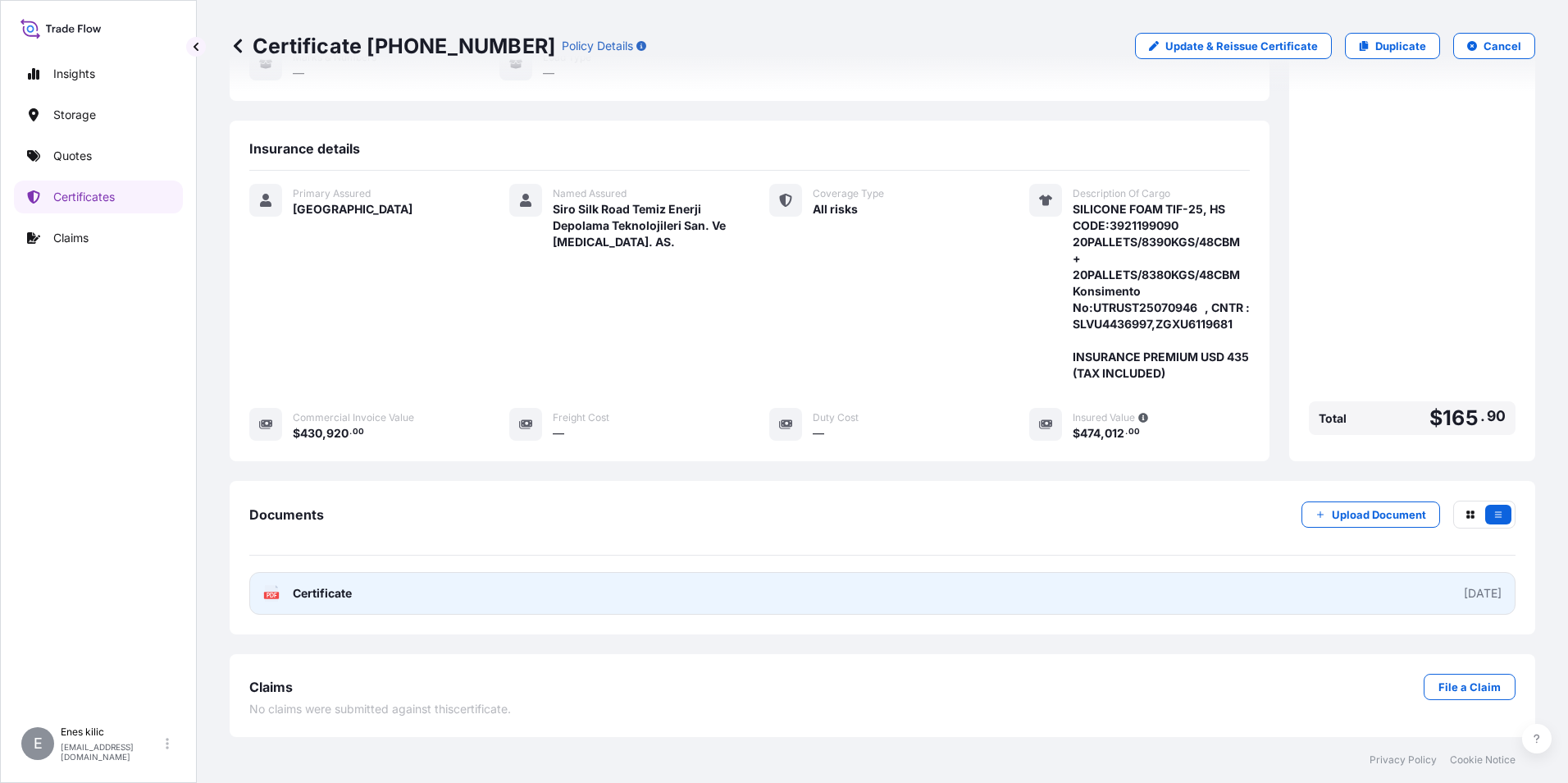
click at [298, 593] on span "Certificate" at bounding box center [322, 593] width 59 height 16
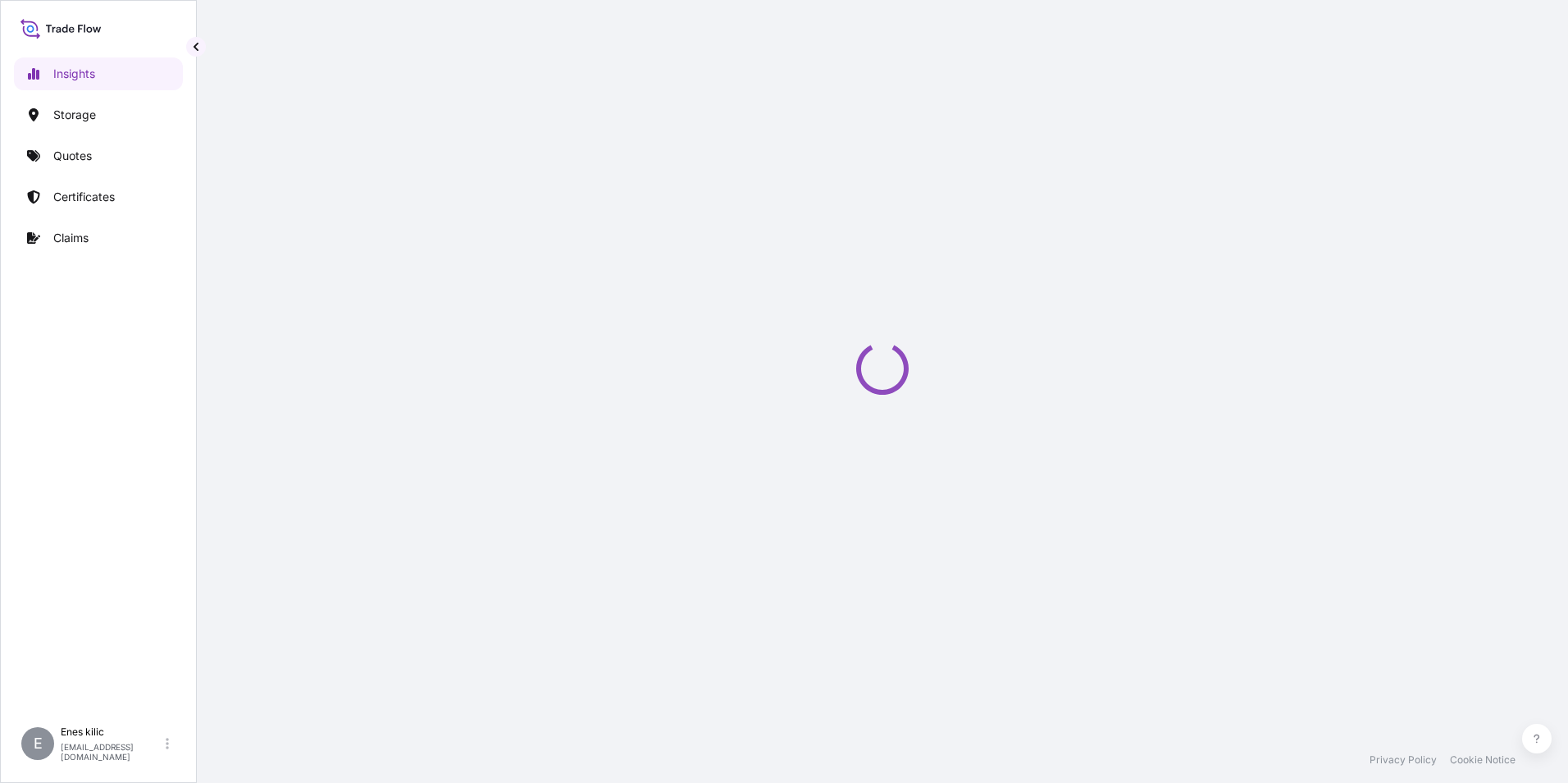
select select "2025"
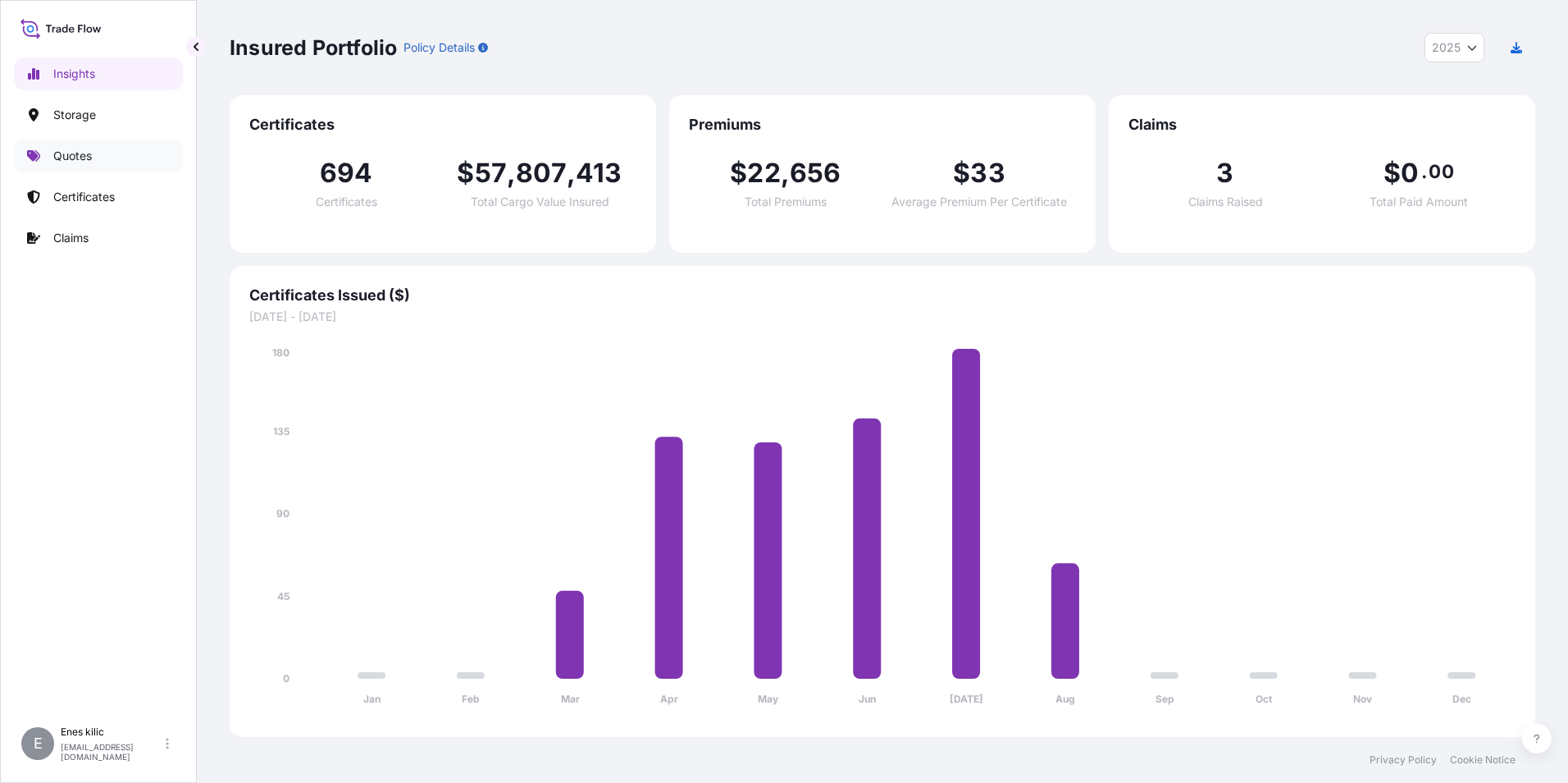
click at [98, 155] on link "Quotes" at bounding box center [98, 156] width 169 height 33
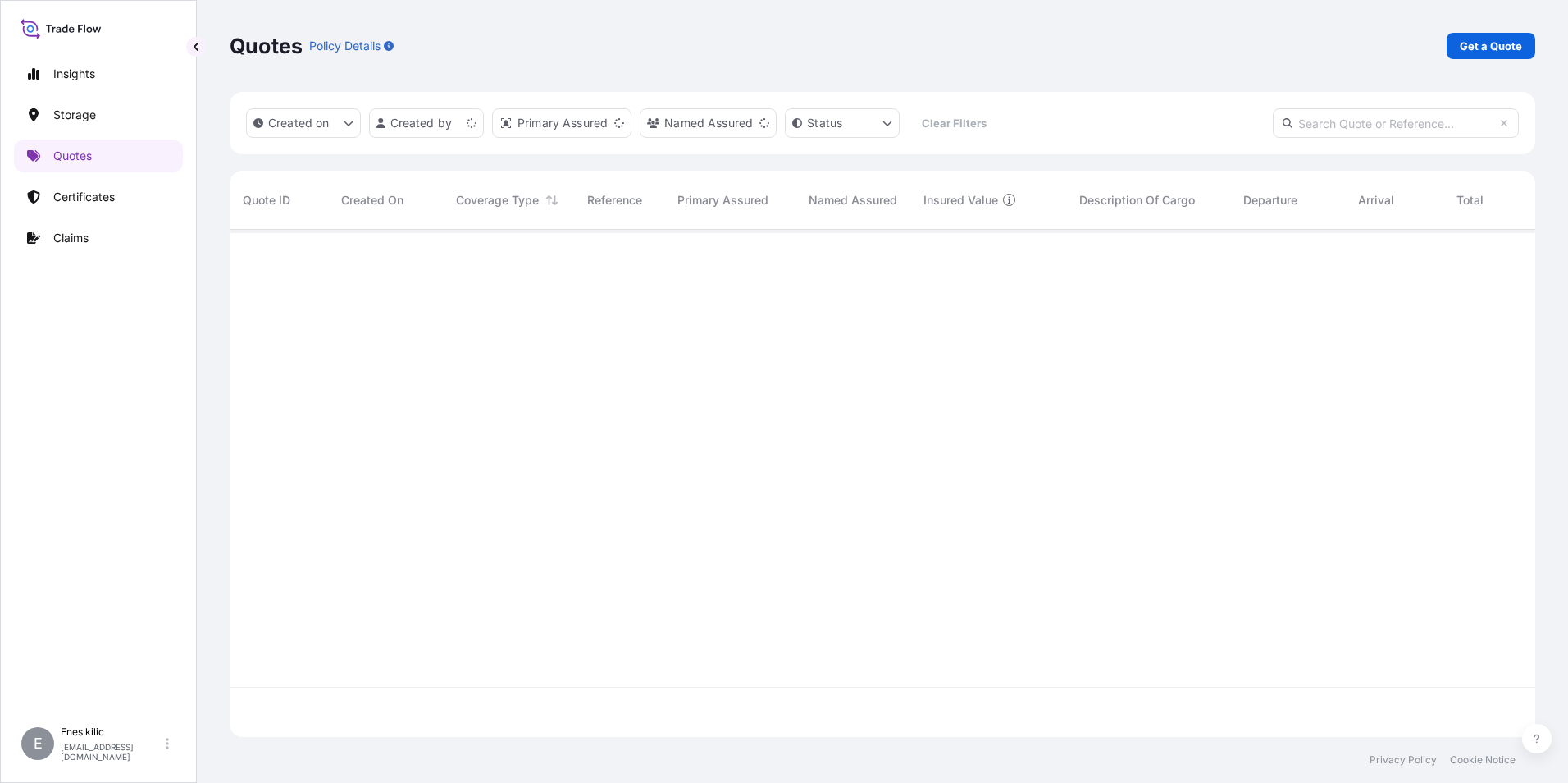
scroll to position [504, 1293]
click at [1488, 40] on p "Get a Quote" at bounding box center [1491, 46] width 62 height 16
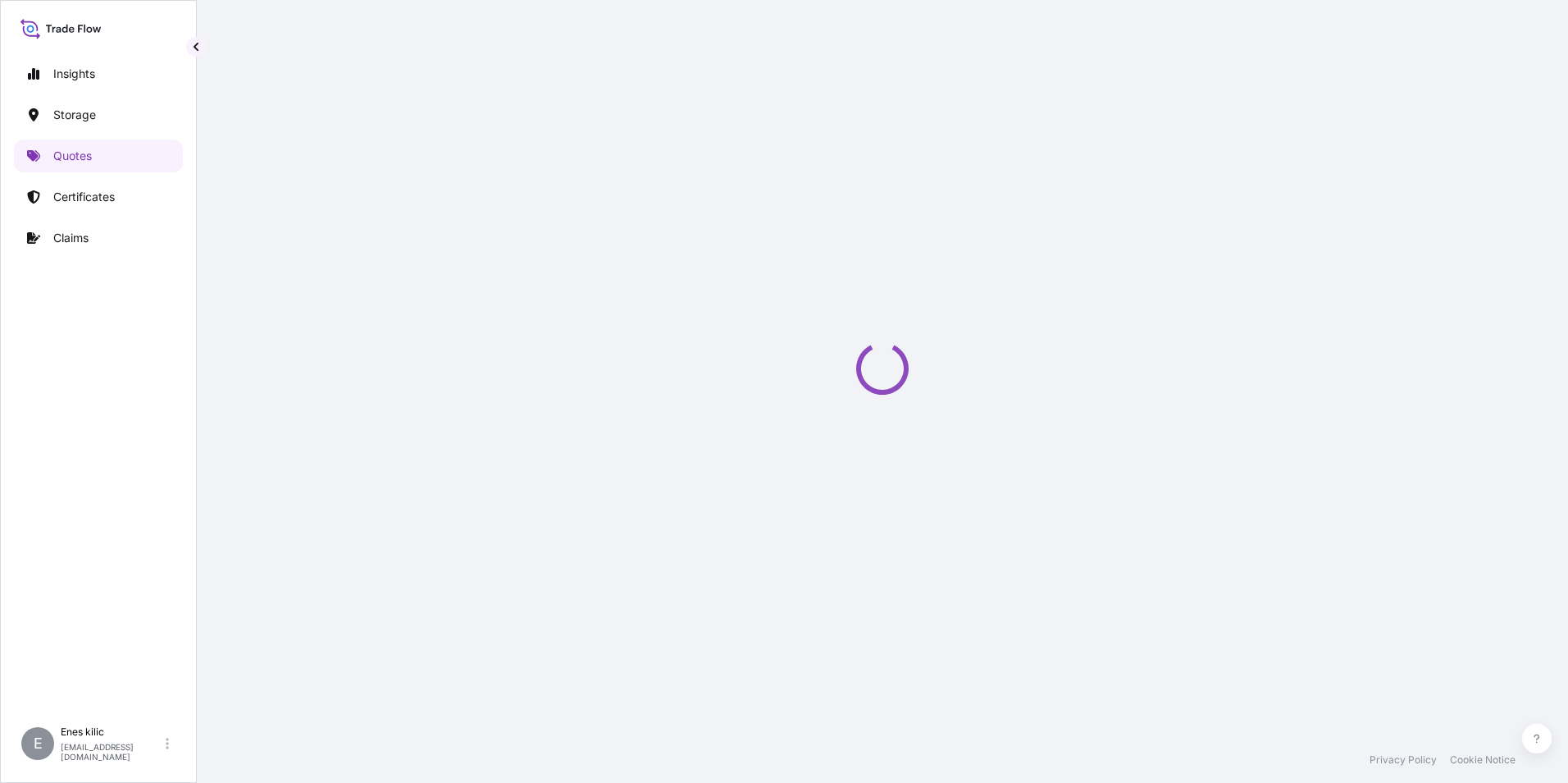
scroll to position [26, 0]
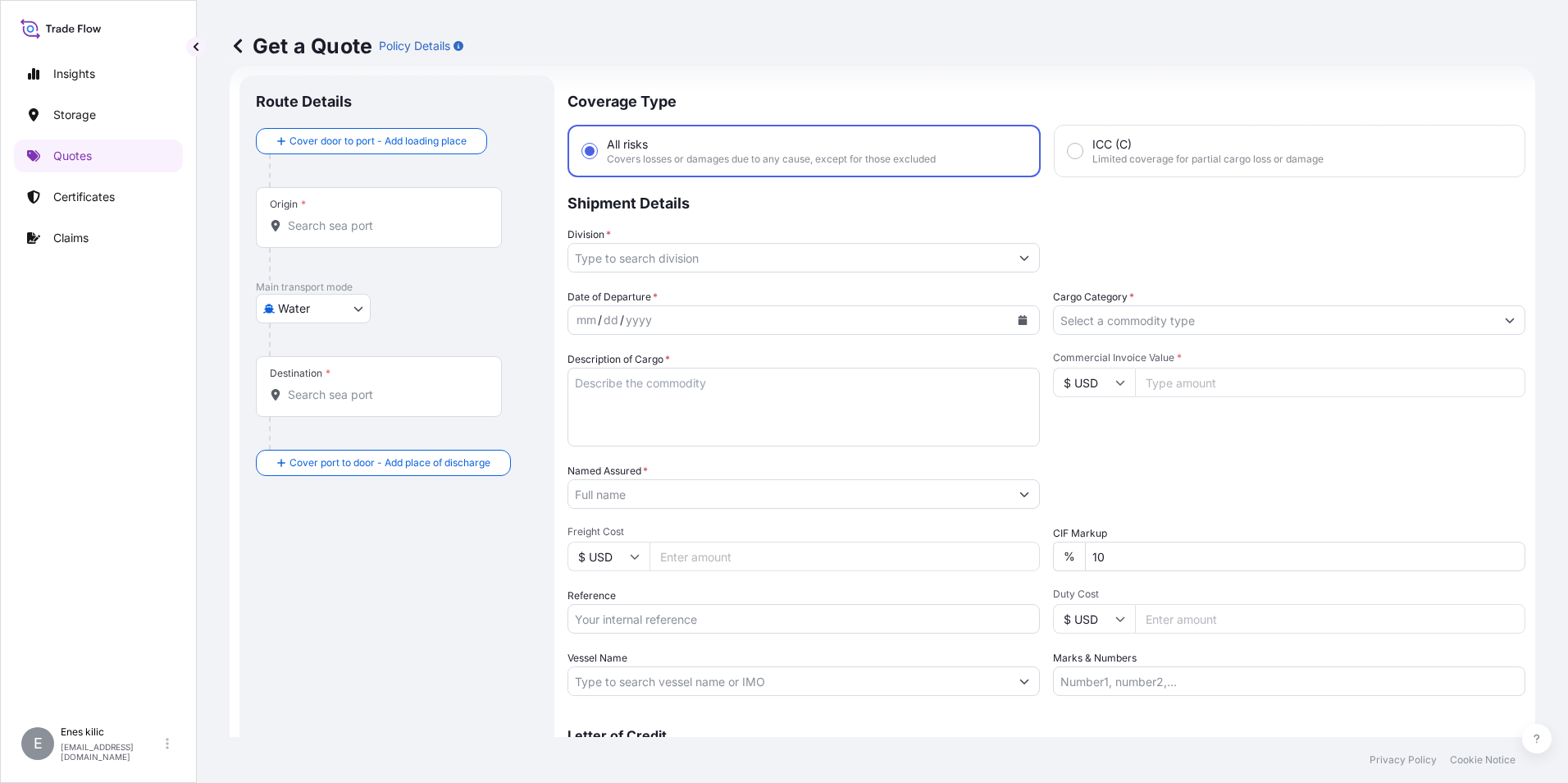
click at [342, 306] on body "Insights Storage Quotes Certificates Claims E [PERSON_NAME] [EMAIL_ADDRESS][DOM…" at bounding box center [784, 392] width 1568 height 783
click at [316, 406] on span "Inland" at bounding box center [304, 410] width 33 height 16
select select "Inland"
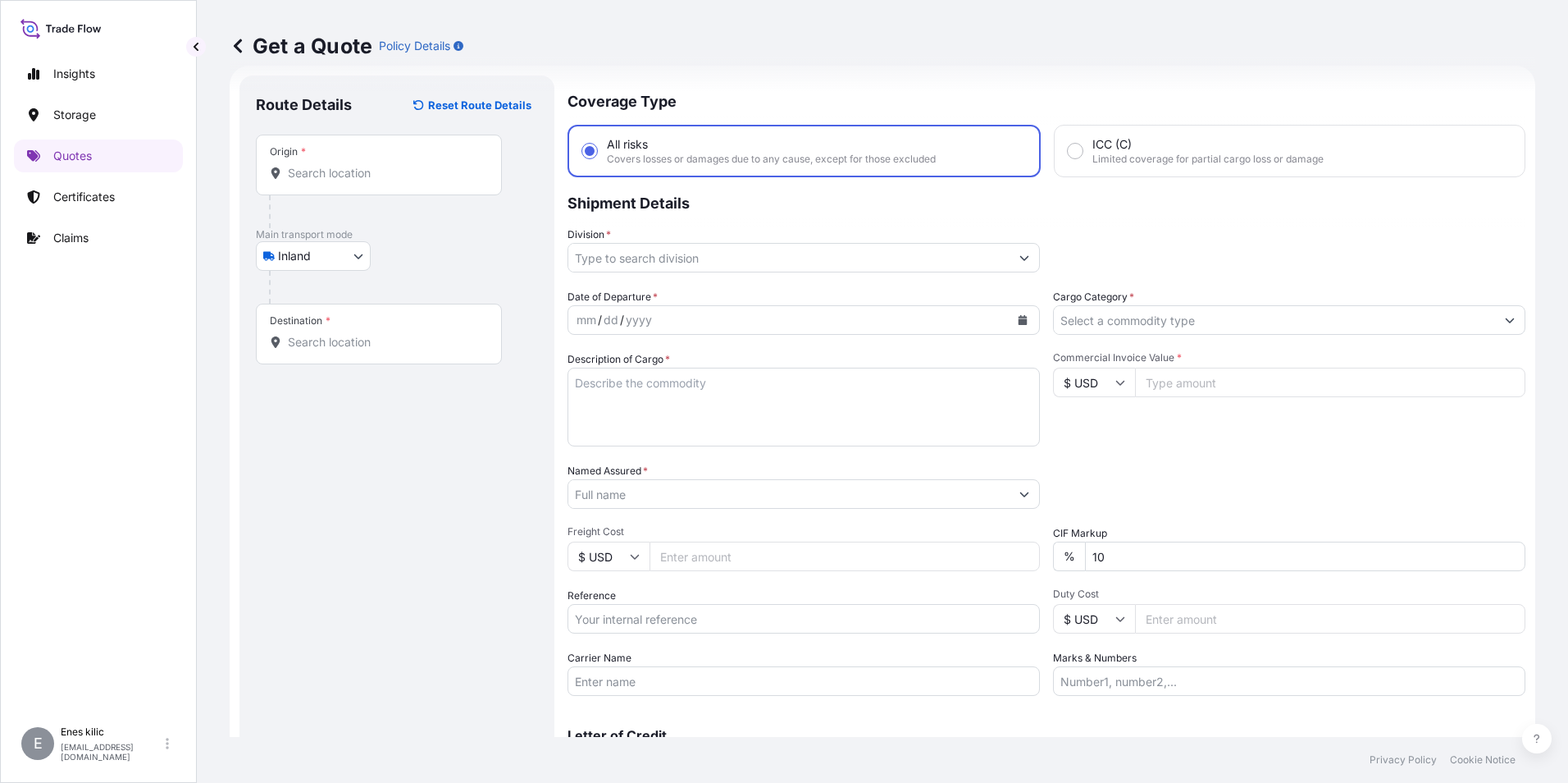
click at [354, 164] on div "Origin *" at bounding box center [379, 165] width 246 height 61
click at [354, 165] on input "Origin *" at bounding box center [385, 173] width 193 height 16
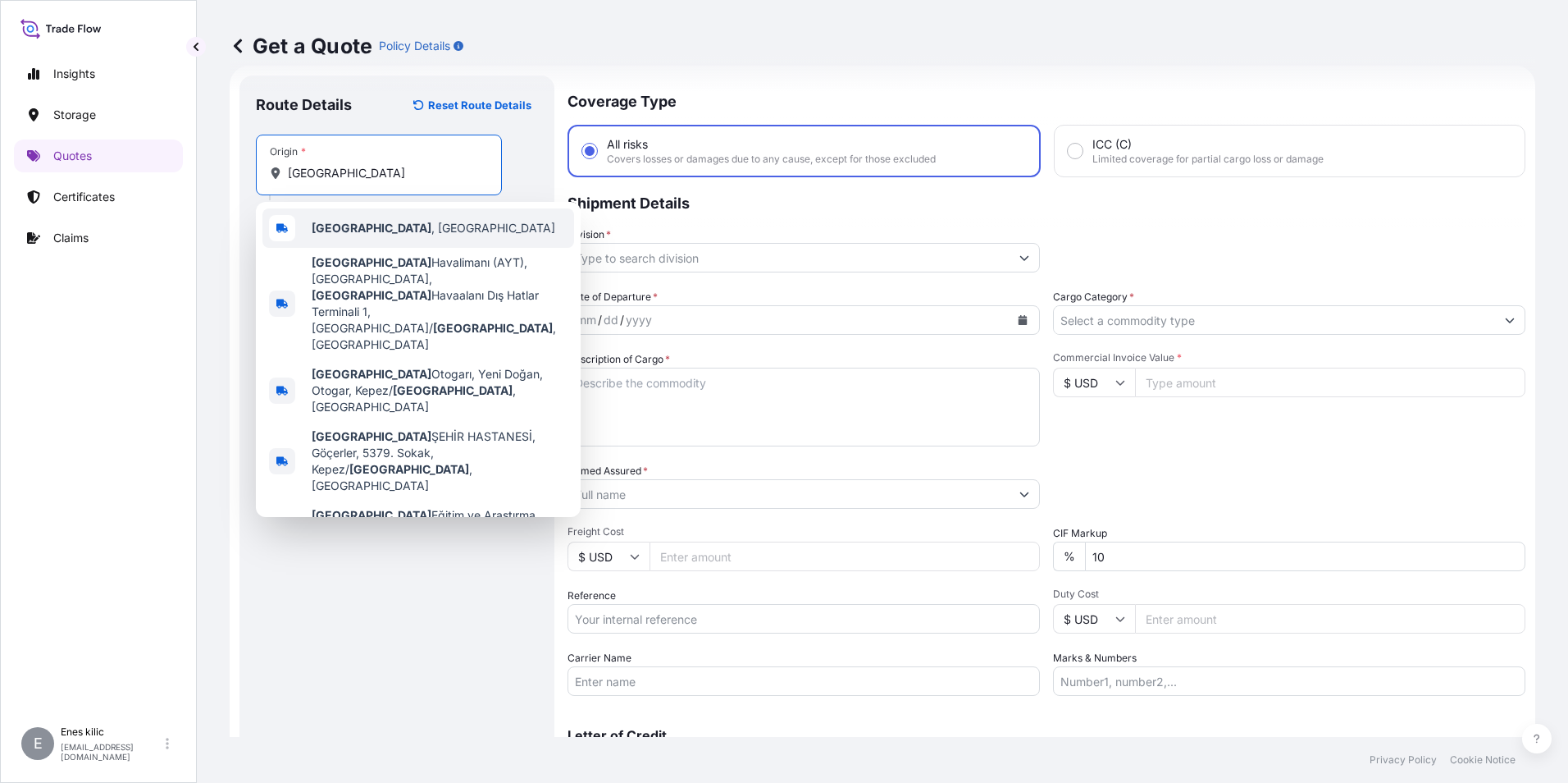
click at [402, 234] on div "[GEOGRAPHIC_DATA] , [GEOGRAPHIC_DATA]" at bounding box center [418, 229] width 312 height 40
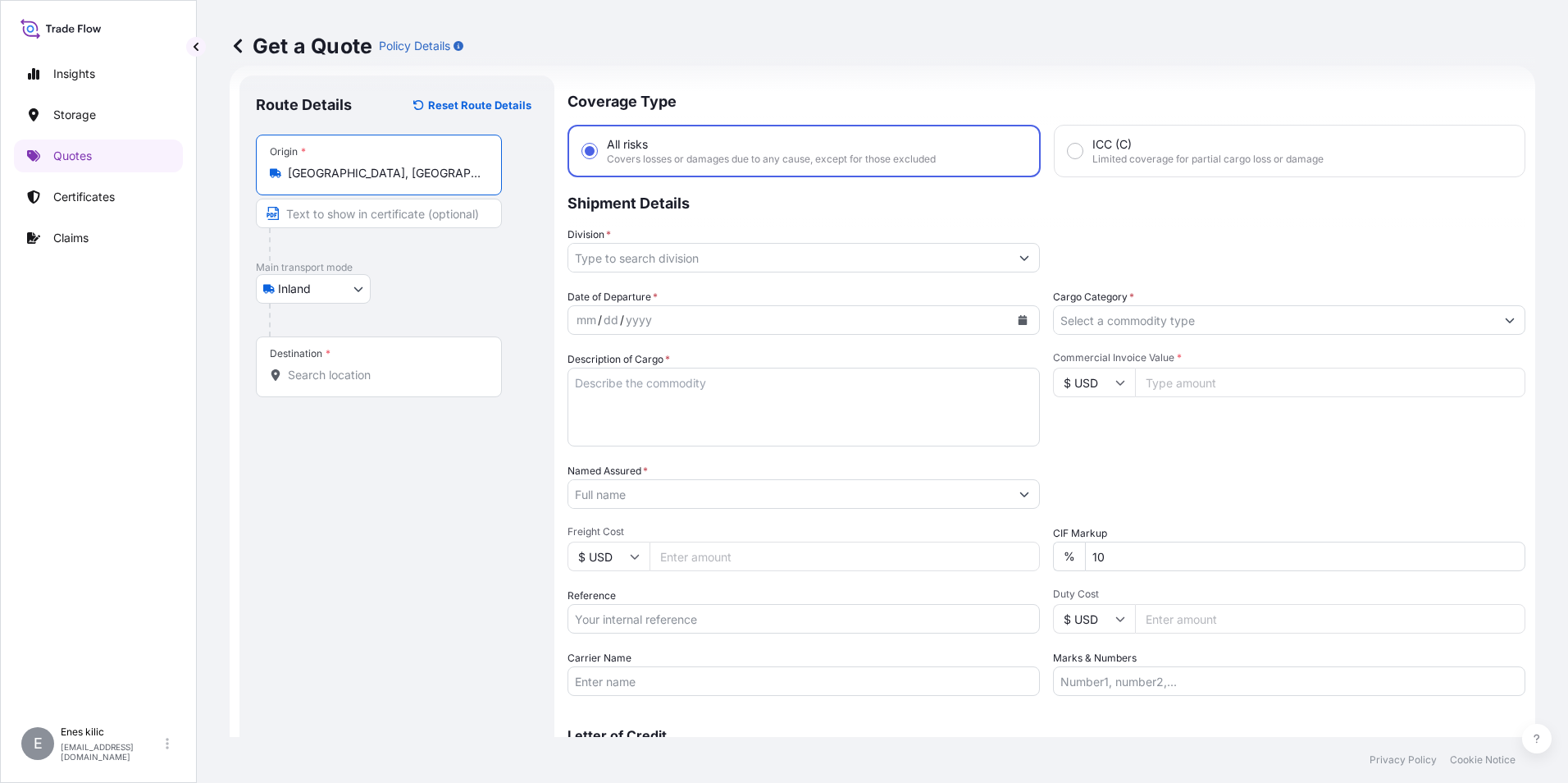
type input "[GEOGRAPHIC_DATA], [GEOGRAPHIC_DATA]"
click at [359, 354] on div "Destination *" at bounding box center [379, 366] width 246 height 61
click at [359, 367] on input "Destination *" at bounding box center [385, 375] width 193 height 16
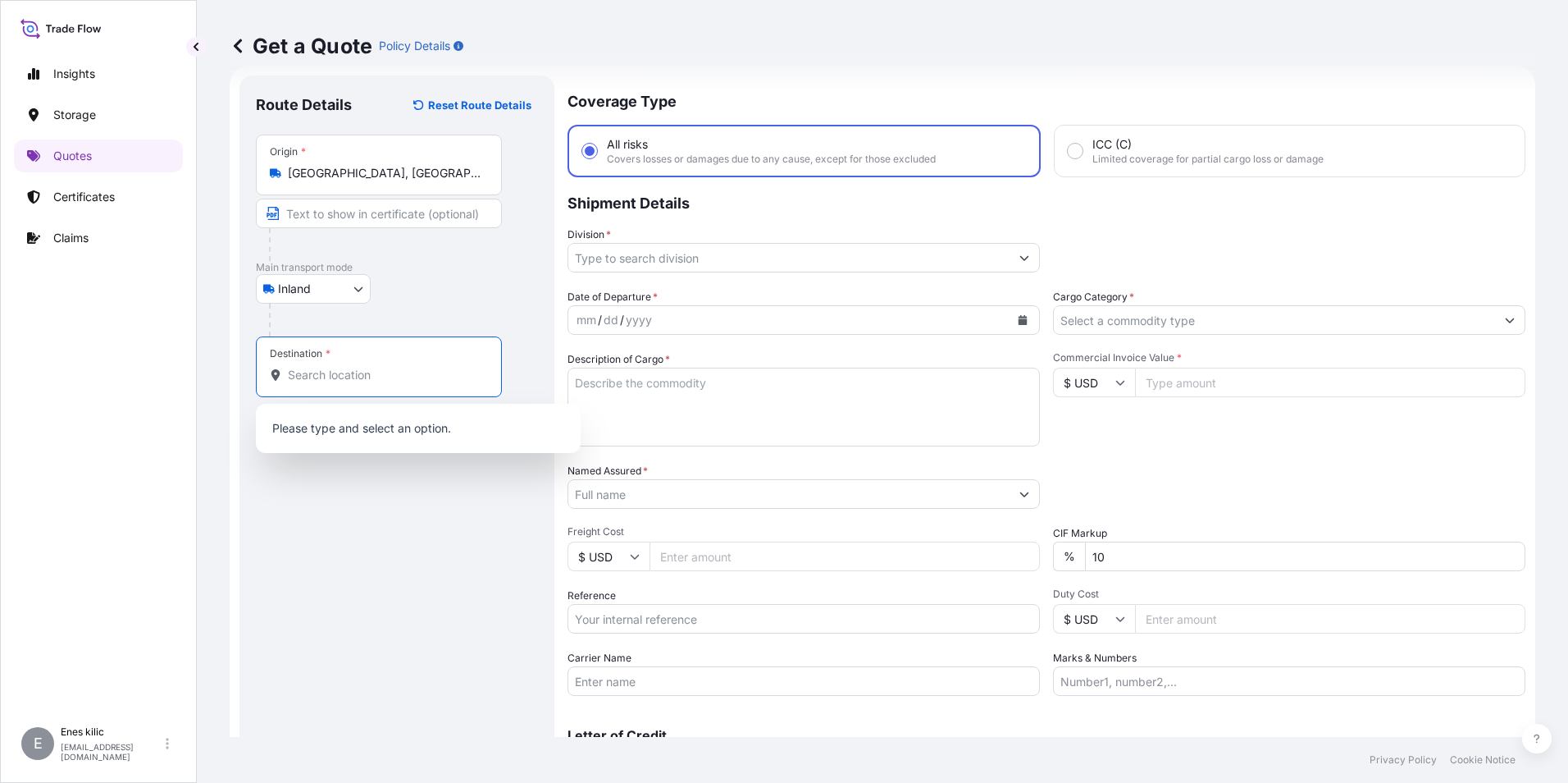
click at [665, 259] on input "Division *" at bounding box center [789, 258] width 441 height 30
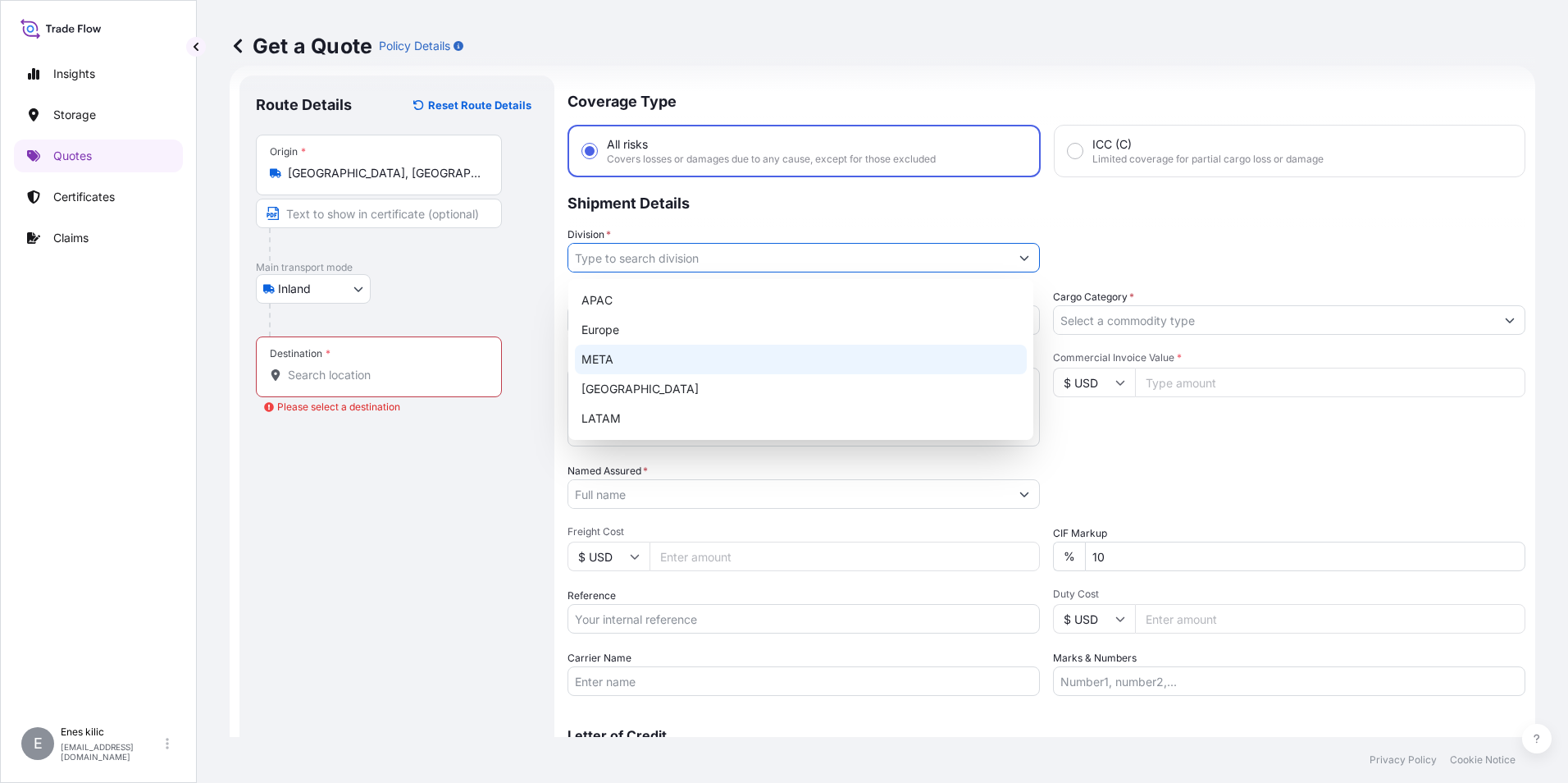
click at [633, 359] on div "META" at bounding box center [801, 359] width 452 height 30
type input "META"
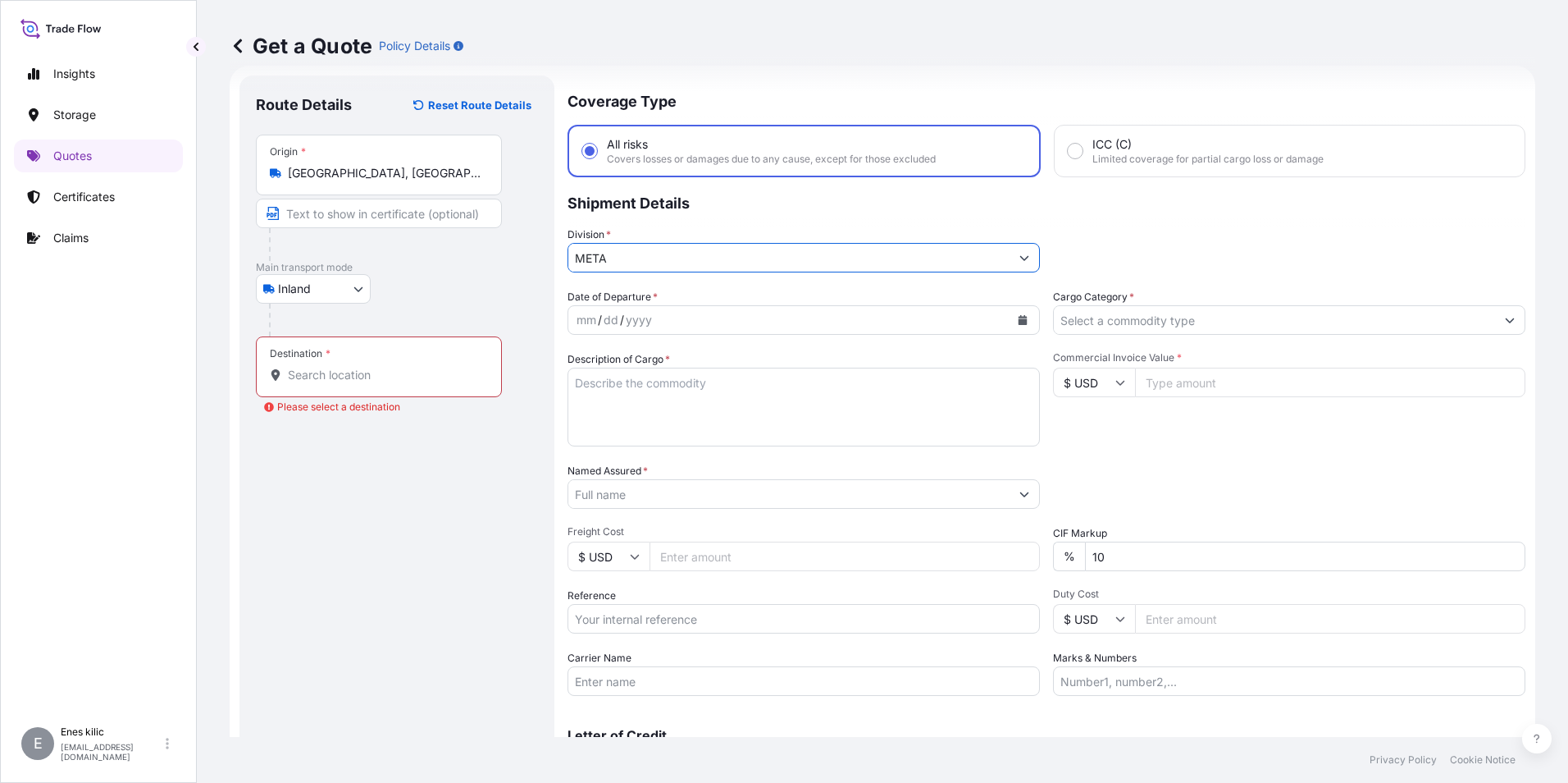
click at [645, 325] on div "yyyy" at bounding box center [639, 320] width 30 height 20
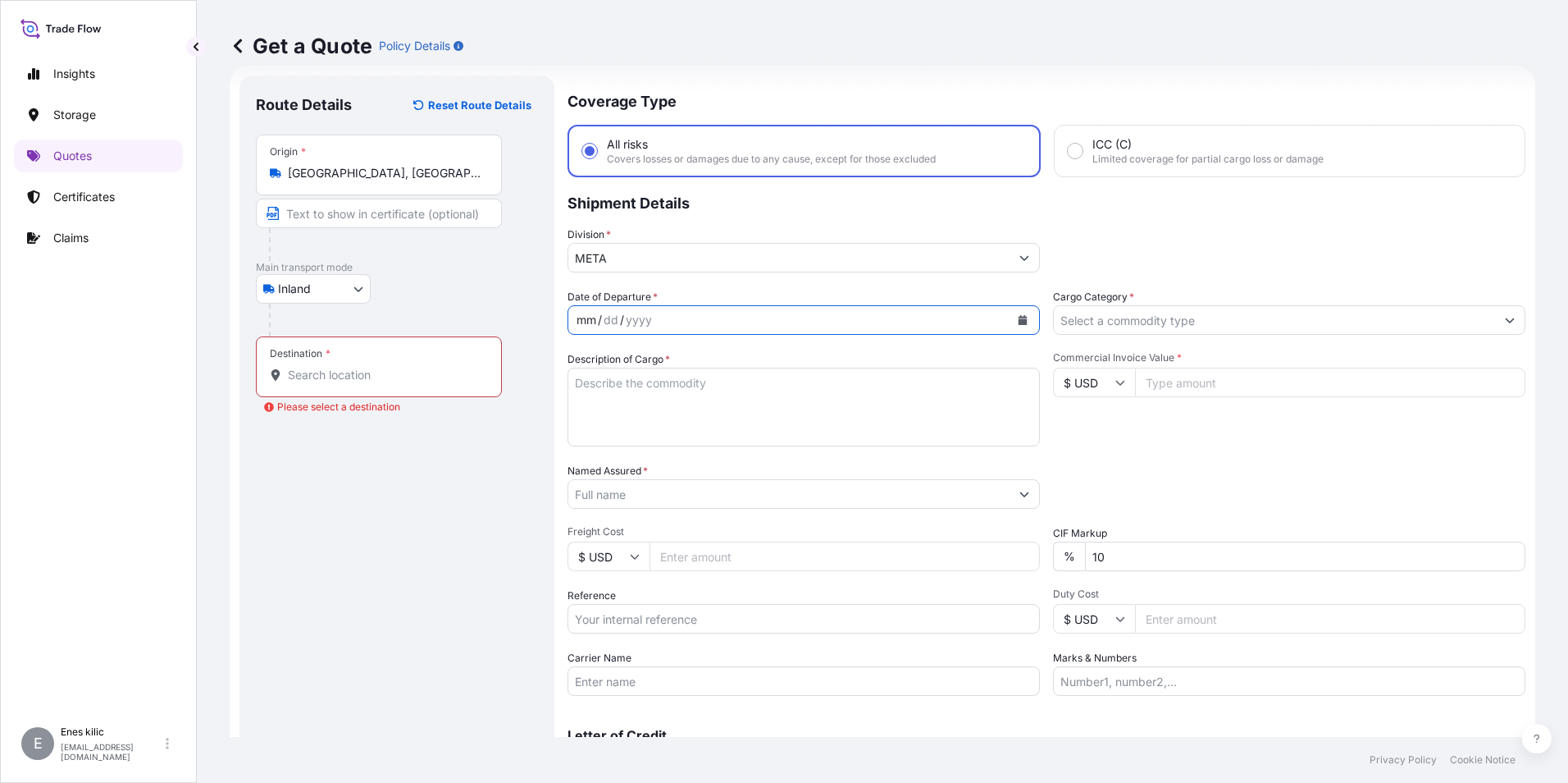
click at [594, 324] on div "mm" at bounding box center [586, 320] width 23 height 20
click at [1019, 317] on icon "Calendar" at bounding box center [1023, 320] width 9 height 10
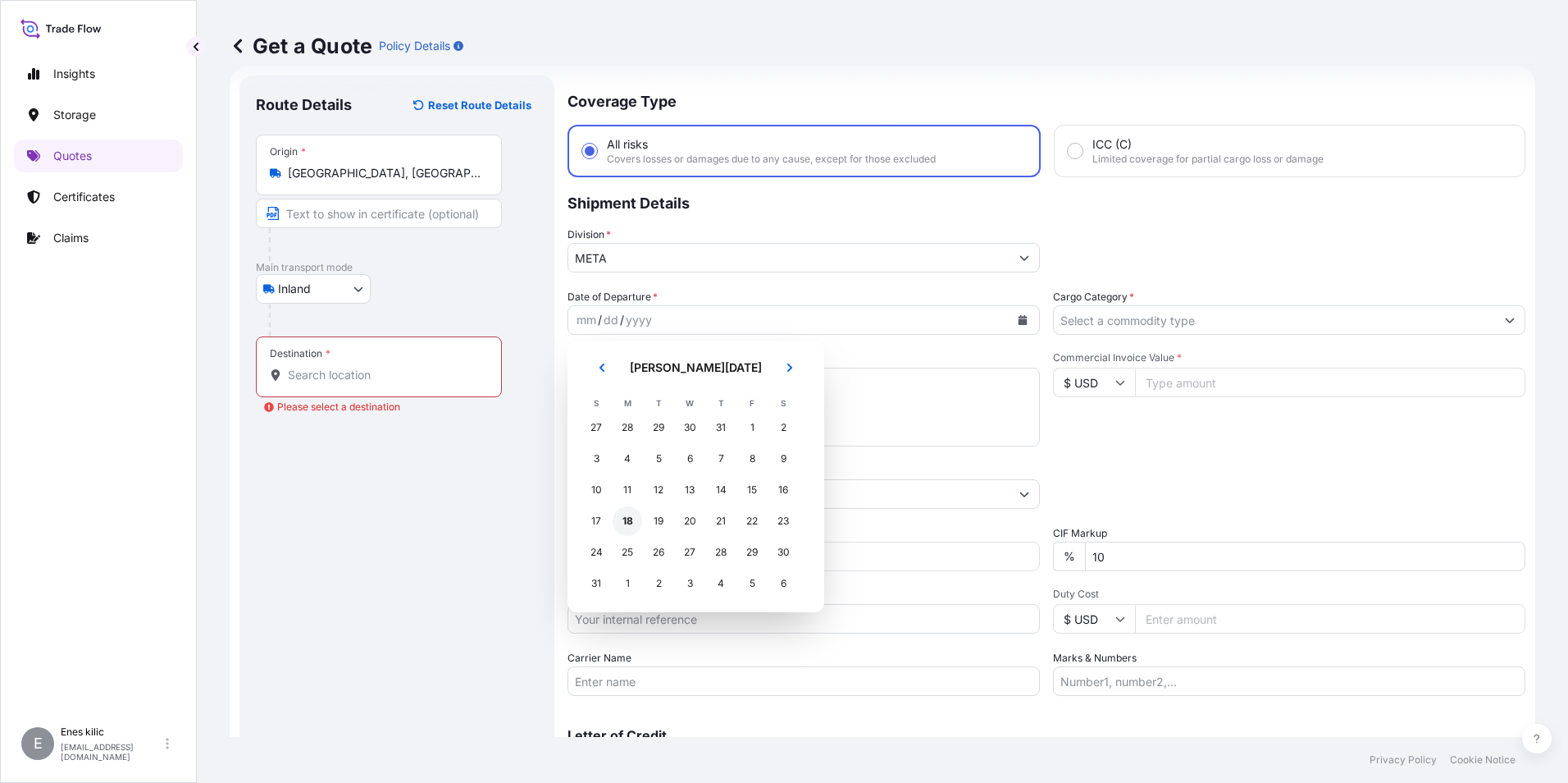
click at [631, 520] on div "18" at bounding box center [627, 521] width 30 height 30
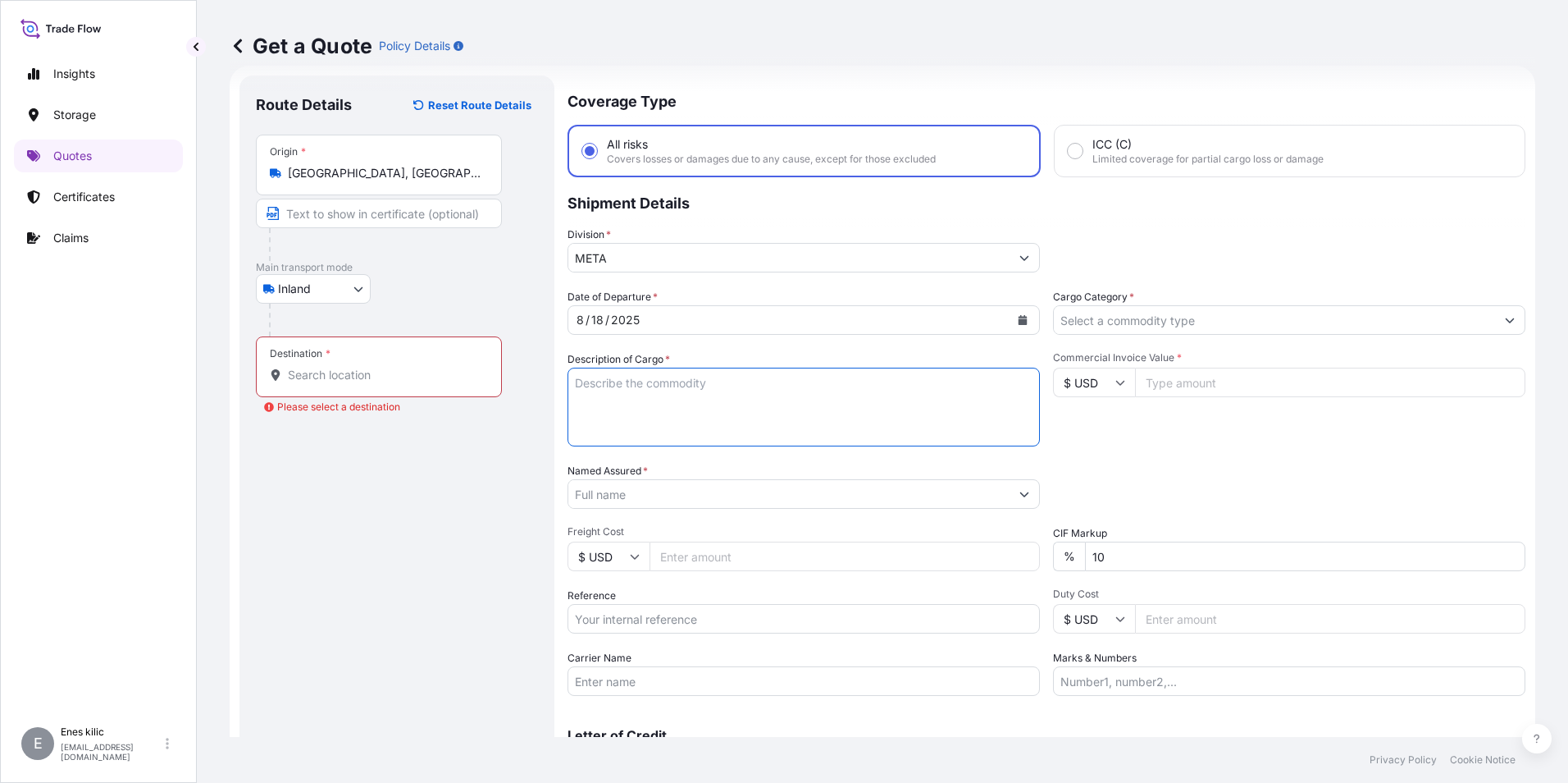
click at [656, 401] on textarea "Description of Cargo *" at bounding box center [803, 407] width 473 height 79
drag, startPoint x: 719, startPoint y: 402, endPoint x: 705, endPoint y: 386, distance: 21.3
click at [705, 386] on textarea "Description of Cargo *" at bounding box center [803, 407] width 473 height 79
paste textarea ""İç Mekan Oyun Grubu HS Code:950829000000""
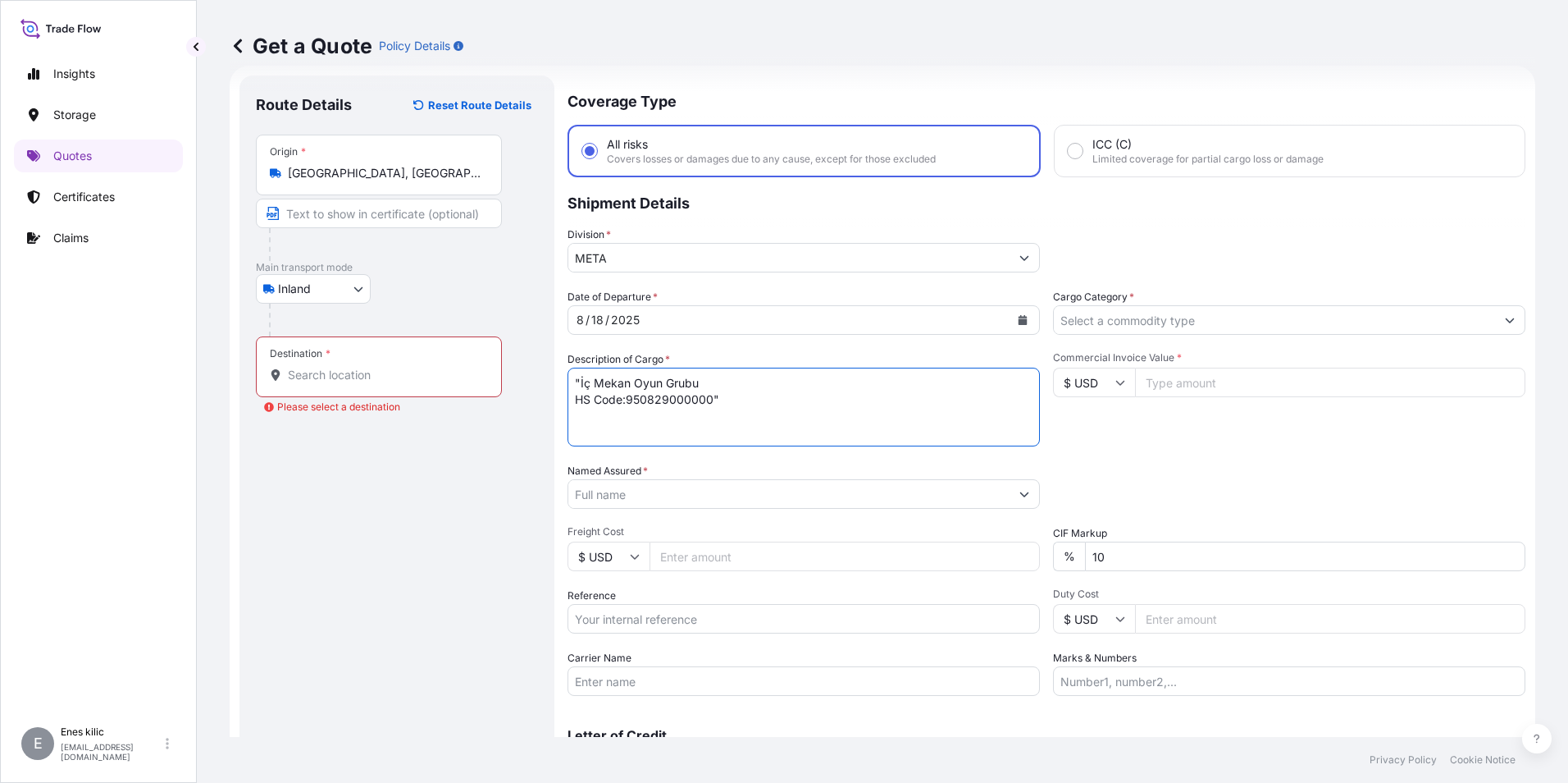
click at [741, 405] on textarea ""İç Mekan Oyun Grubu HS Code:950829000000"" at bounding box center [803, 407] width 473 height 79
click at [746, 405] on textarea ""İç Mekan Oyun Grubu HS Code:950829000000"" at bounding box center [803, 407] width 473 height 79
paste textarea "138 KAP - 3510 KG"
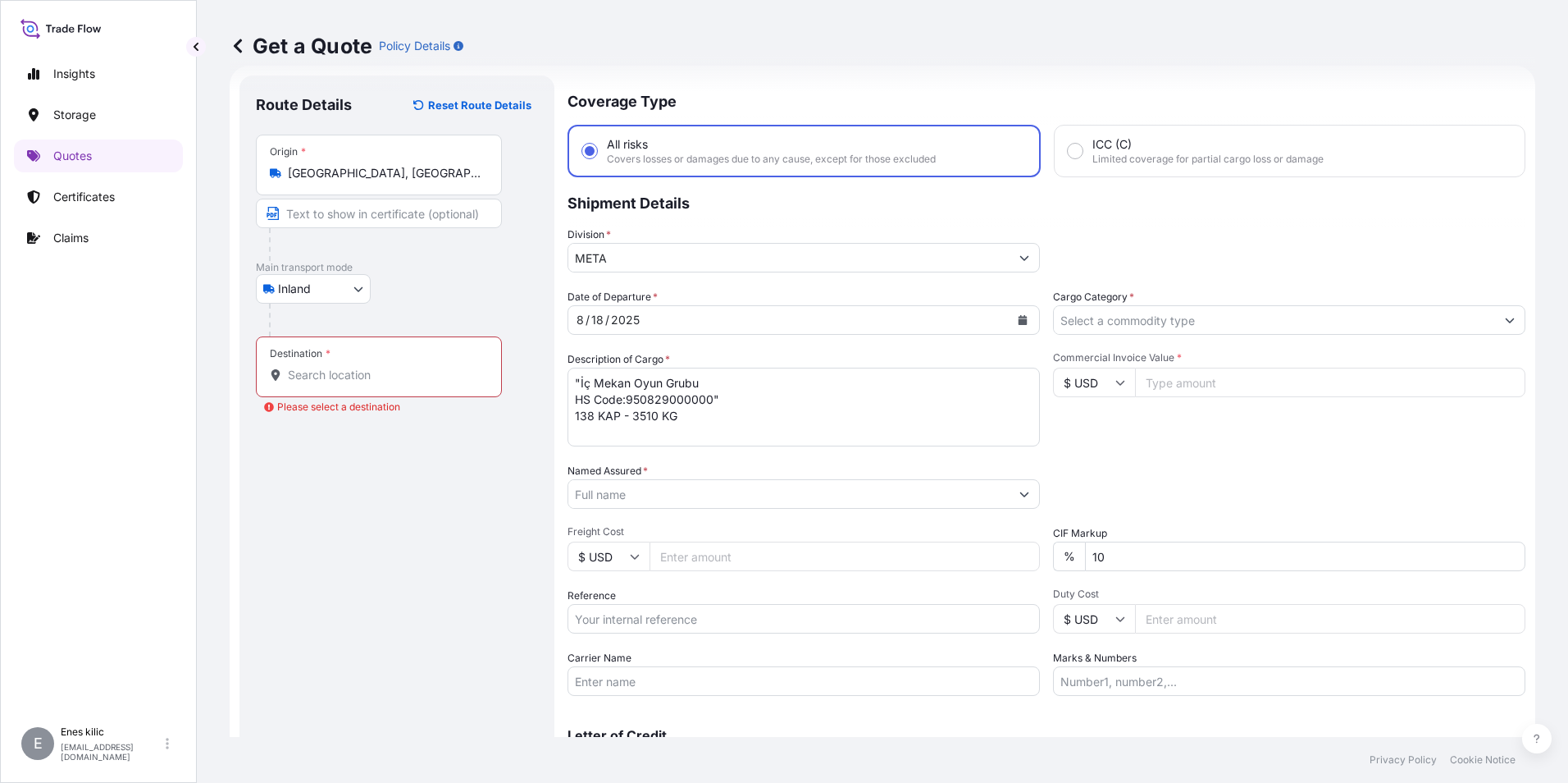
click at [693, 420] on textarea ""İç Mekan Oyun Grubu HS Code:950829000000" 138 KAP - 3510 KG" at bounding box center [803, 407] width 473 height 79
click at [701, 426] on textarea ""İç Mekan Oyun Grubu HS Code:950829000000" 138 KAP - 3510 KG" at bounding box center [803, 407] width 473 height 79
paste textarea "35 MNP 290"
click at [711, 425] on textarea ""İç Mekan Oyun Grubu HS Code:950829000000" 138 KAP - 3510 KG 35 MNP 290" at bounding box center [803, 407] width 473 height 79
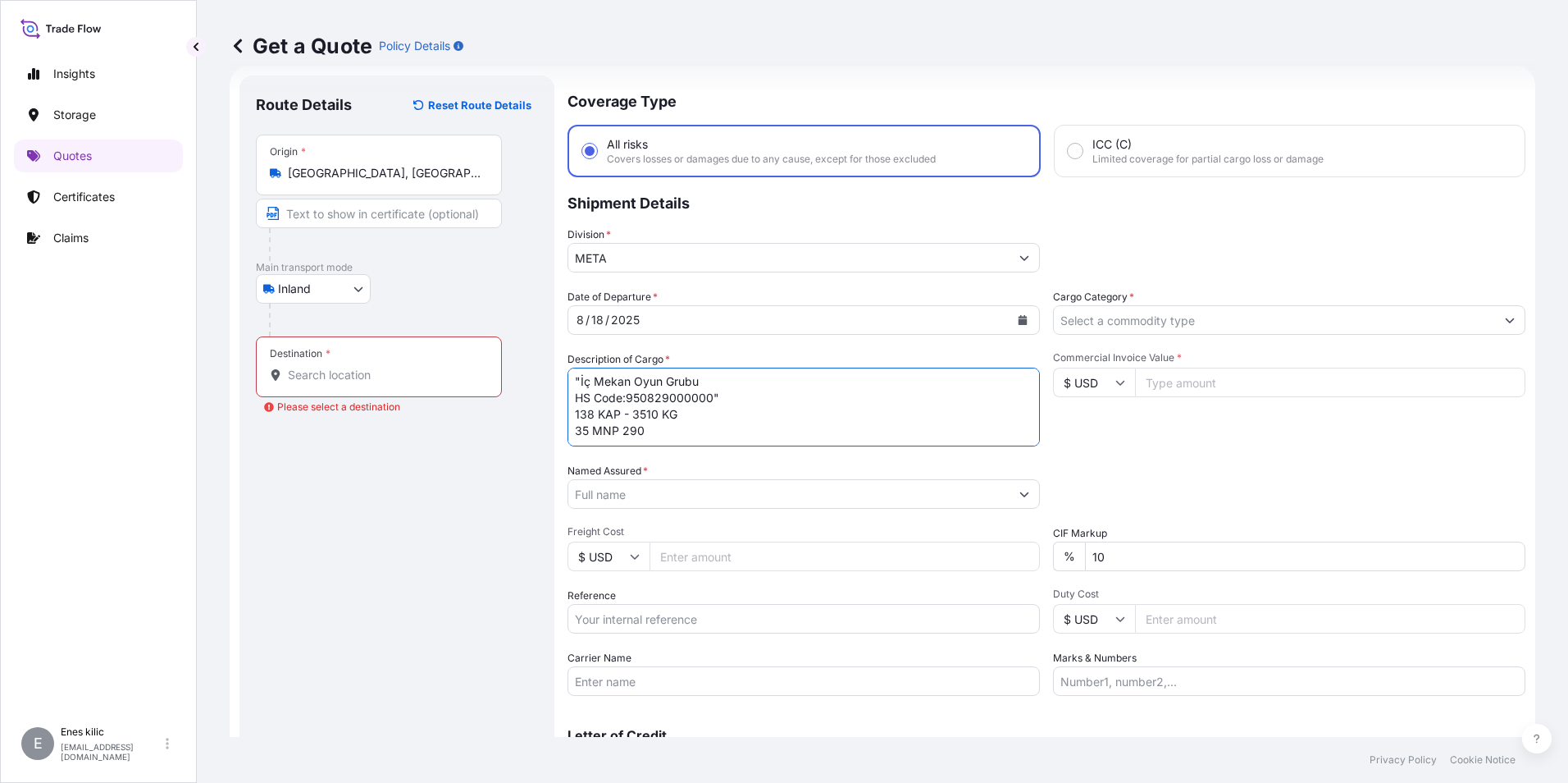
paste textarea "TR2701772519"
type textarea ""İç Mekan Oyun Grubu HS Code:950829000000" 138 KAP - 3510 KG 35 MNP 290 TR27017…"
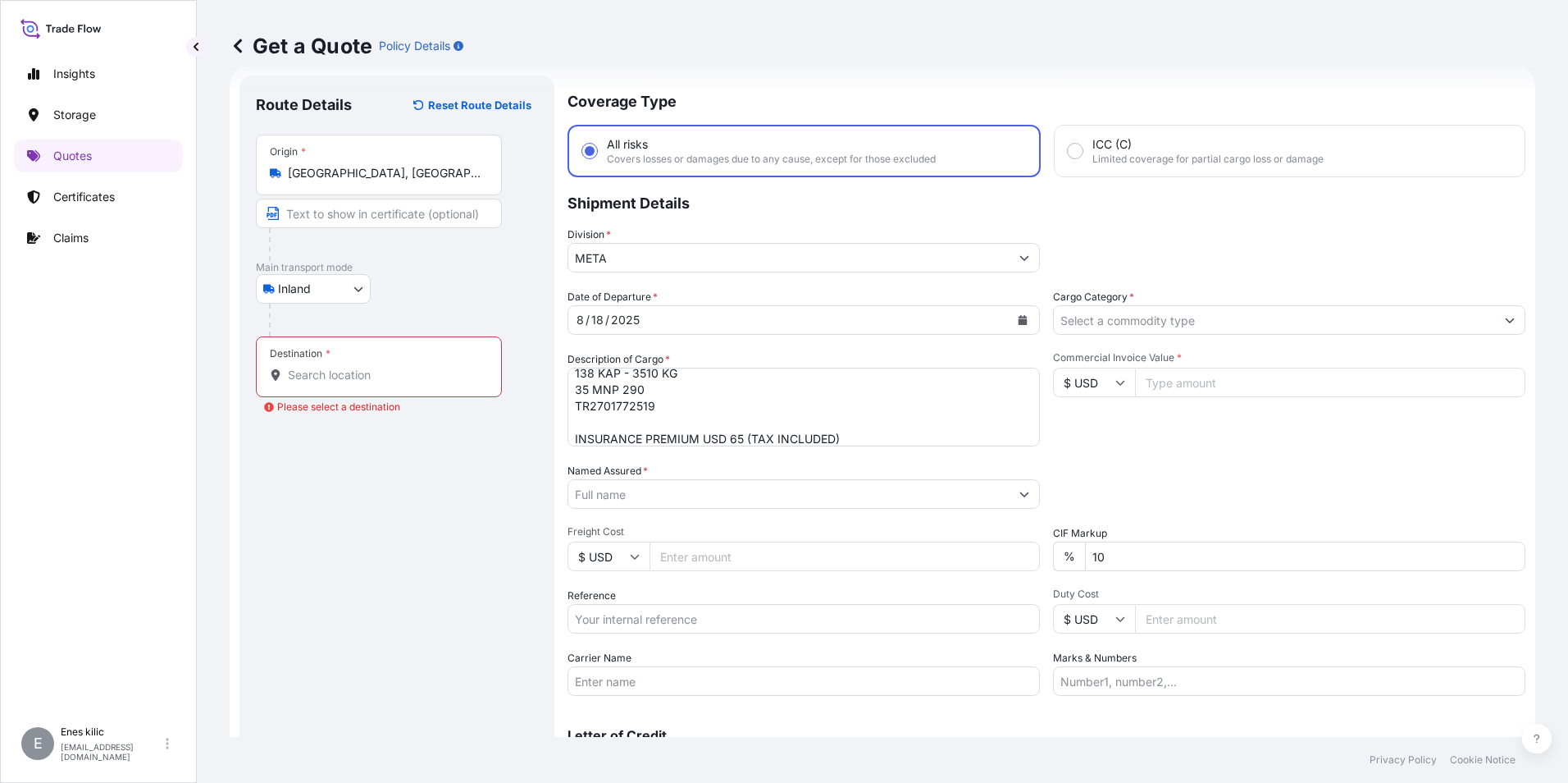
click at [1099, 387] on input "$ USD" at bounding box center [1094, 382] width 82 height 30
click at [1090, 423] on div "€ EUR" at bounding box center [1088, 428] width 69 height 31
type input "€ EUR"
click at [1141, 316] on input "Cargo Category *" at bounding box center [1274, 320] width 441 height 30
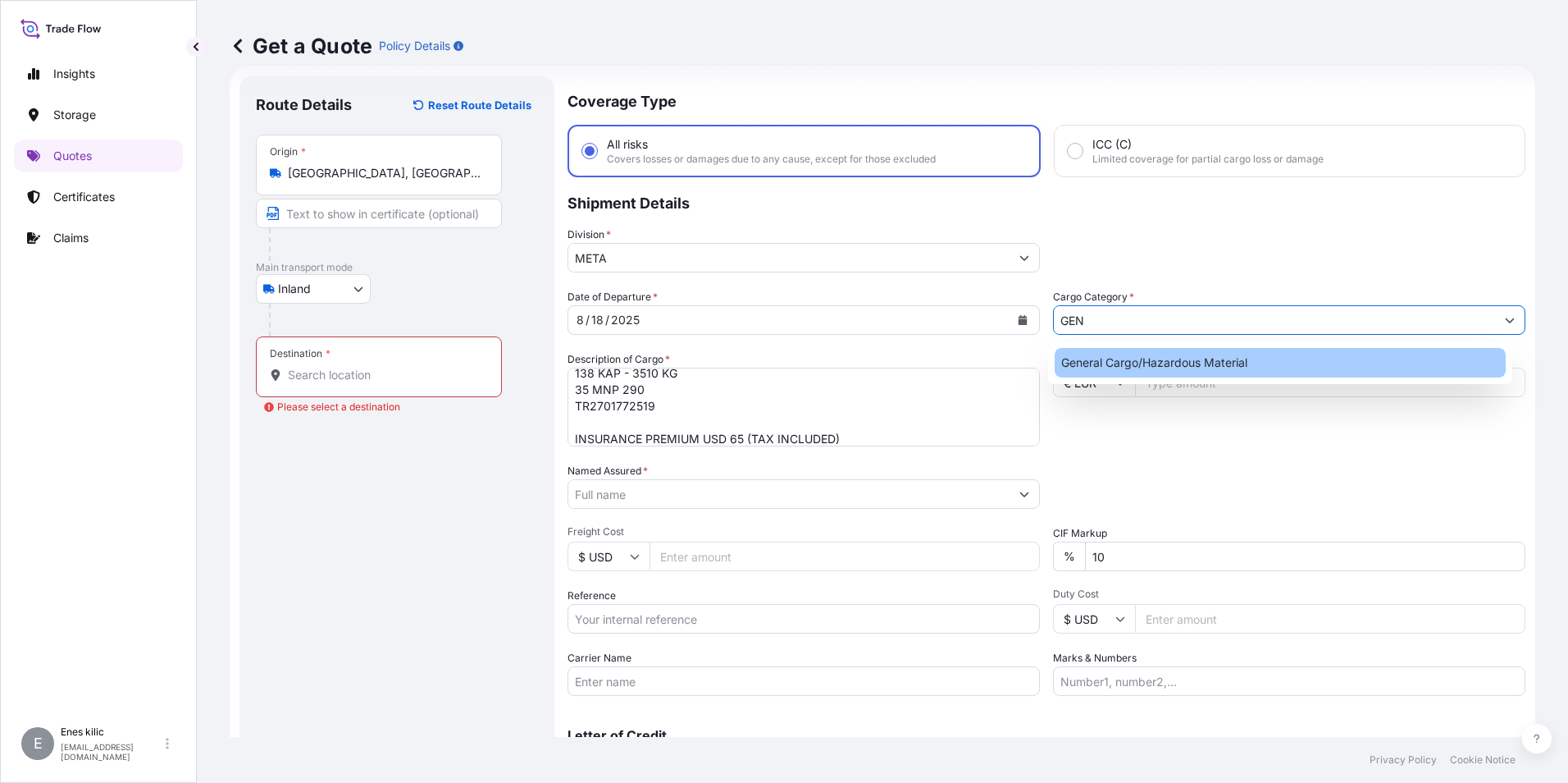
click at [1142, 356] on div "General Cargo/Hazardous Material" at bounding box center [1281, 363] width 452 height 30
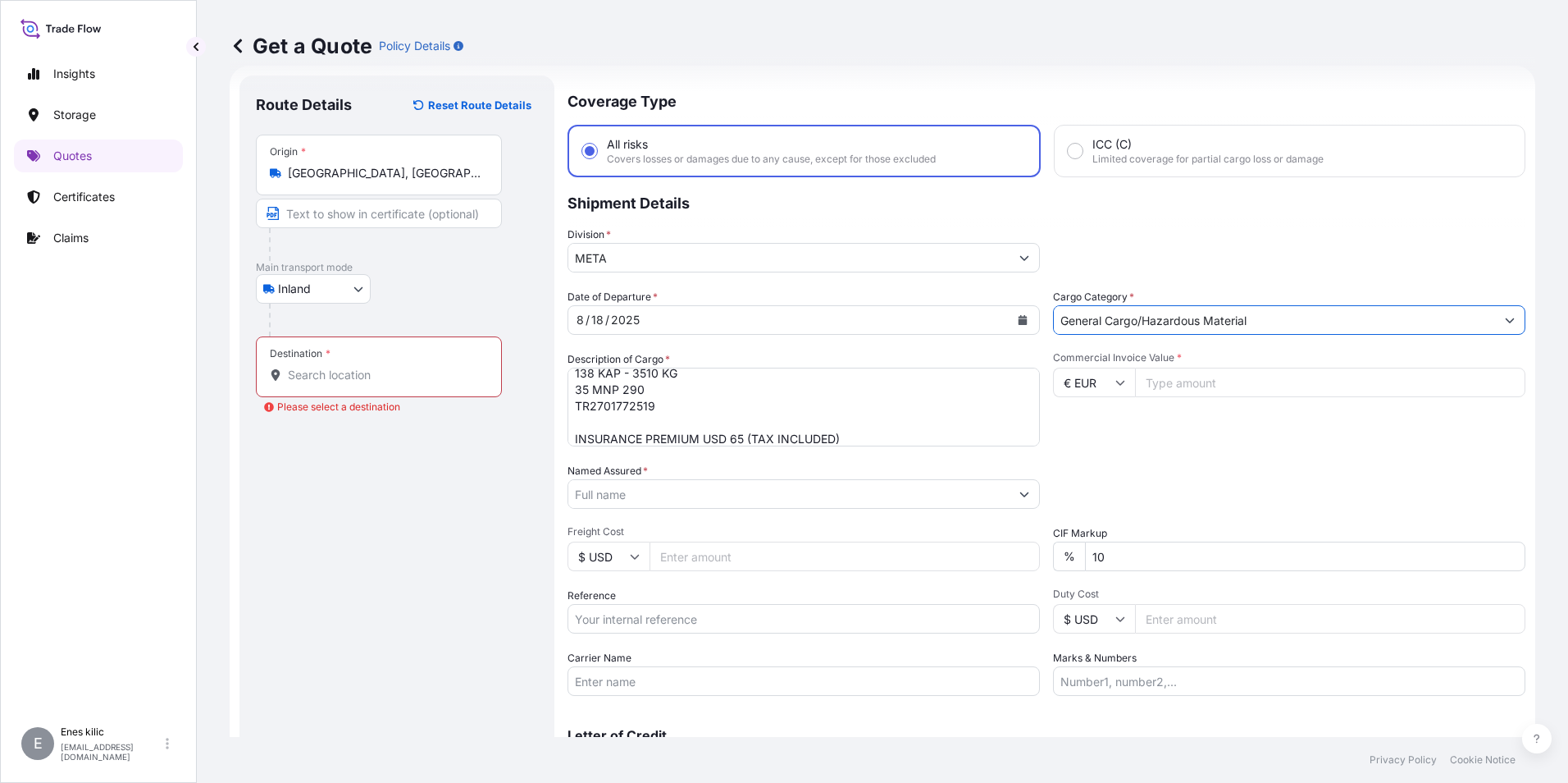
type input "General Cargo/Hazardous Material"
click at [1215, 374] on input "Commercial Invoice Value *" at bounding box center [1330, 382] width 390 height 30
type input "44300"
click at [1185, 443] on div "Commercial Invoice Value * € EUR 44300" at bounding box center [1289, 398] width 473 height 95
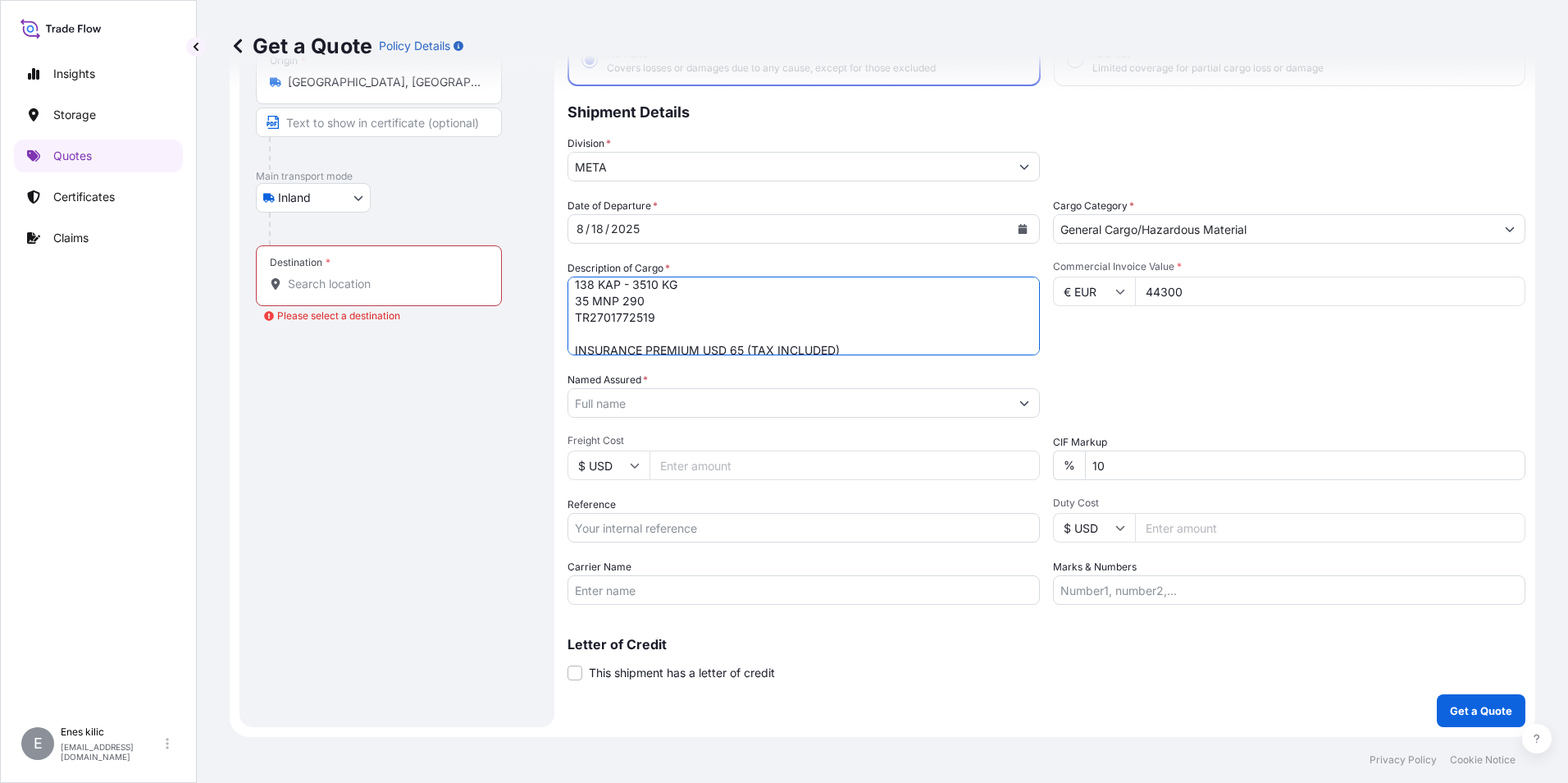
scroll to position [49, 0]
drag, startPoint x: 623, startPoint y: 338, endPoint x: 571, endPoint y: 312, distance: 58.1
click at [571, 312] on textarea ""İç Mekan Oyun Grubu HS Code:950829000000" 138 KAP - 3510 KG 35 MNP 290 TR27017…" at bounding box center [803, 316] width 473 height 79
type textarea ""İç Mekan Oyun Grubu HS Code:950829000000" 138 KAP - 3510 KG 35 MNP 290 INSURAN…"
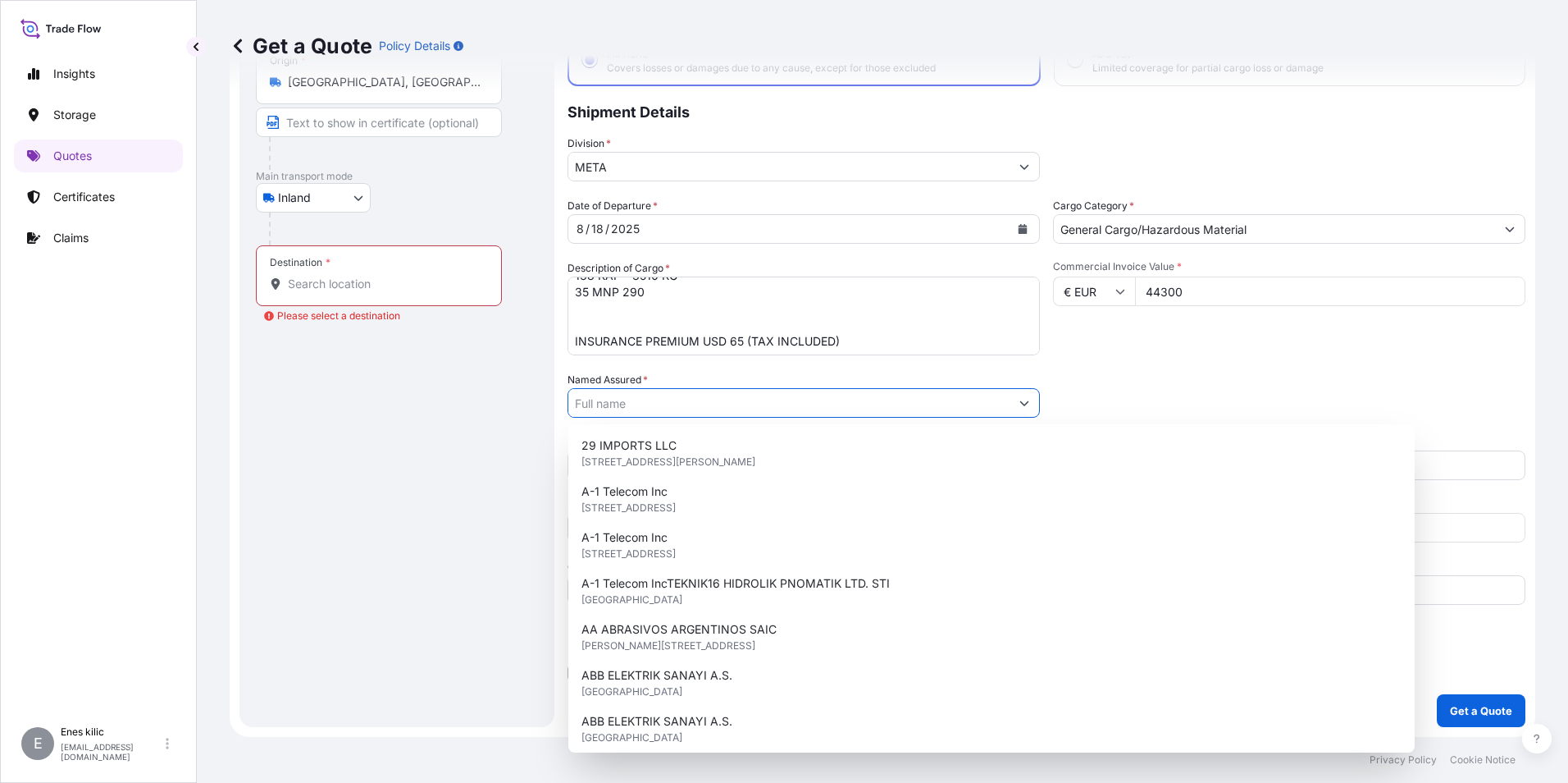
click at [611, 406] on input "Named Assured *" at bounding box center [789, 402] width 441 height 30
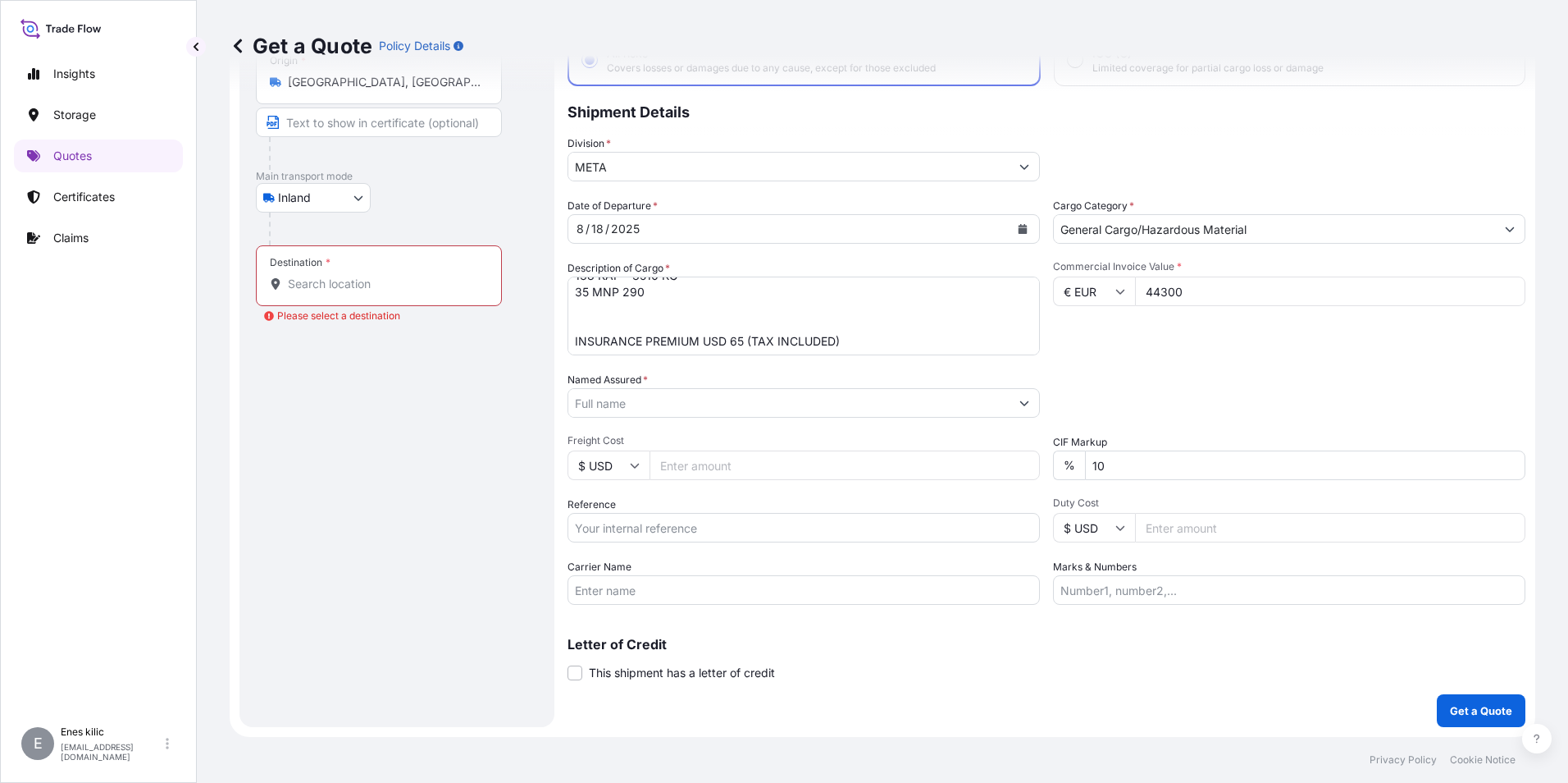
click at [662, 397] on input "Named Assured *" at bounding box center [789, 402] width 441 height 30
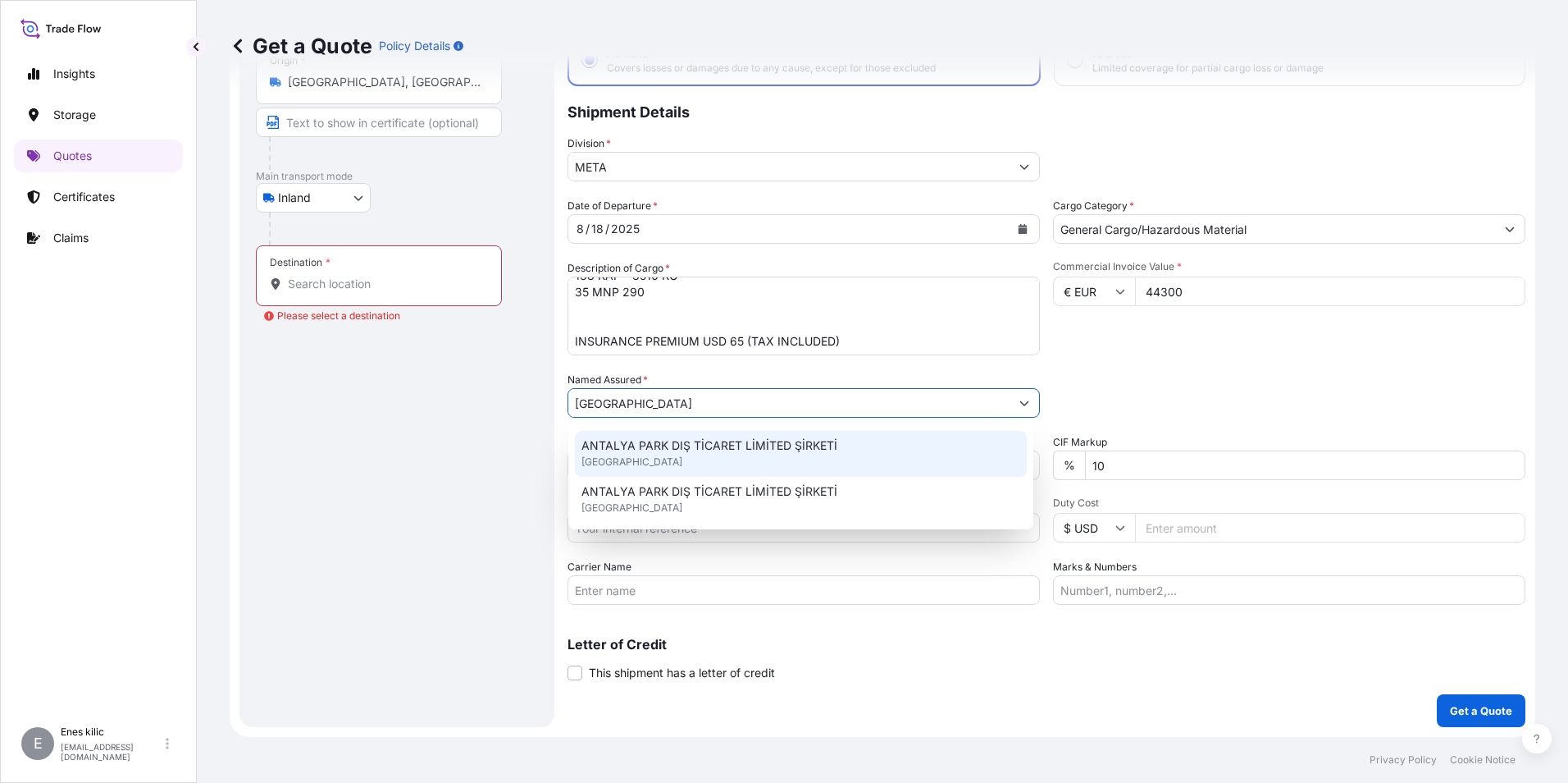
click at [665, 439] on span "ANTALYA PARK DIŞ TİCARET LİMİTED ŞİRKETİ" at bounding box center [709, 446] width 256 height 16
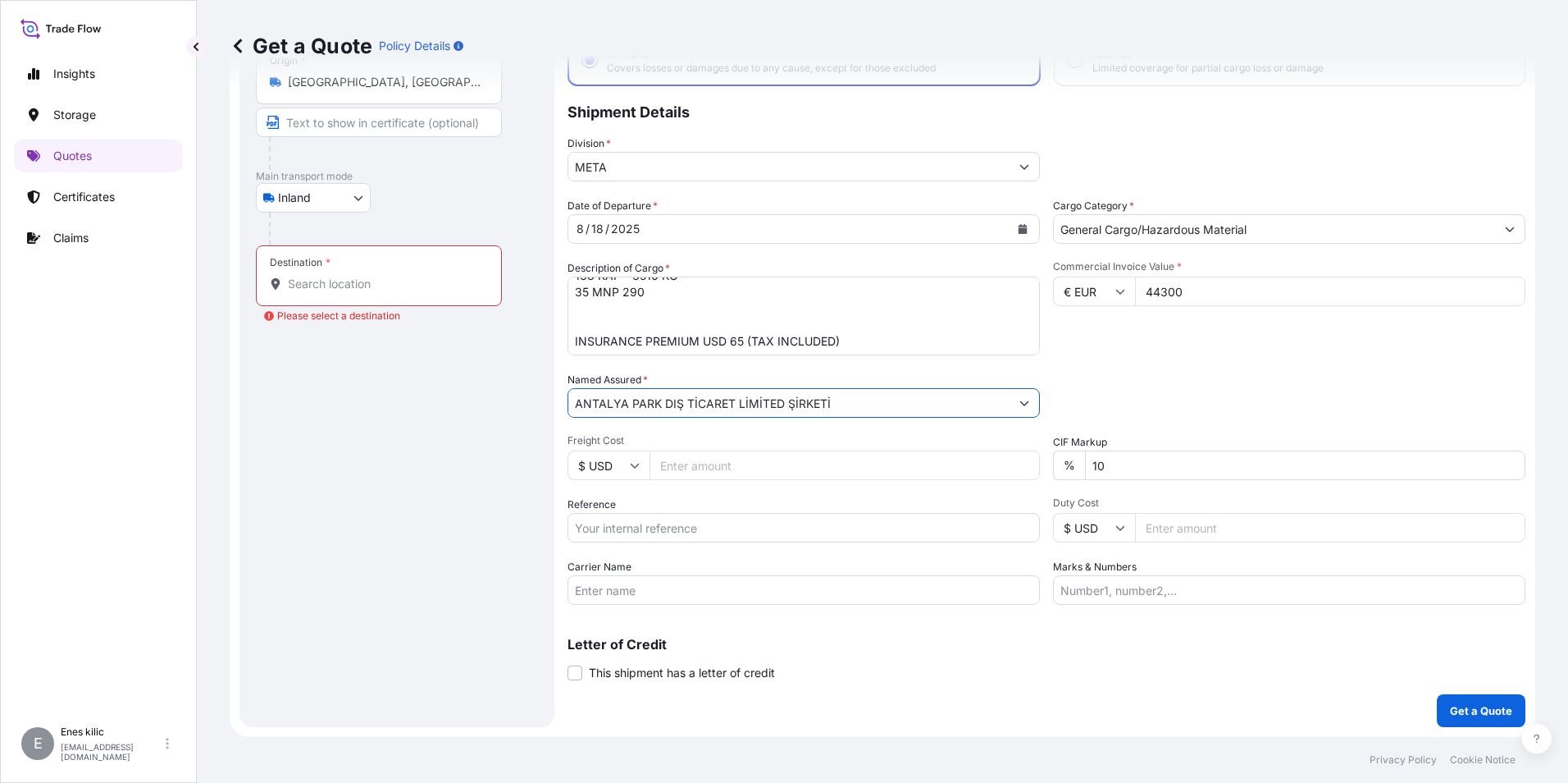
type input "ANTALYA PARK DIŞ TİCARET LİMİTED ŞİRKETİ"
click at [657, 538] on input "Reference" at bounding box center [803, 527] width 473 height 30
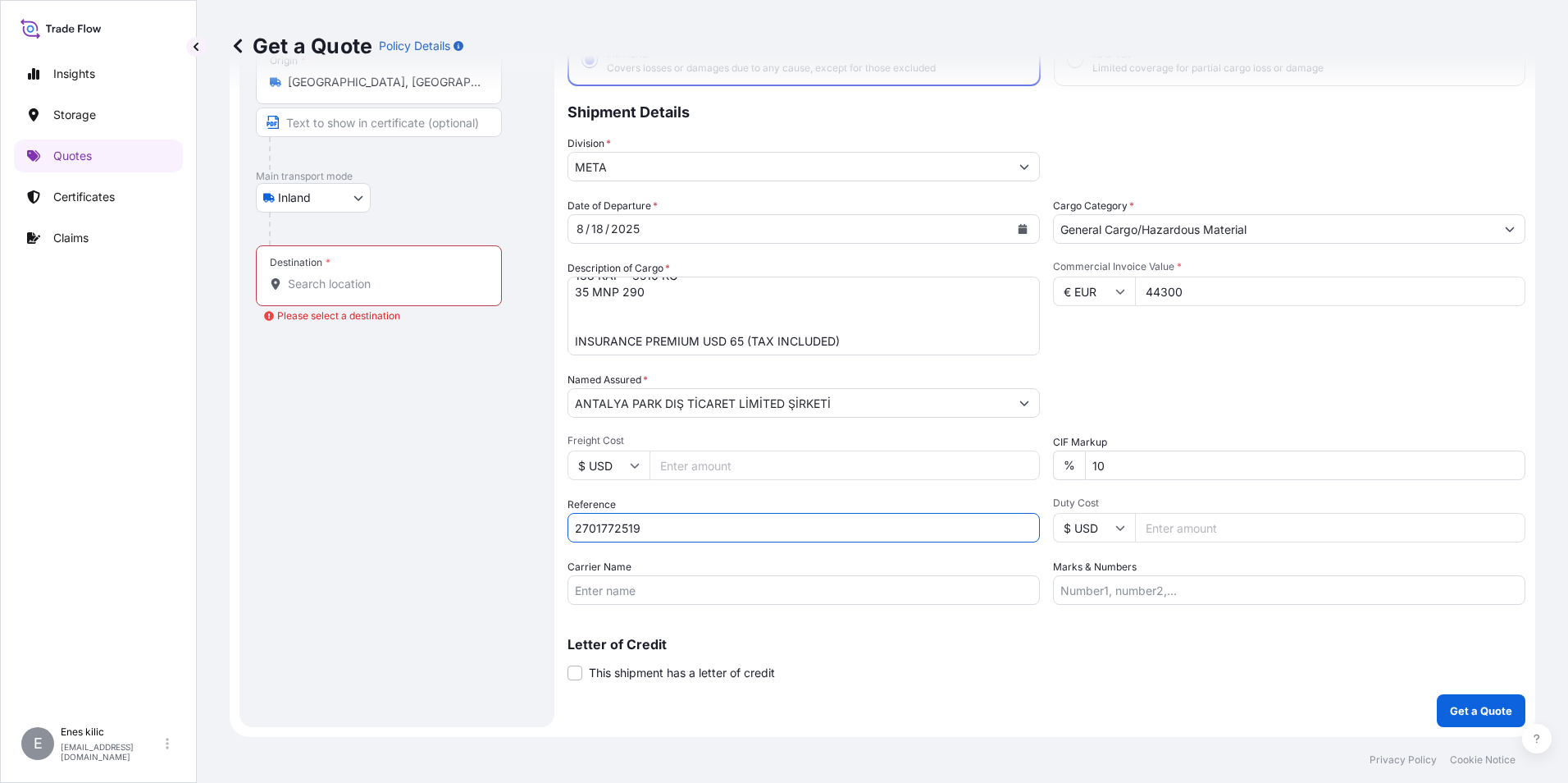
type input "2701772519"
click at [822, 597] on input "Carrier Name" at bounding box center [803, 590] width 473 height 30
click at [632, 590] on input "Carrier Name" at bounding box center [803, 590] width 473 height 30
paste input "35 MNP 290"
click at [678, 596] on input "35 MNP 290" at bounding box center [803, 590] width 473 height 30
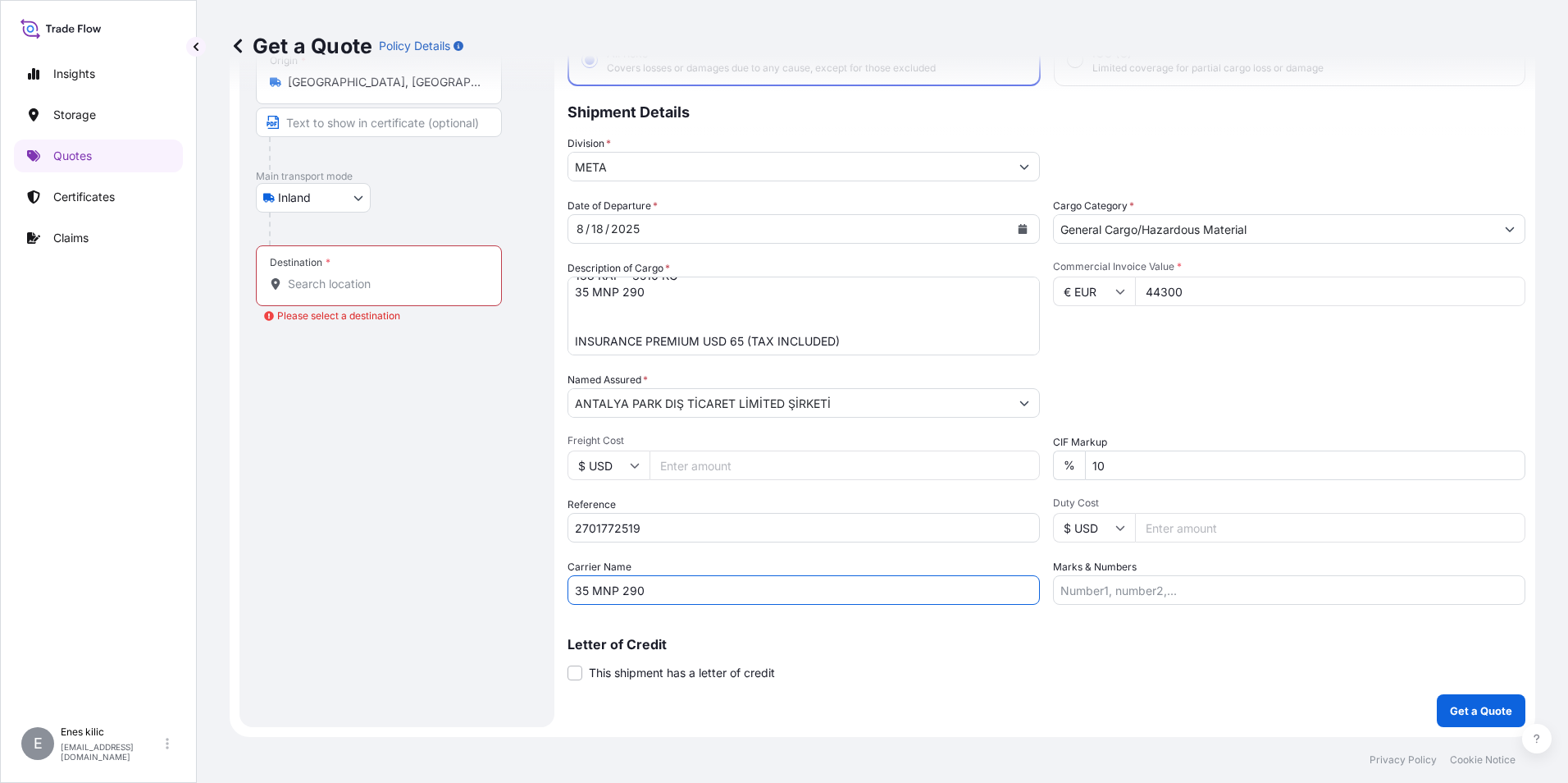
type input "35 MNP 290"
click at [822, 638] on p "Letter of Credit" at bounding box center [1047, 644] width 958 height 14
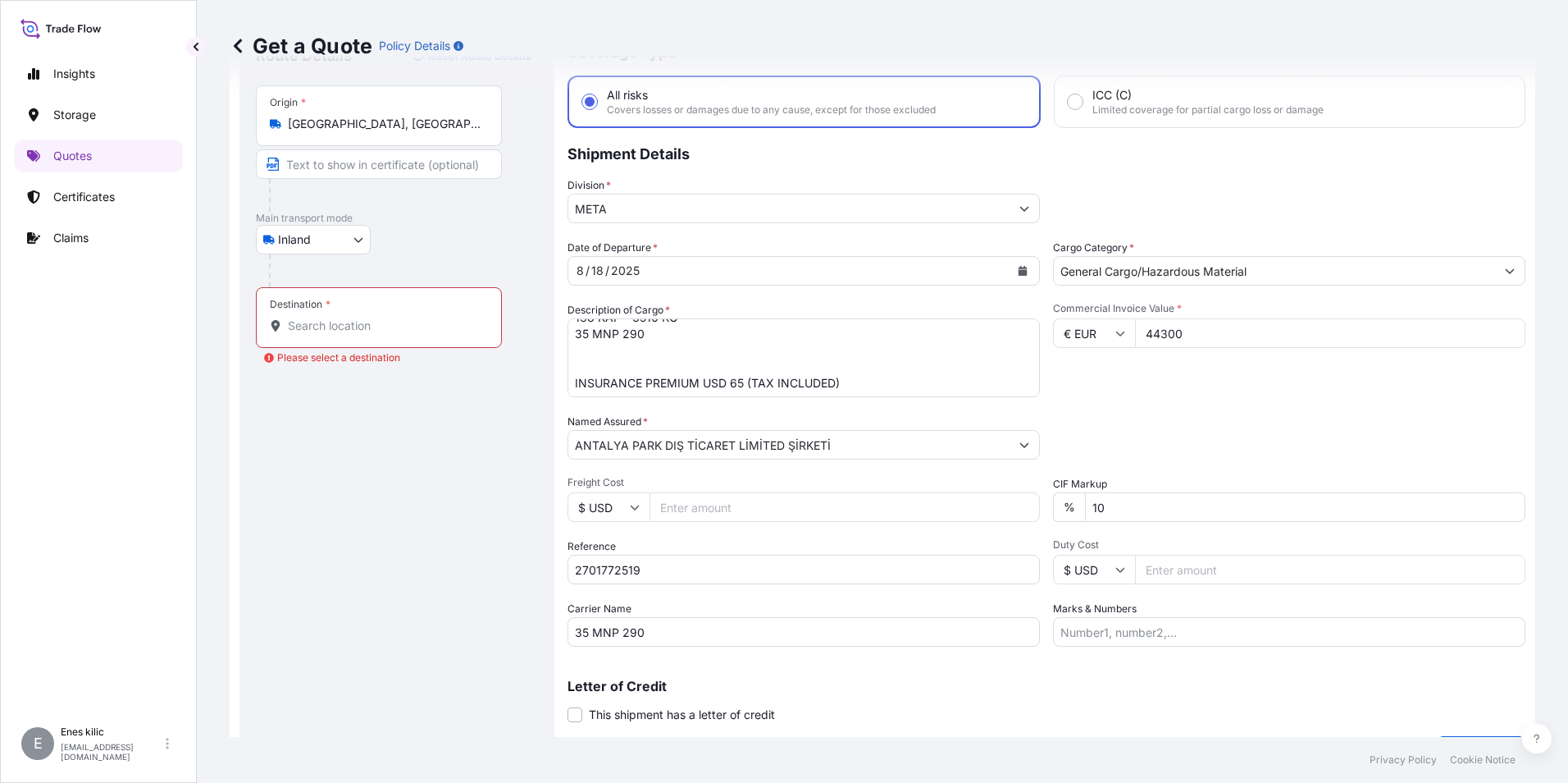
scroll to position [35, 0]
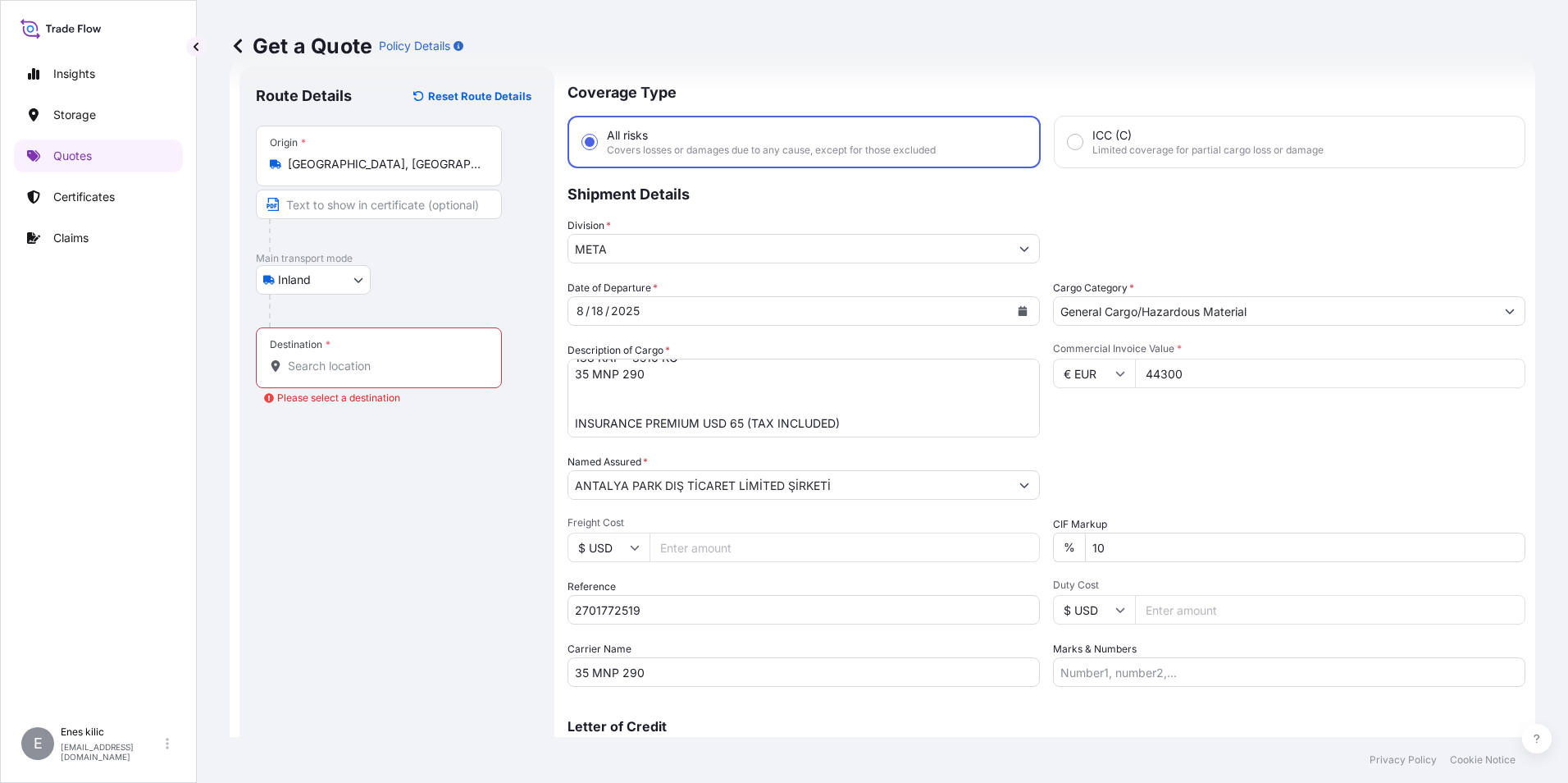
click at [373, 373] on input "Destination * Please select a destination" at bounding box center [385, 366] width 193 height 16
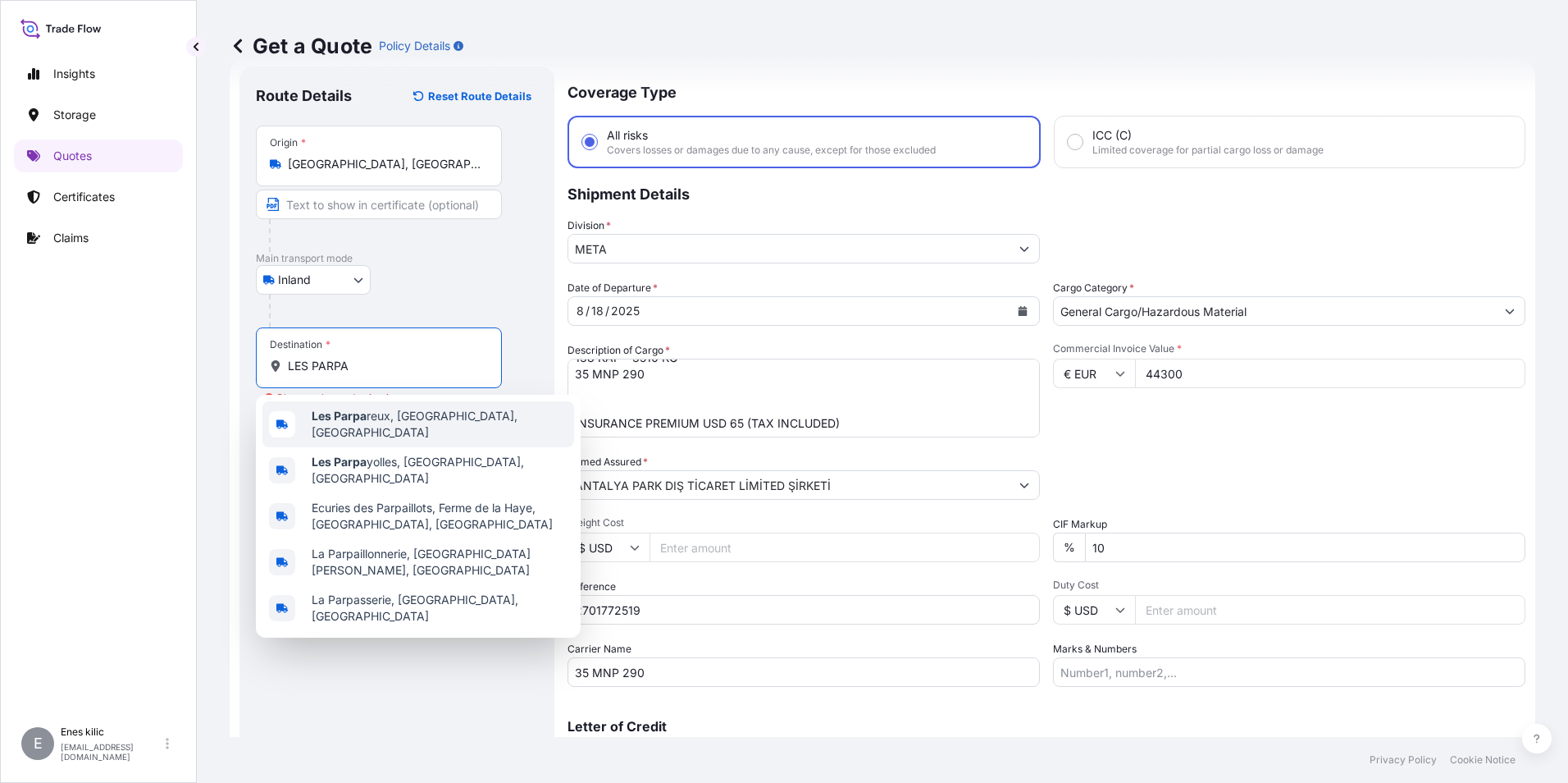
click at [434, 420] on span "Les Parpa reux, [GEOGRAPHIC_DATA], [GEOGRAPHIC_DATA]" at bounding box center [439, 424] width 256 height 33
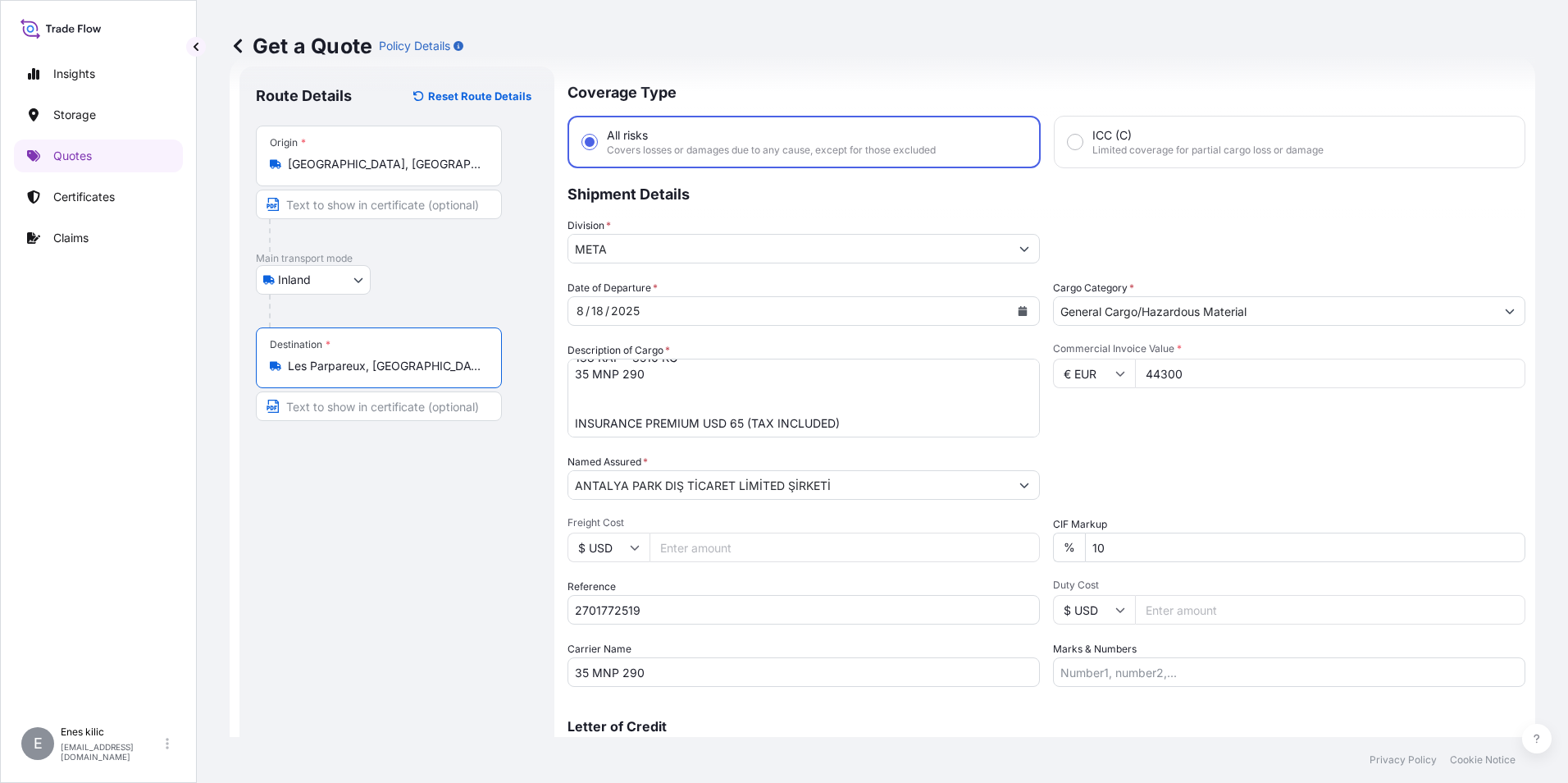
type input "Les Parpareux, [GEOGRAPHIC_DATA], [GEOGRAPHIC_DATA]"
click at [1203, 425] on div "Commercial Invoice Value * € EUR 44300" at bounding box center [1289, 389] width 473 height 95
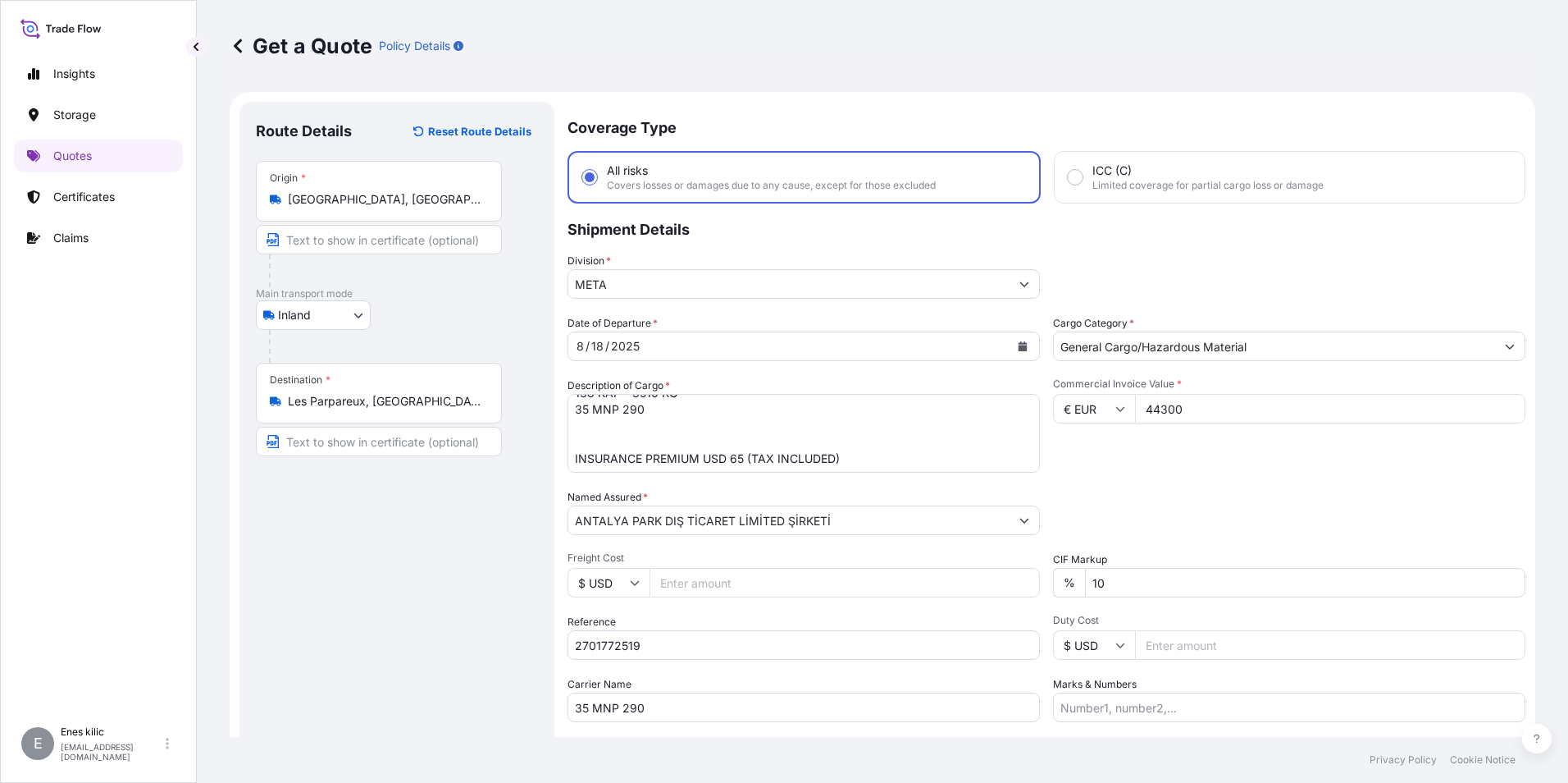
scroll to position [118, 0]
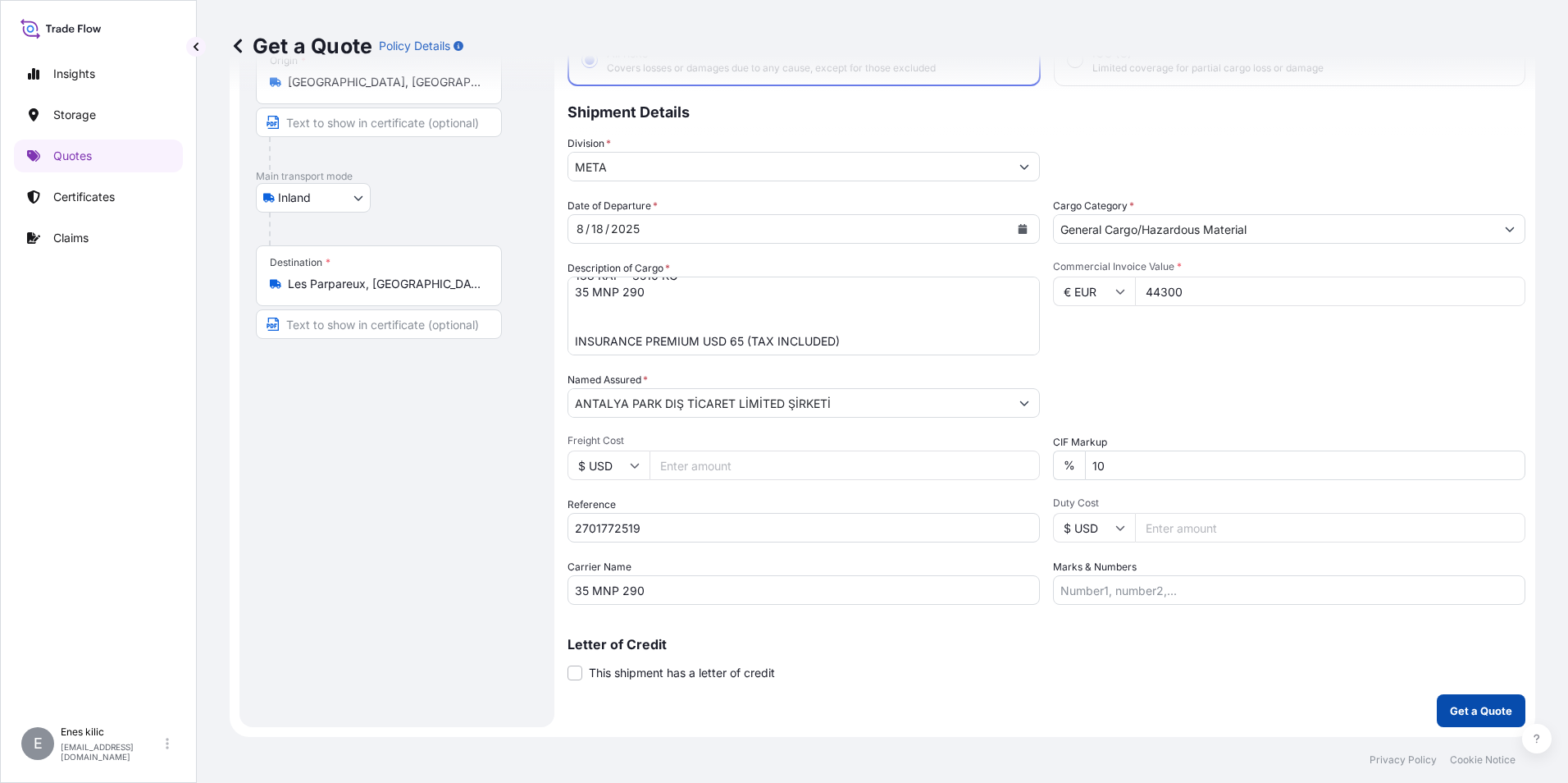
click at [1479, 711] on p "Get a Quote" at bounding box center [1481, 711] width 62 height 16
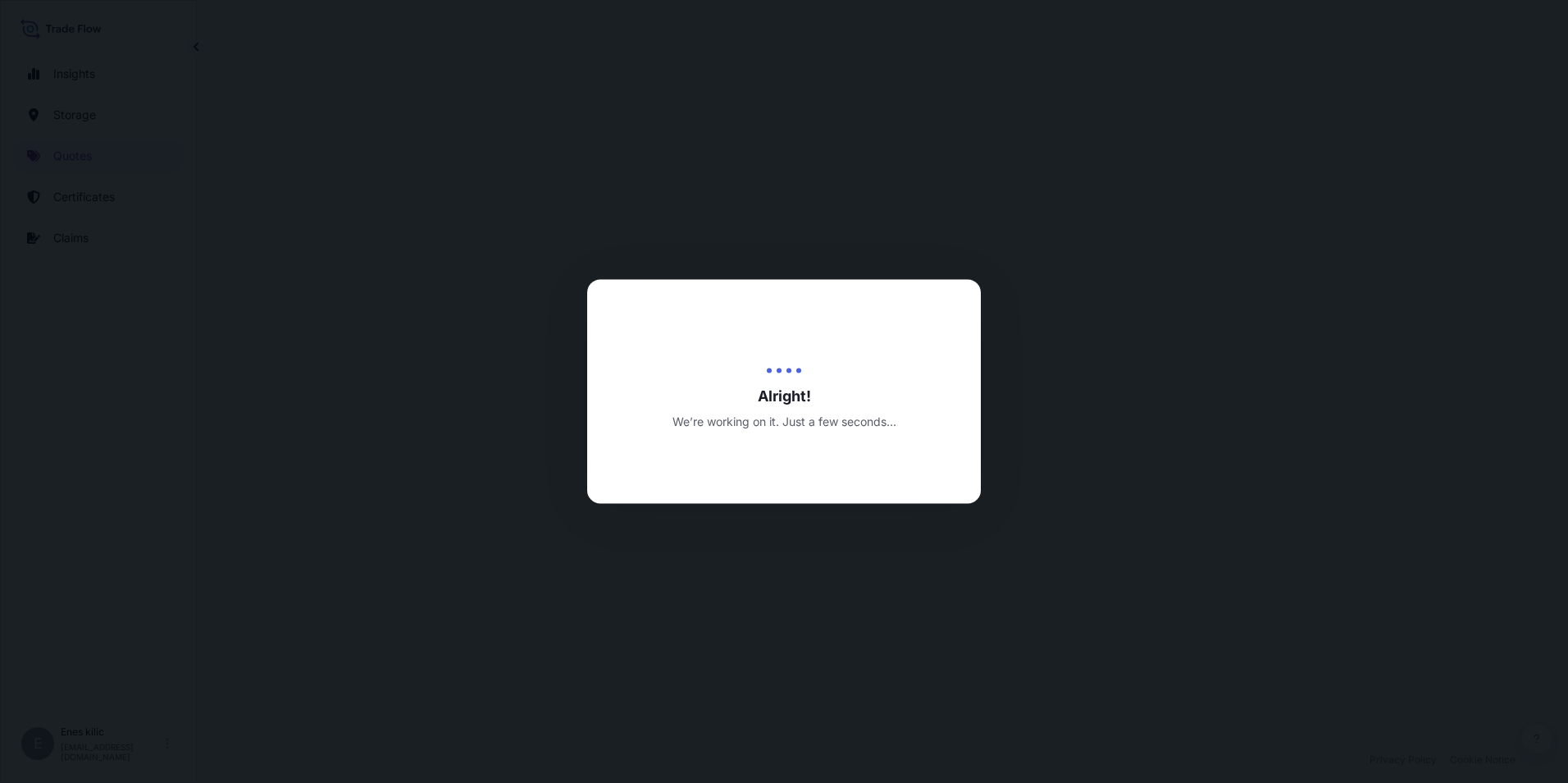
select select "Inland"
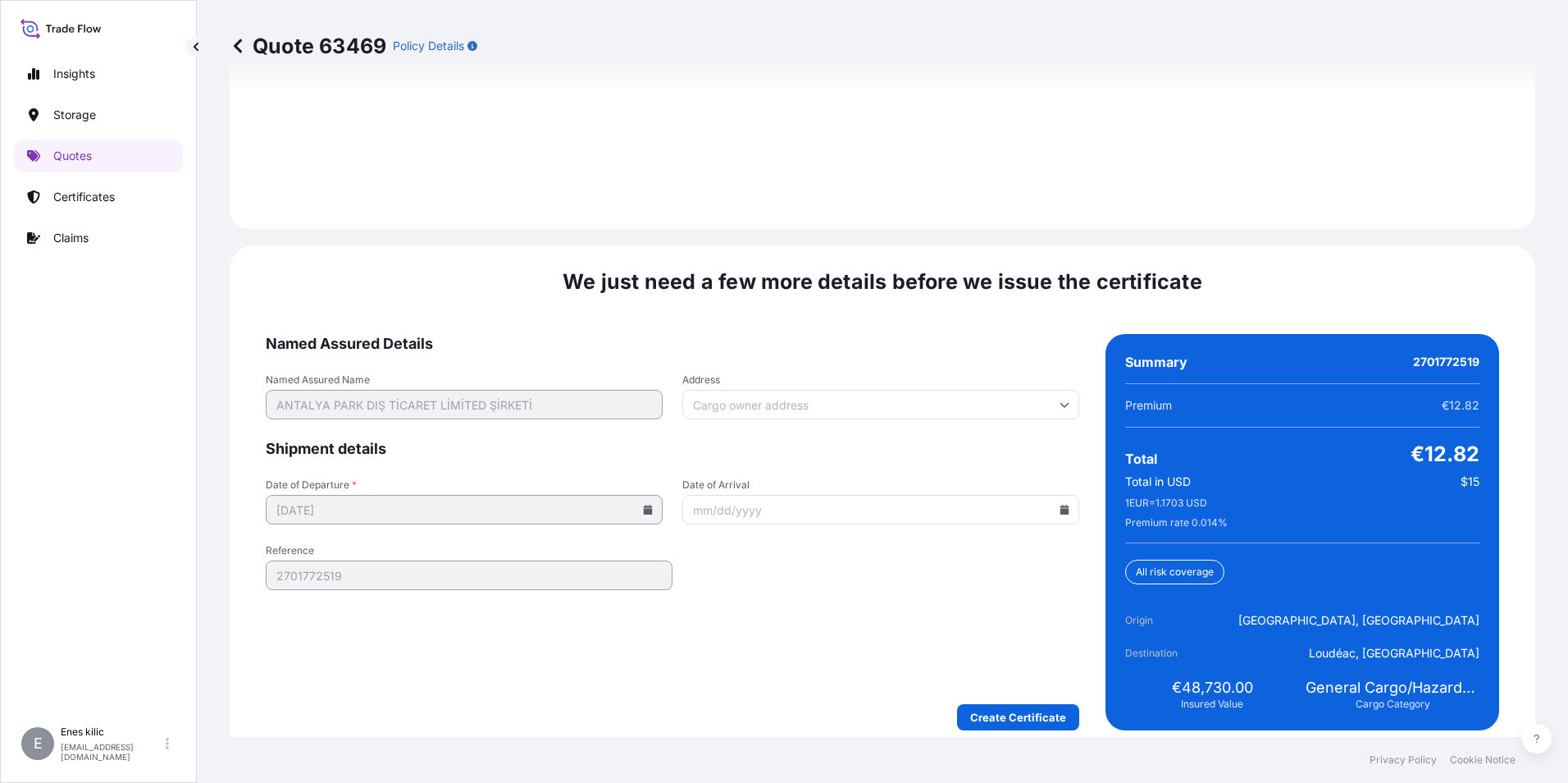
scroll to position [2396, 0]
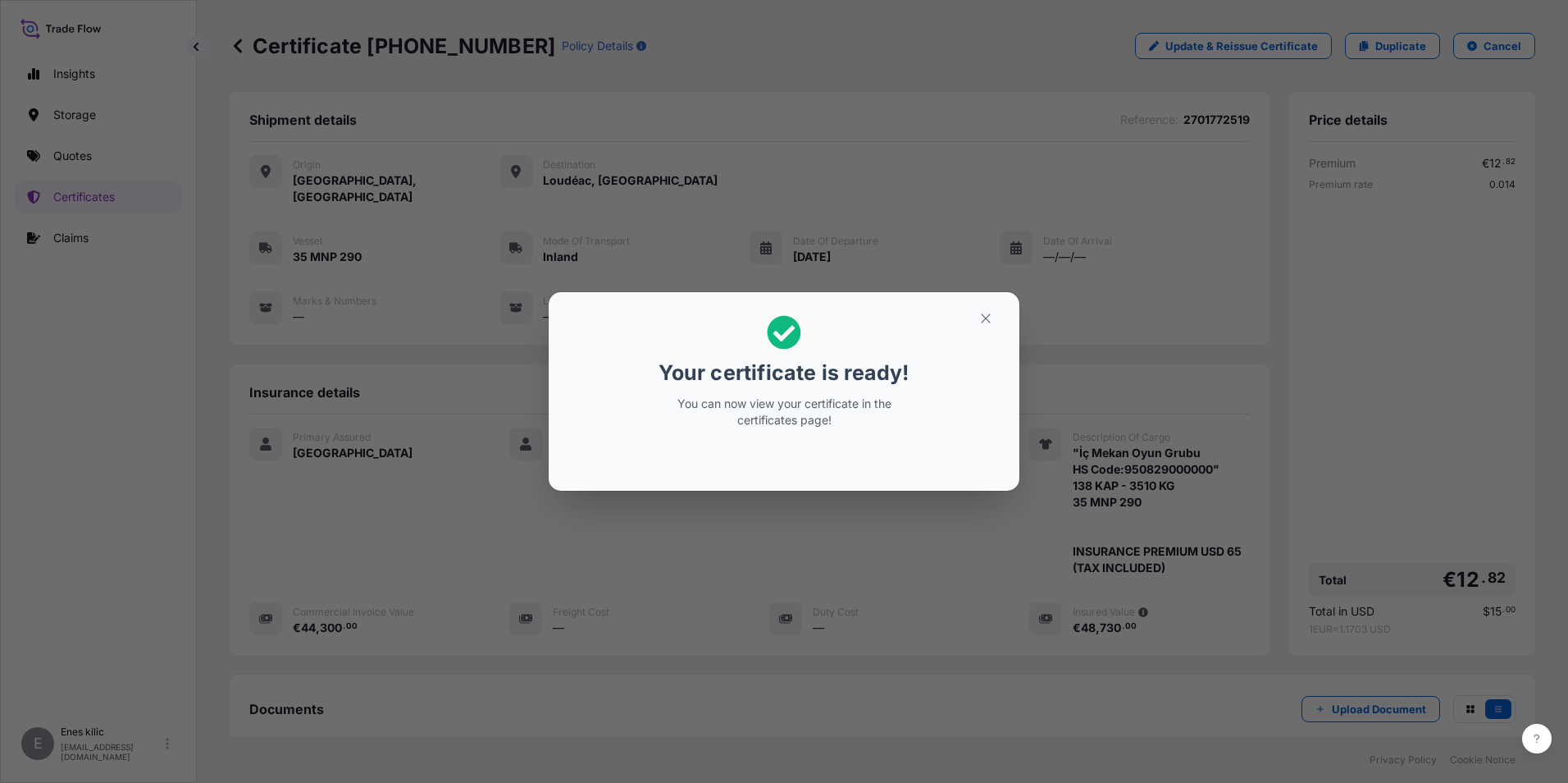
click at [993, 317] on button "button" at bounding box center [985, 318] width 41 height 26
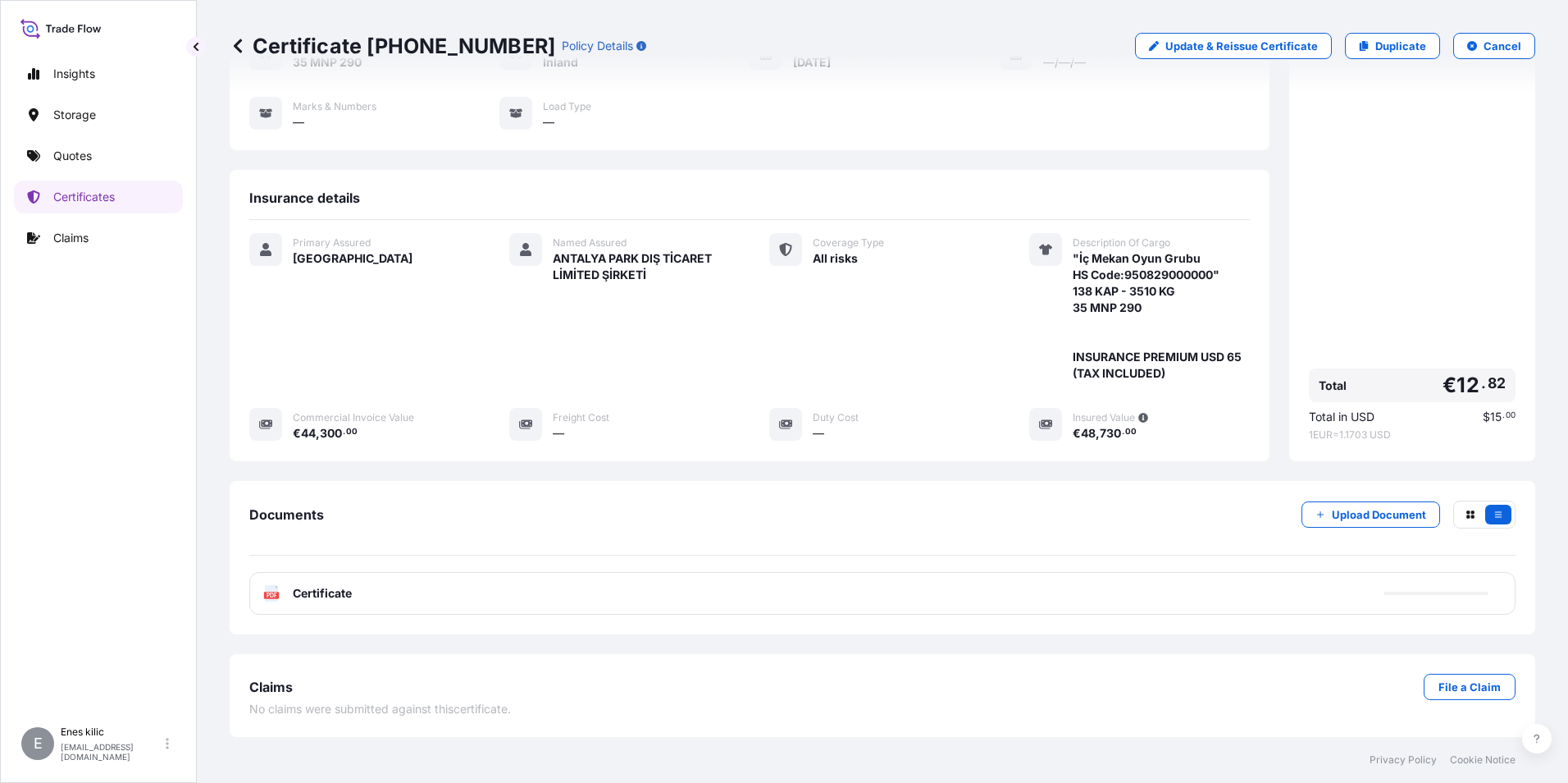
scroll to position [211, 0]
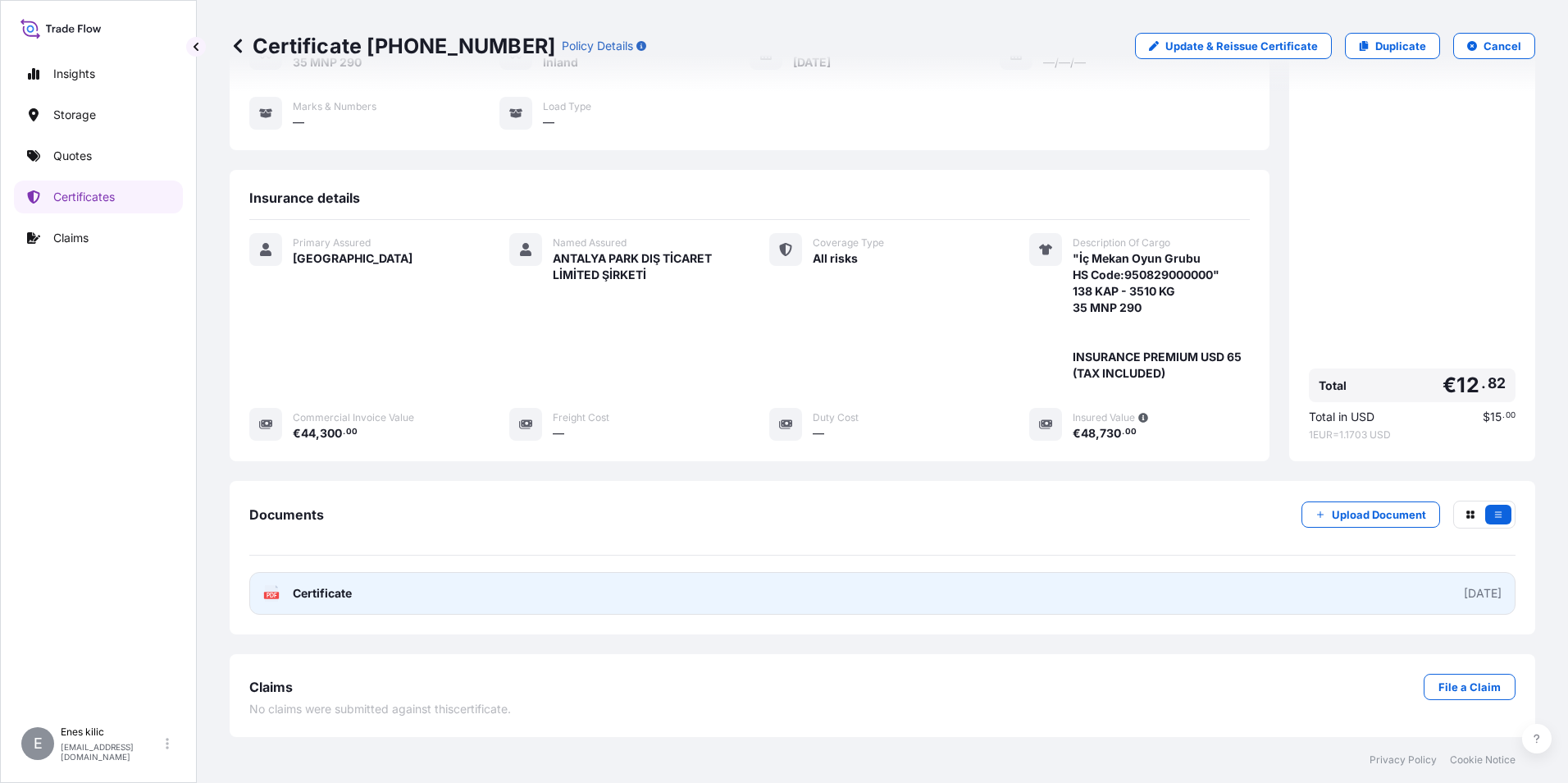
click at [323, 593] on span "Certificate" at bounding box center [322, 593] width 59 height 16
